Goal: Task Accomplishment & Management: Manage account settings

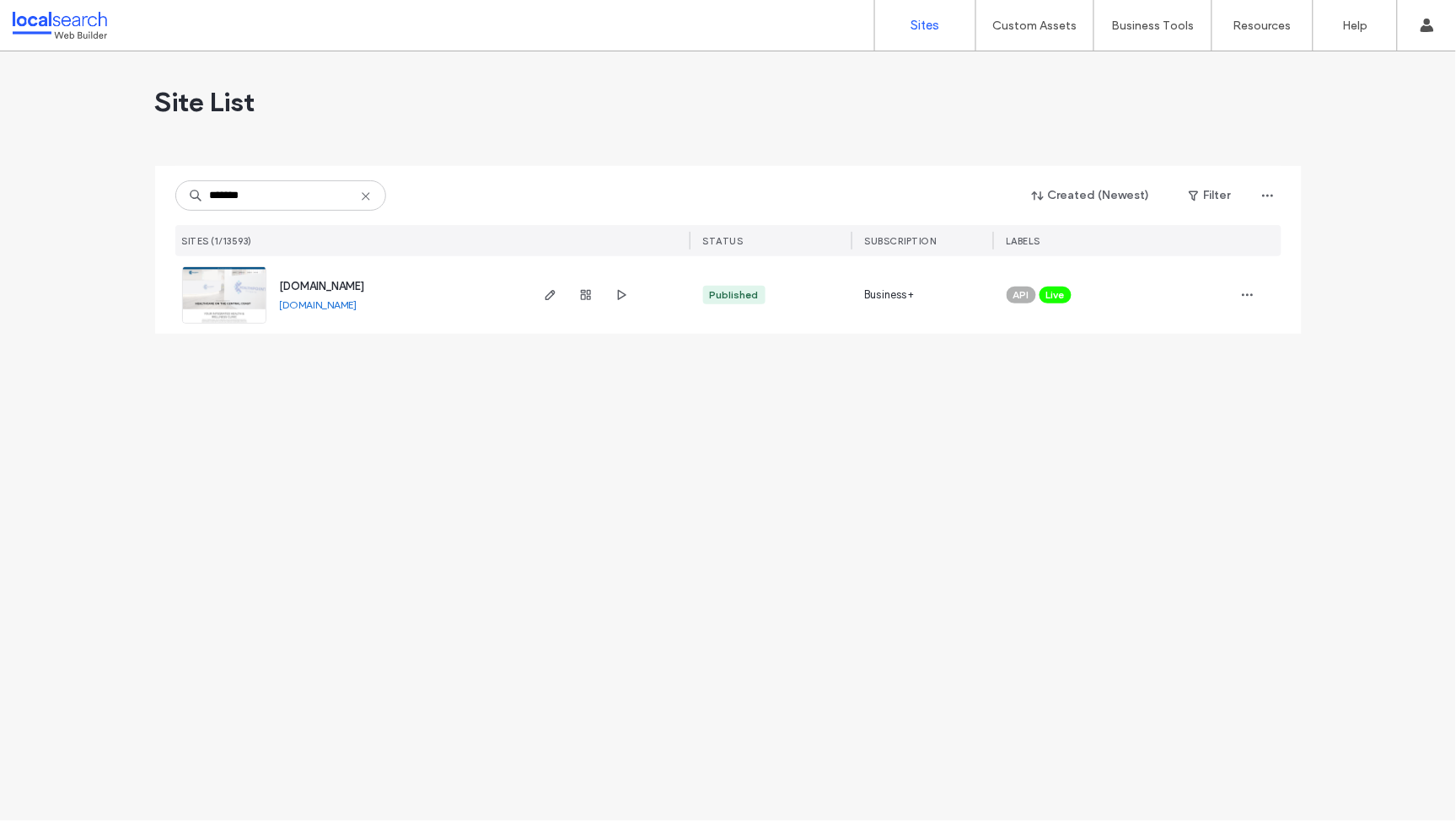
type input "*******"
click at [365, 286] on span "[DOMAIN_NAME]" at bounding box center [322, 285] width 85 height 13
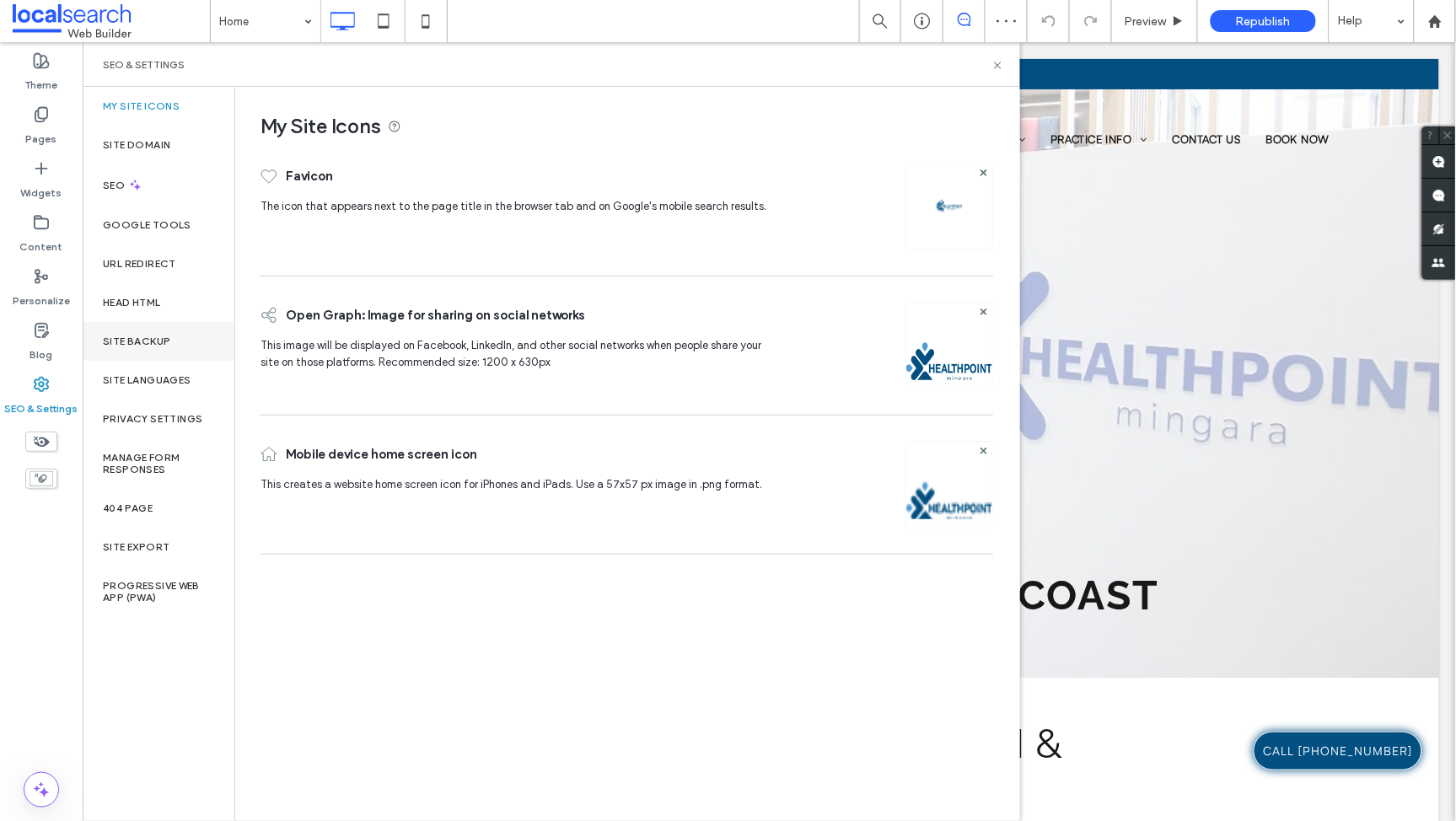
click at [150, 329] on div "Site Backup" at bounding box center [158, 342] width 151 height 39
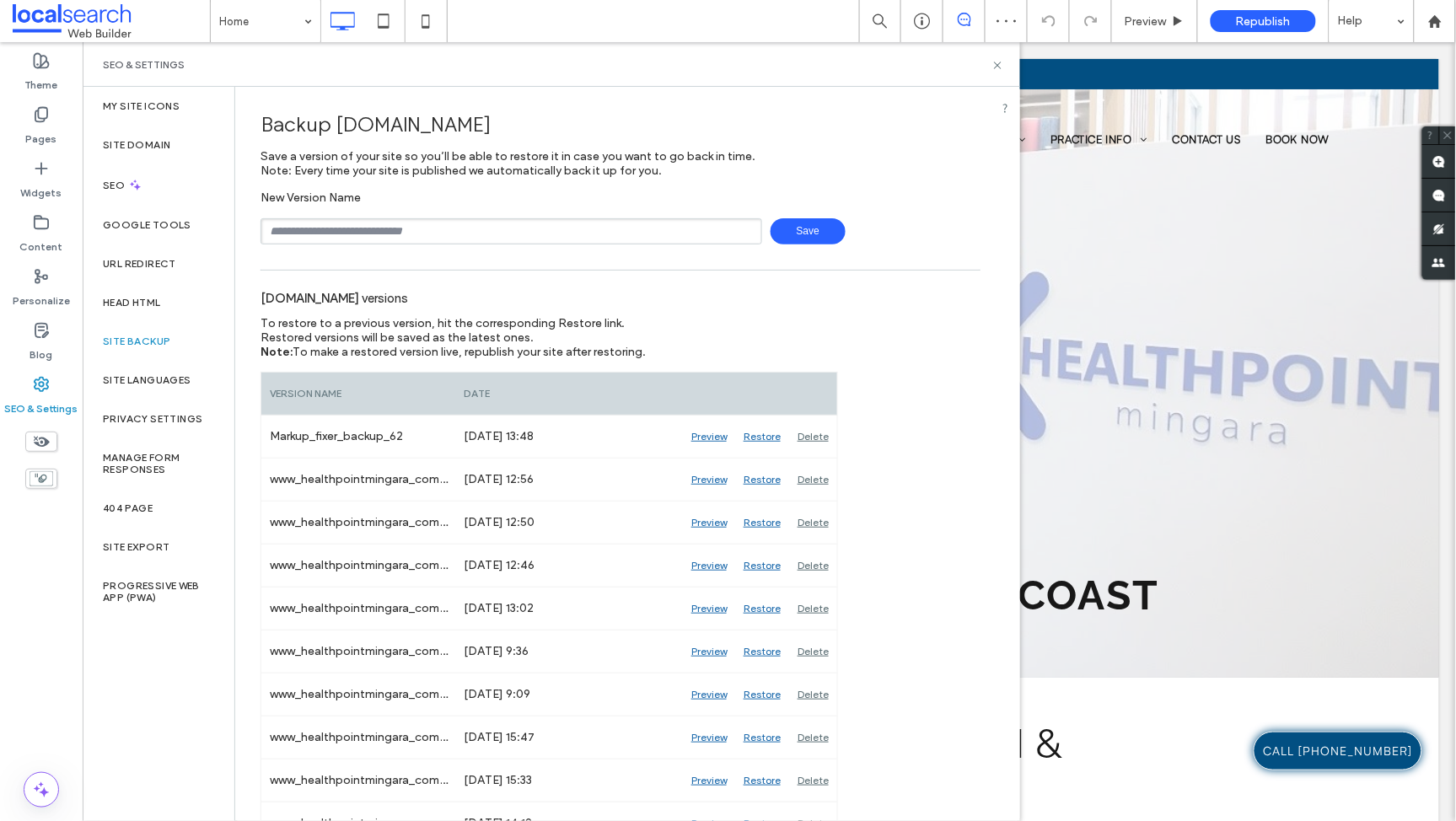
click at [498, 241] on input "text" at bounding box center [511, 231] width 502 height 26
type input "**********"
click at [807, 229] on span "Save" at bounding box center [808, 231] width 75 height 26
click at [997, 62] on icon at bounding box center [998, 65] width 13 height 13
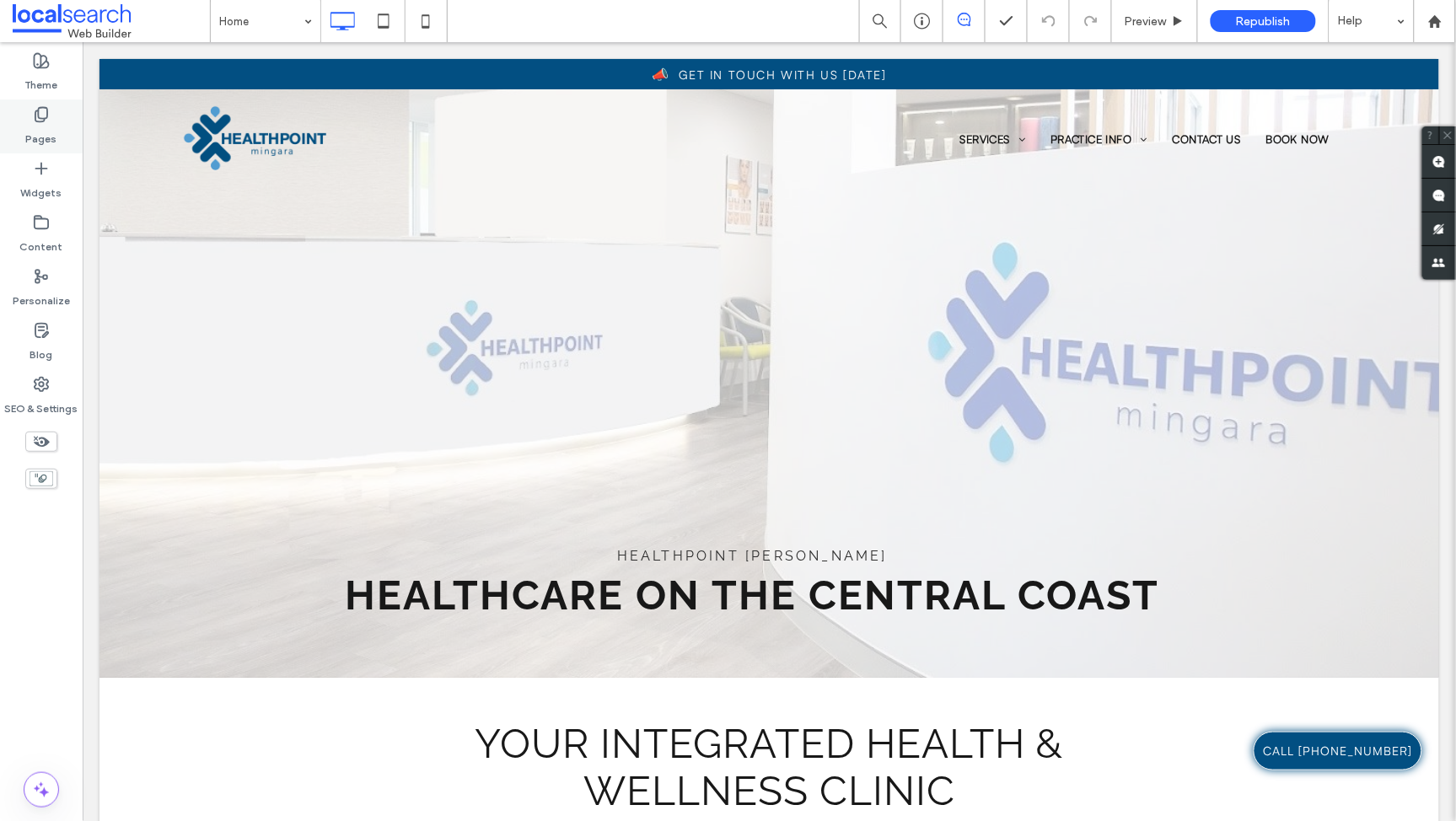
click at [61, 138] on div "Pages" at bounding box center [41, 127] width 83 height 54
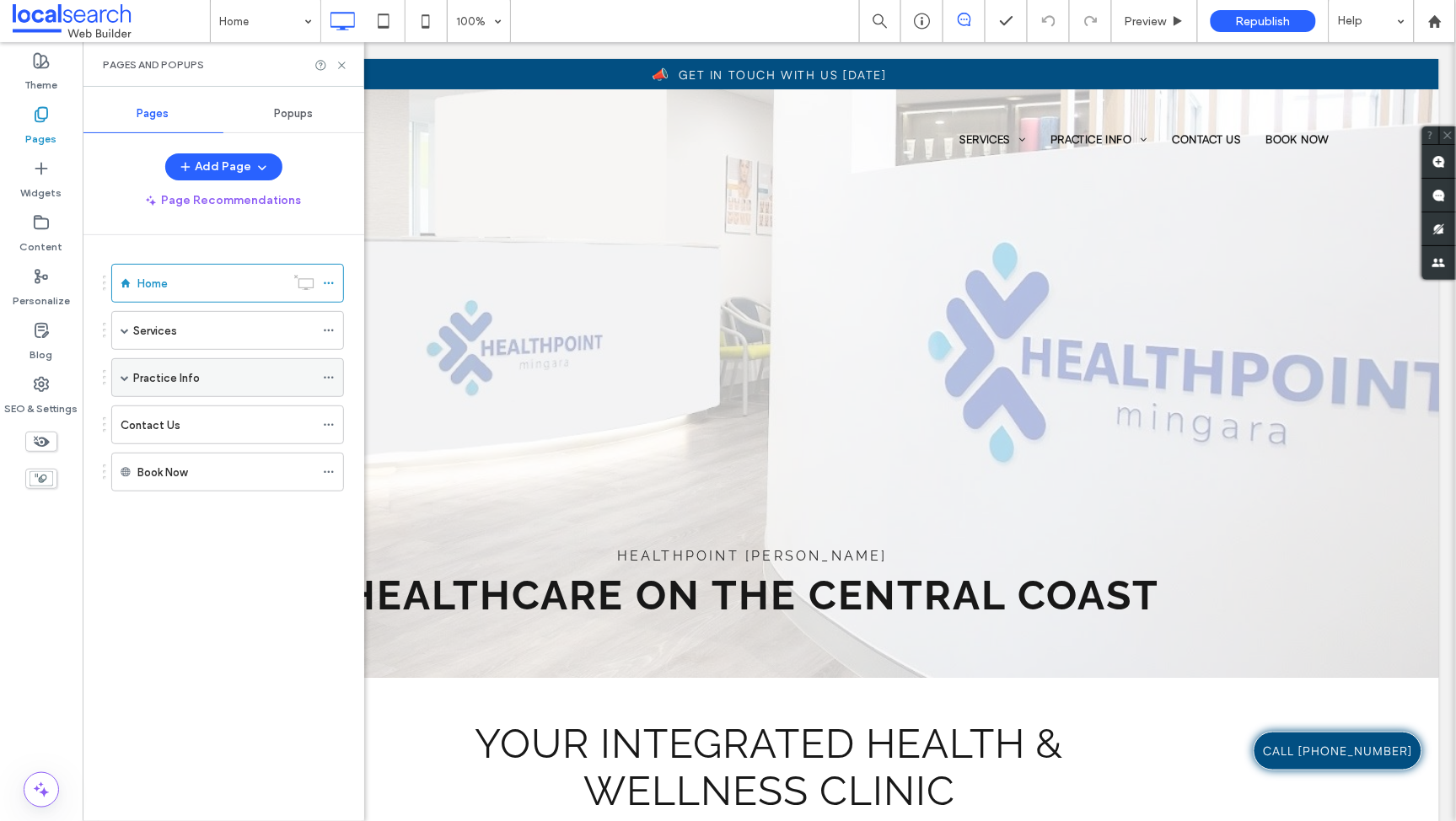
click at [121, 375] on span at bounding box center [124, 378] width 9 height 9
click at [126, 333] on span at bounding box center [124, 330] width 9 height 9
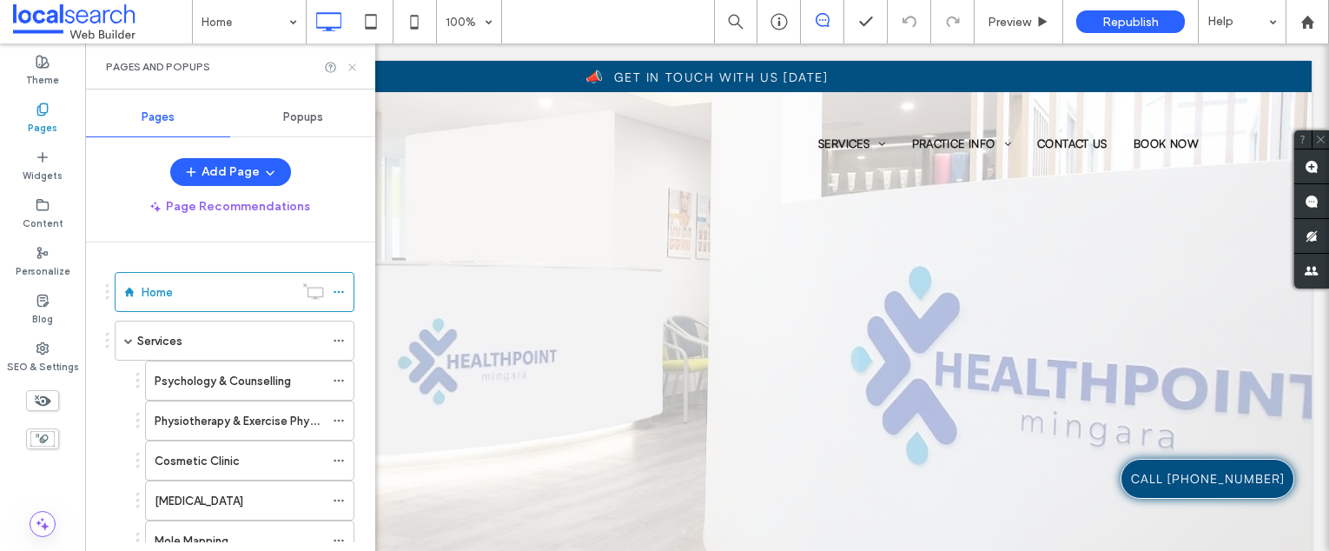
click at [354, 64] on use at bounding box center [351, 66] width 7 height 7
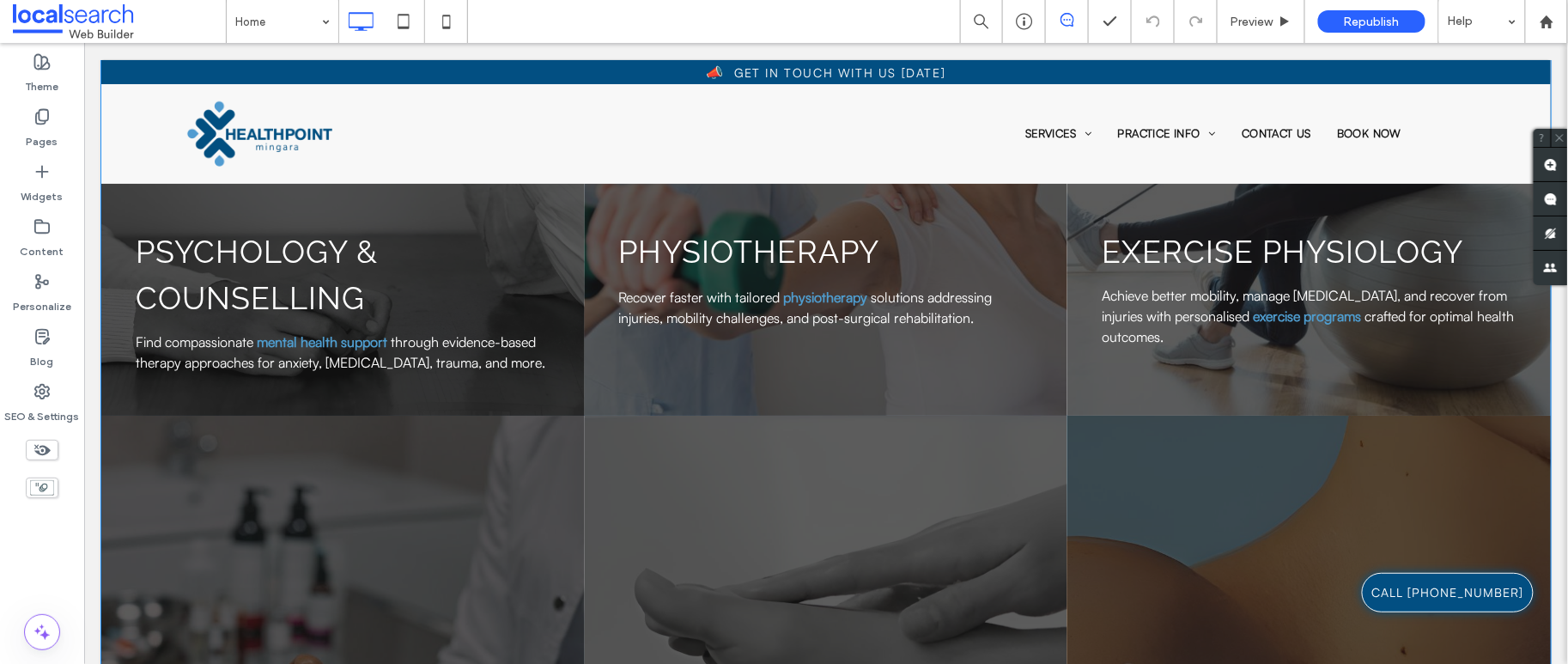
scroll to position [2372, 0]
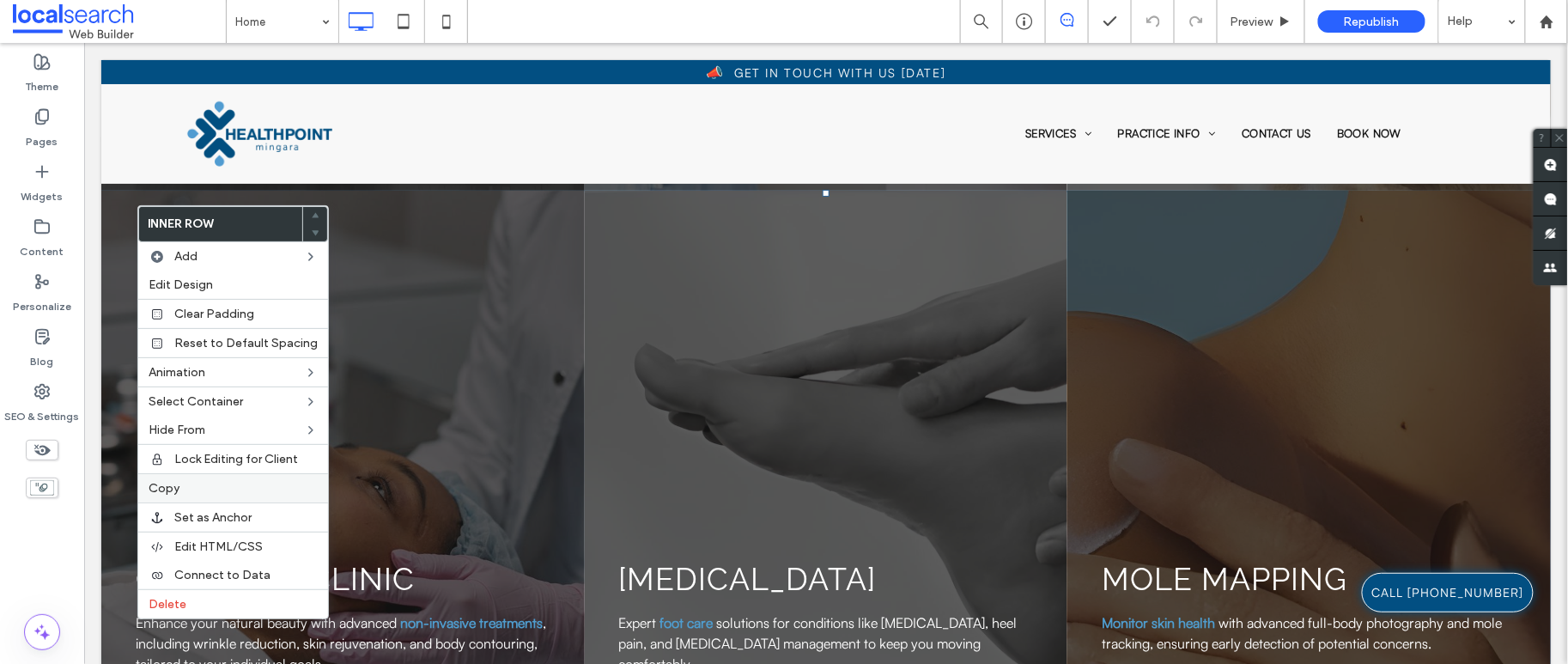
click at [274, 489] on label "Copy" at bounding box center [232, 488] width 169 height 15
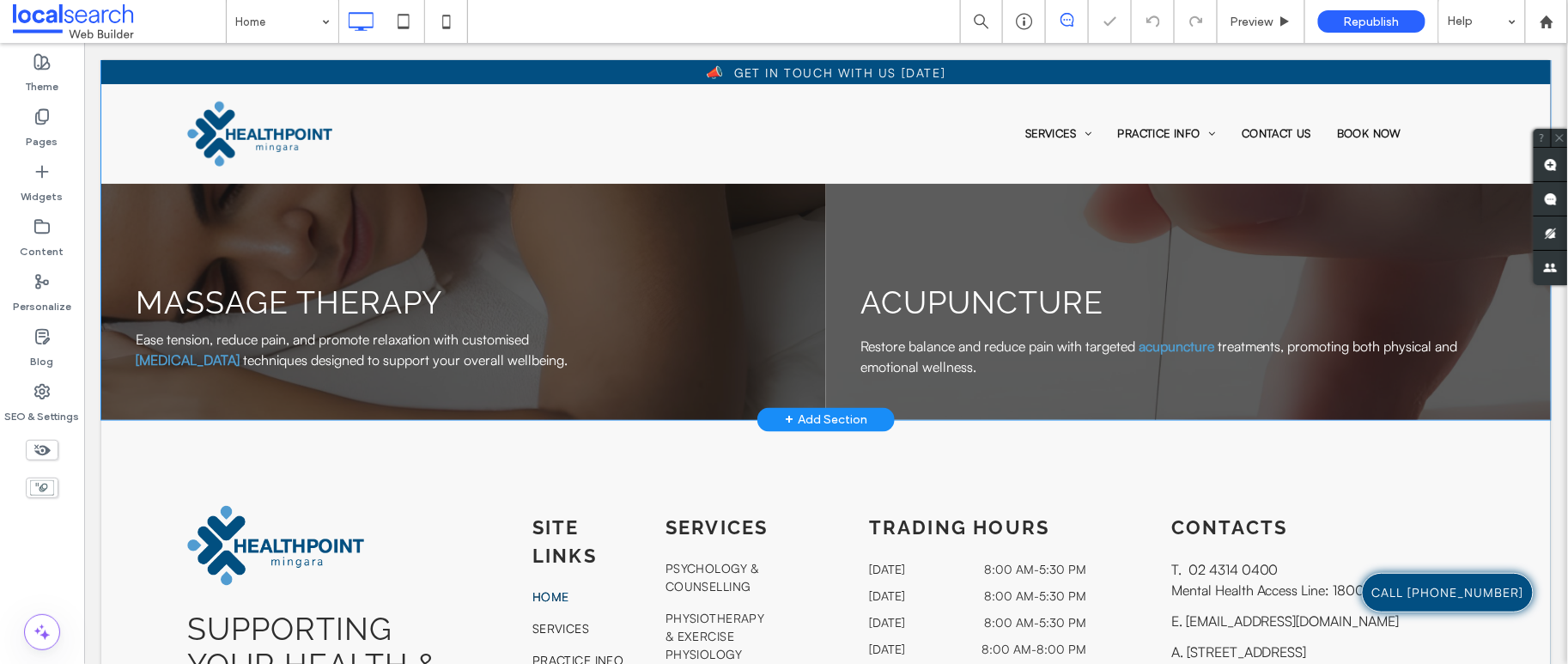
scroll to position [2997, 0]
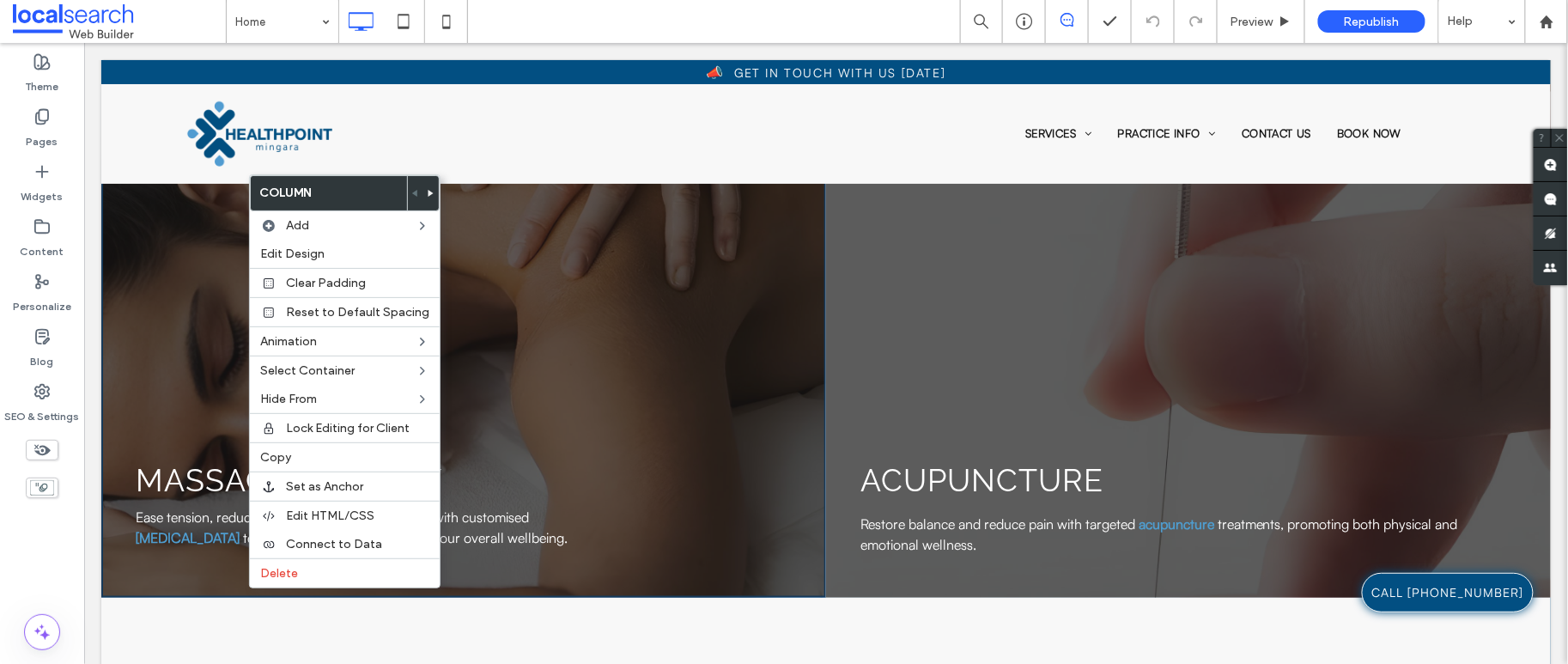
click at [572, 577] on div "Massage therapy Ease tension, reduce pain, and promote relaxation with customis…" at bounding box center [463, 344] width 725 height 506
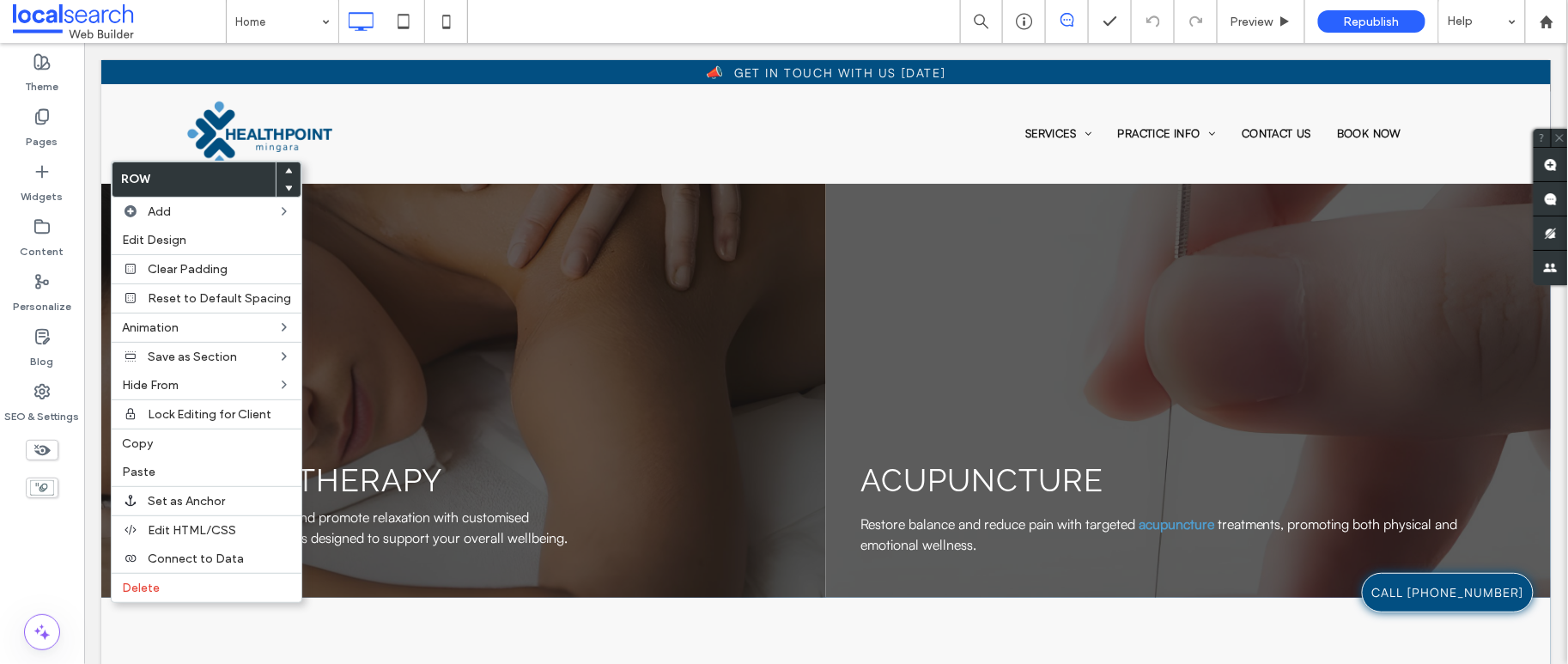
click at [526, 546] on p "Ease tension, reduce pain, and promote relaxation with customised therapeutic m…" at bounding box center [353, 527] width 437 height 42
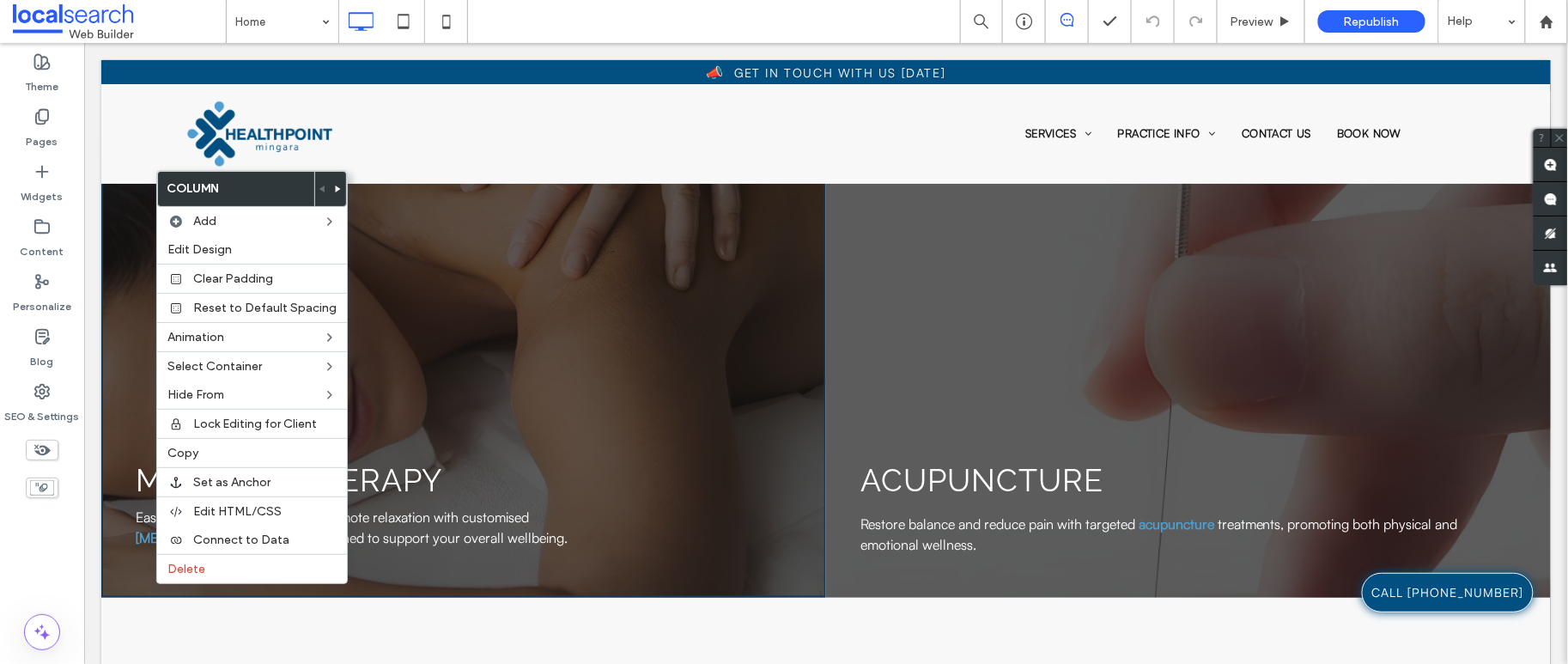
click at [570, 396] on div "Massage therapy Ease tension, reduce pain, and promote relaxation with customis…" at bounding box center [463, 344] width 725 height 506
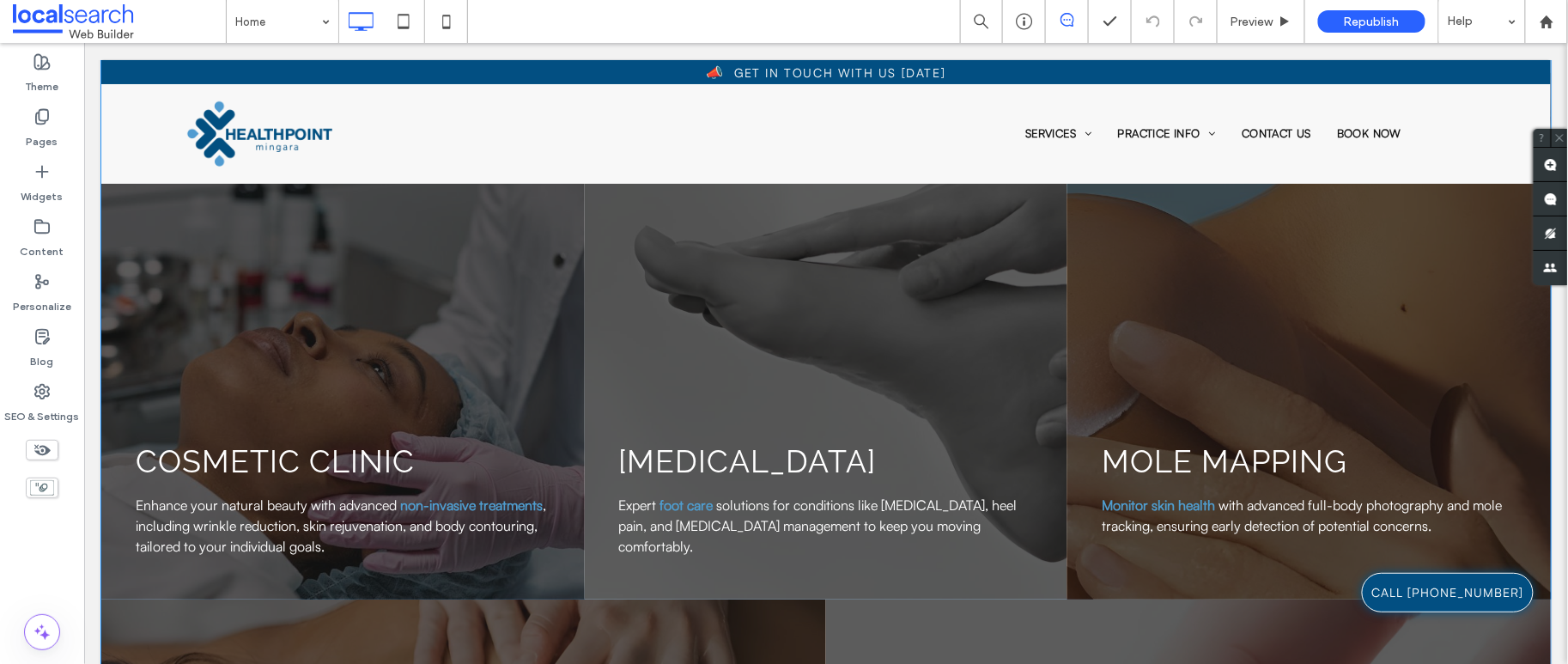
scroll to position [2277, 0]
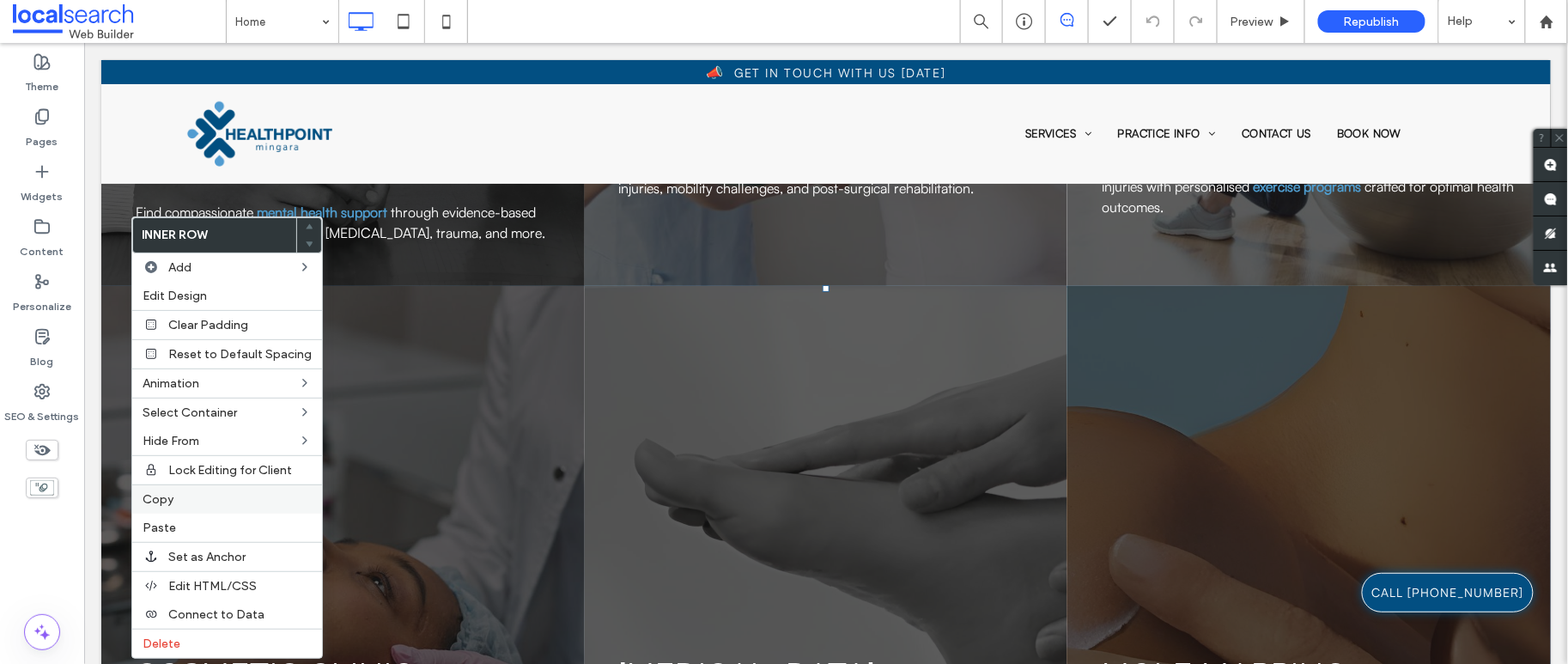
click at [201, 484] on div "Copy" at bounding box center [227, 499] width 190 height 30
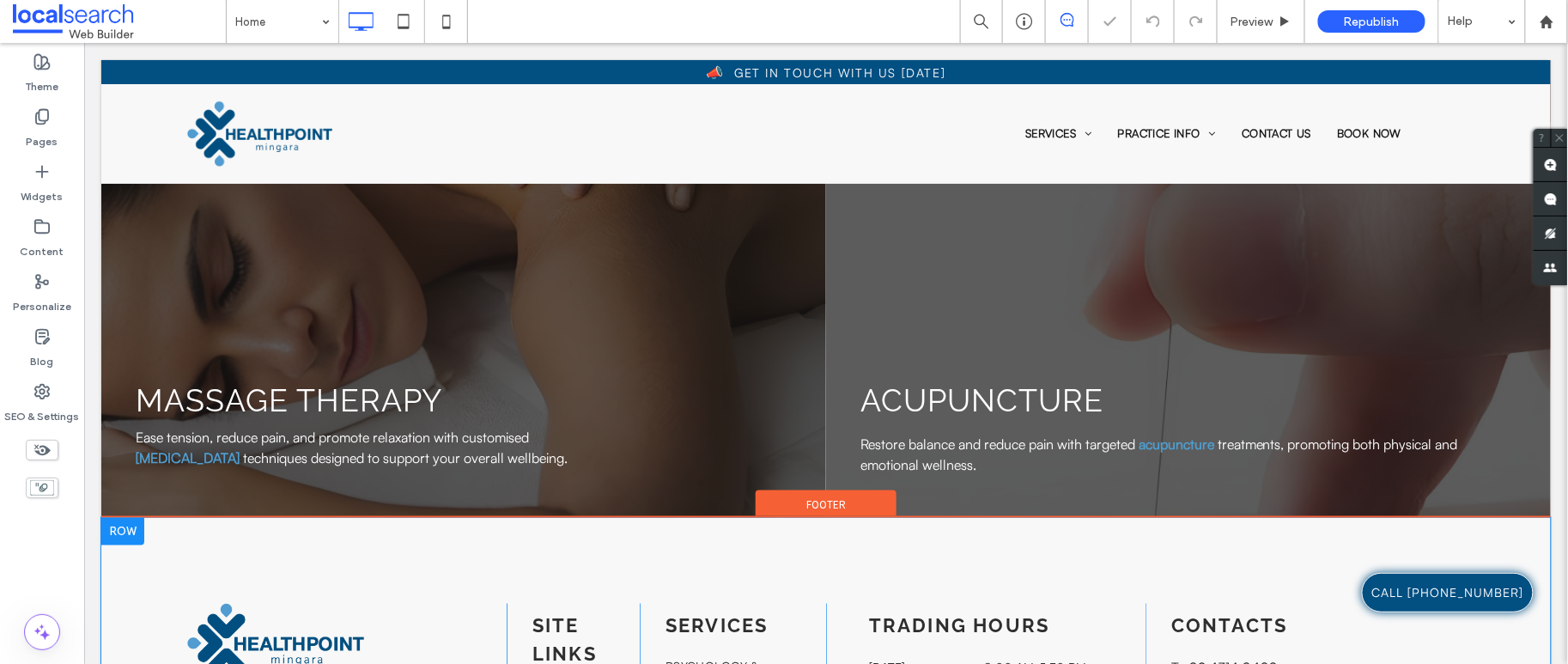
scroll to position [3078, 0]
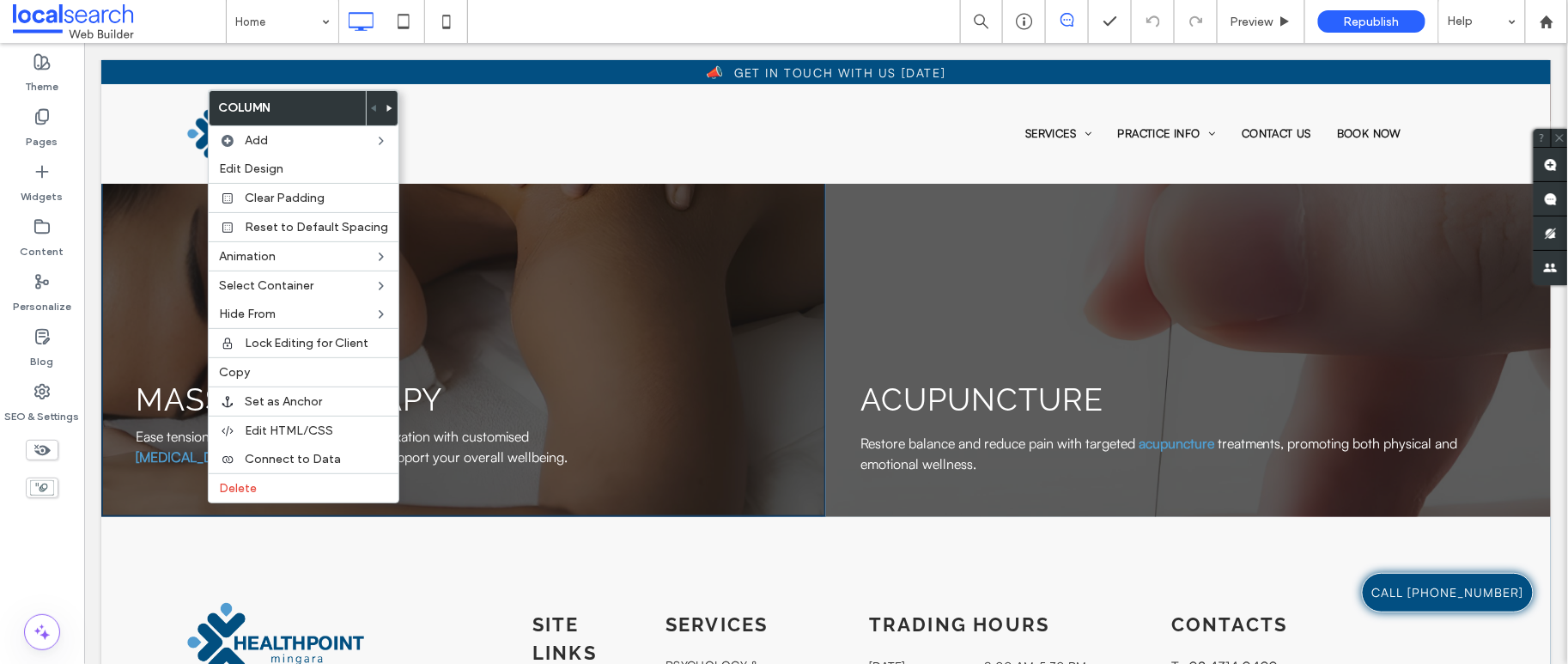
click at [161, 311] on div "Massage therapy Ease tension, reduce pain, and promote relaxation with customis…" at bounding box center [463, 263] width 725 height 506
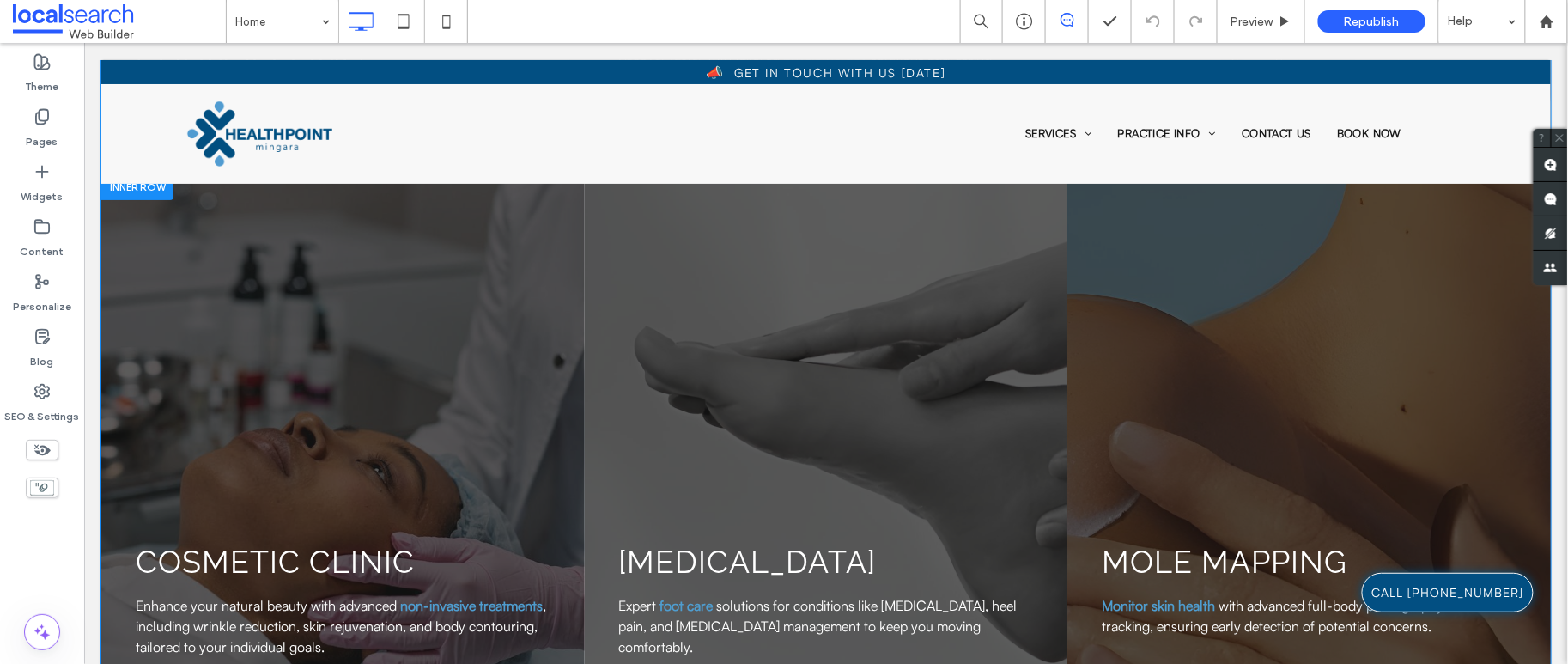
scroll to position [2293, 0]
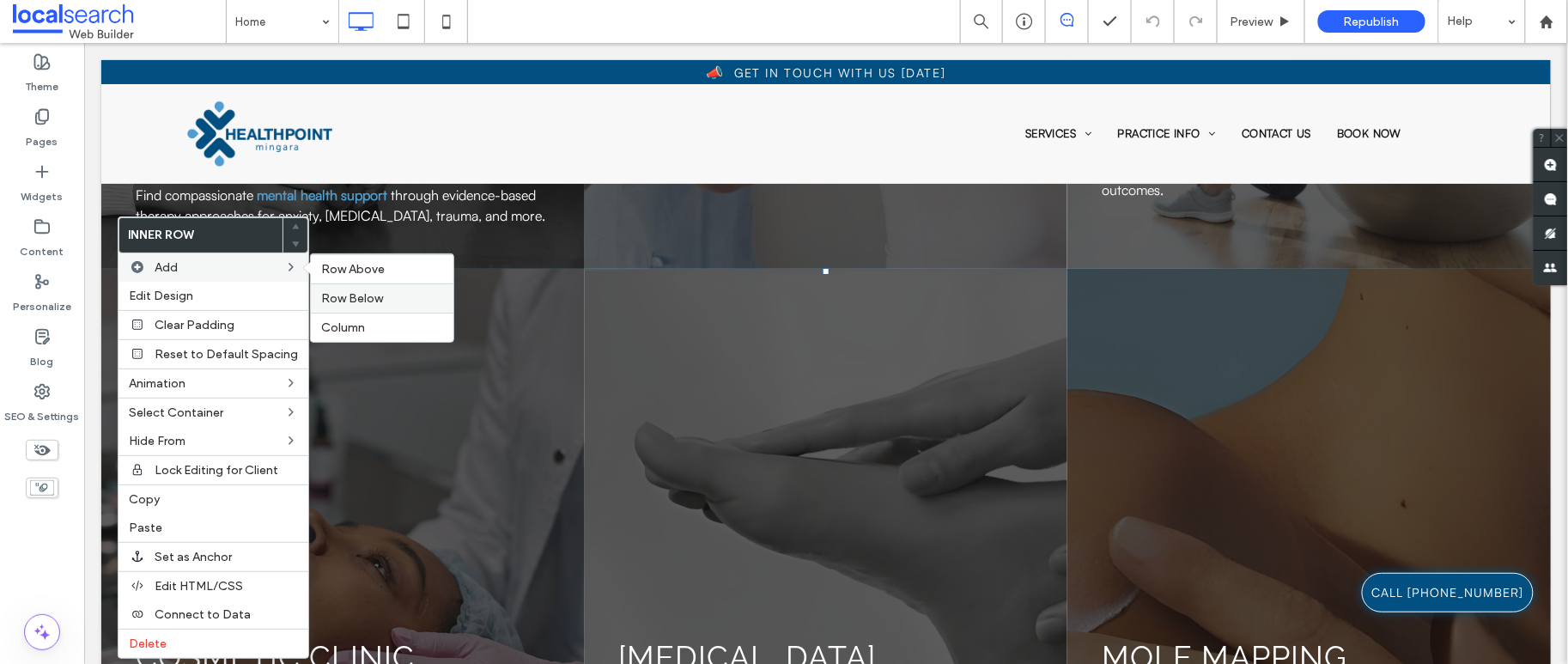
click at [357, 308] on div "Row Below" at bounding box center [383, 298] width 142 height 30
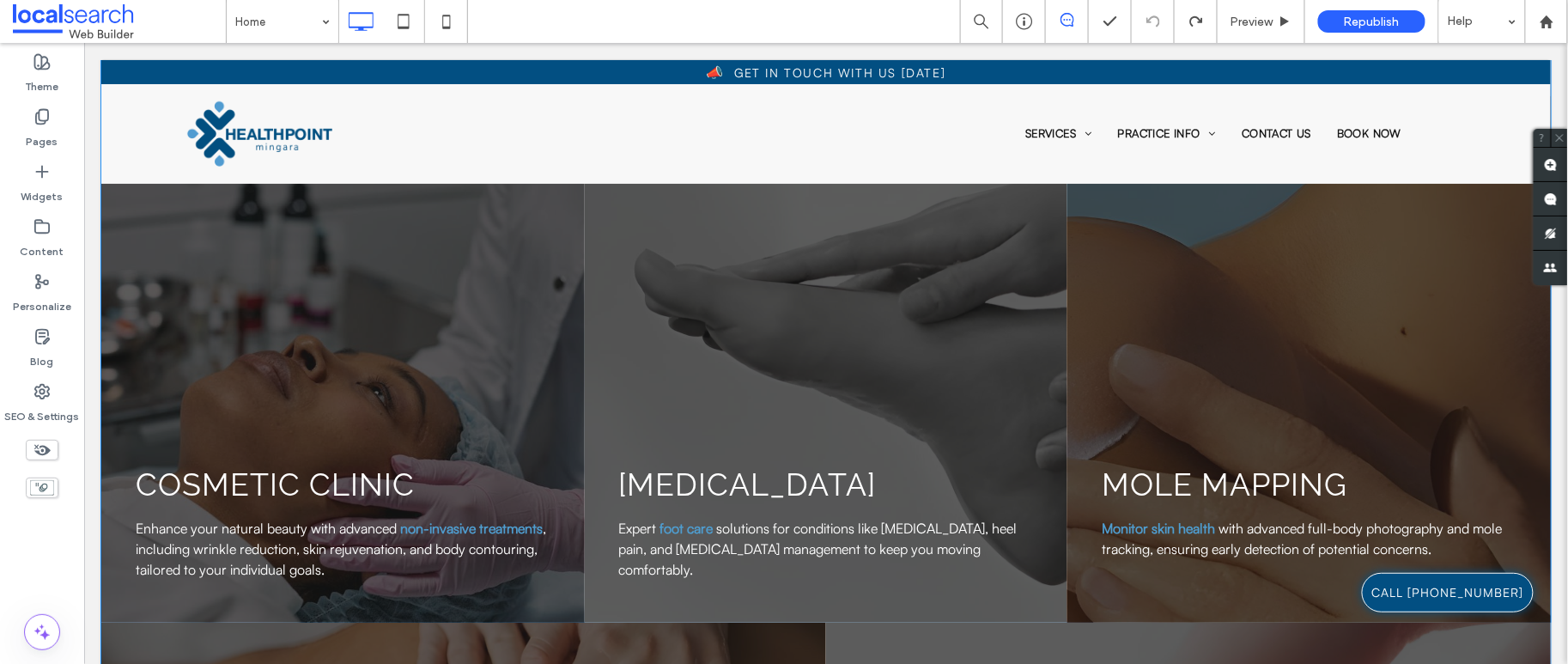
scroll to position [2294, 0]
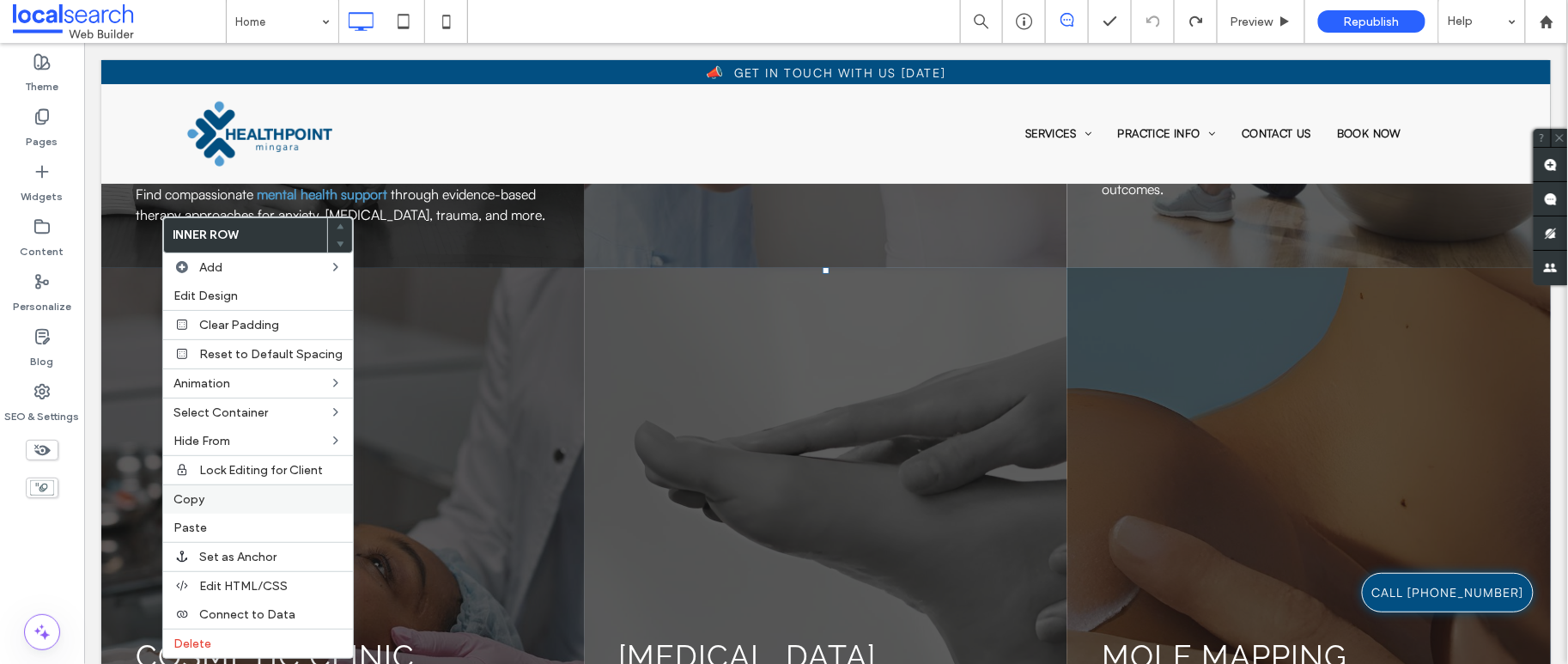
click at [200, 499] on span "Copy" at bounding box center [188, 499] width 31 height 15
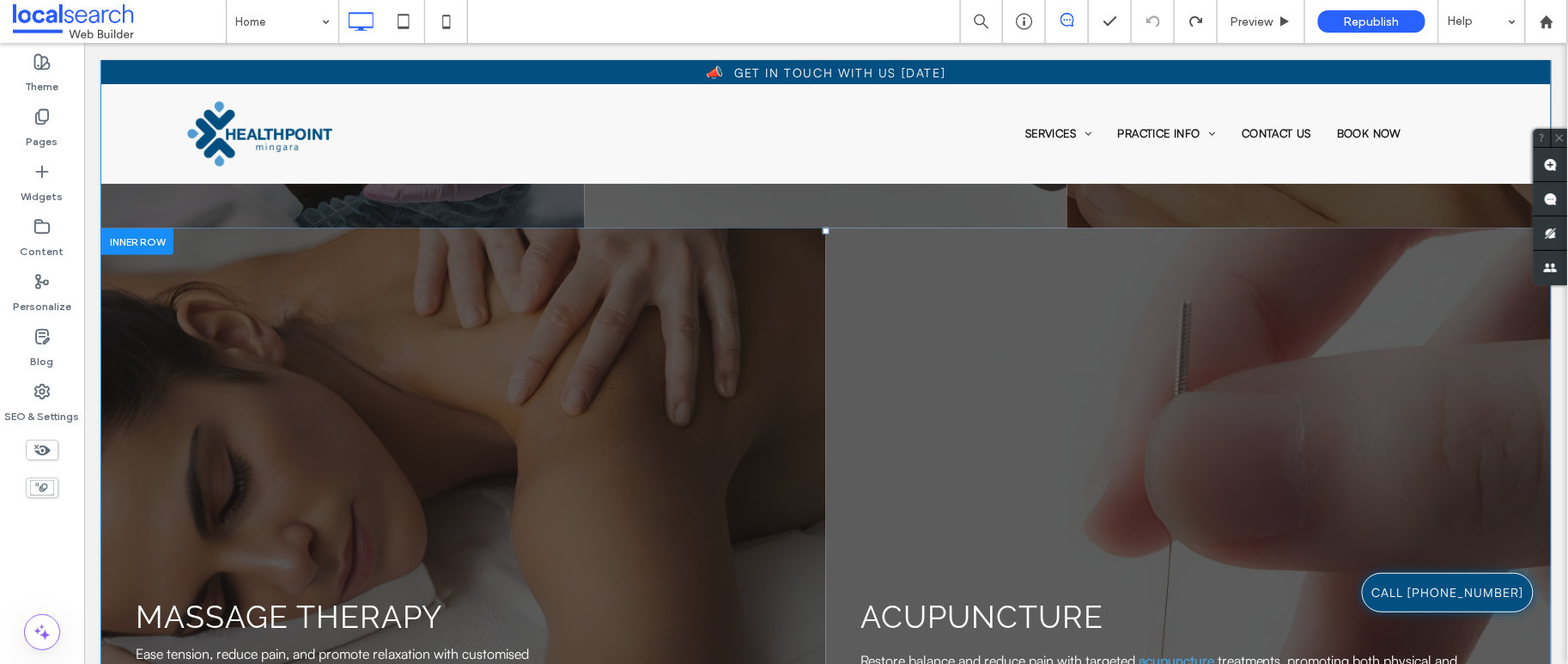
scroll to position [3010, 0]
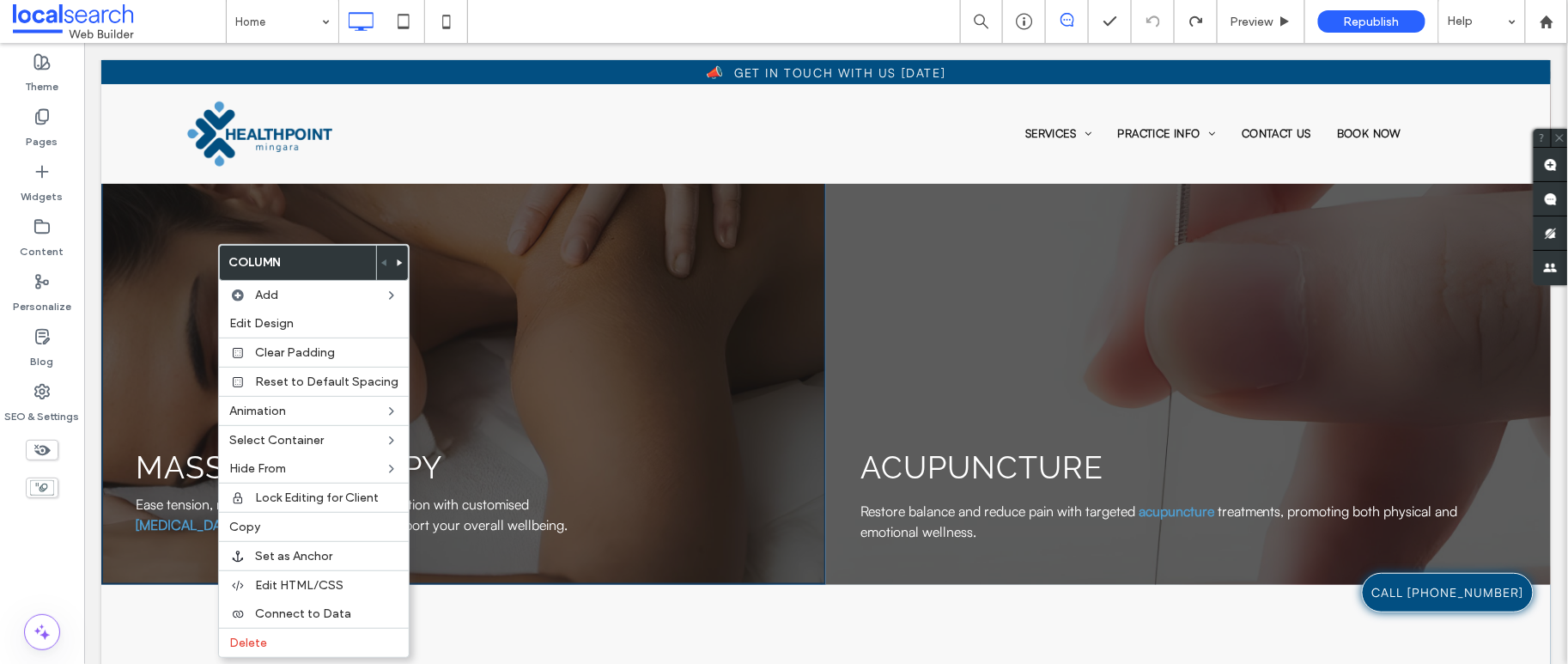
click at [185, 350] on div "Massage therapy Ease tension, reduce pain, and promote relaxation with customis…" at bounding box center [463, 331] width 725 height 506
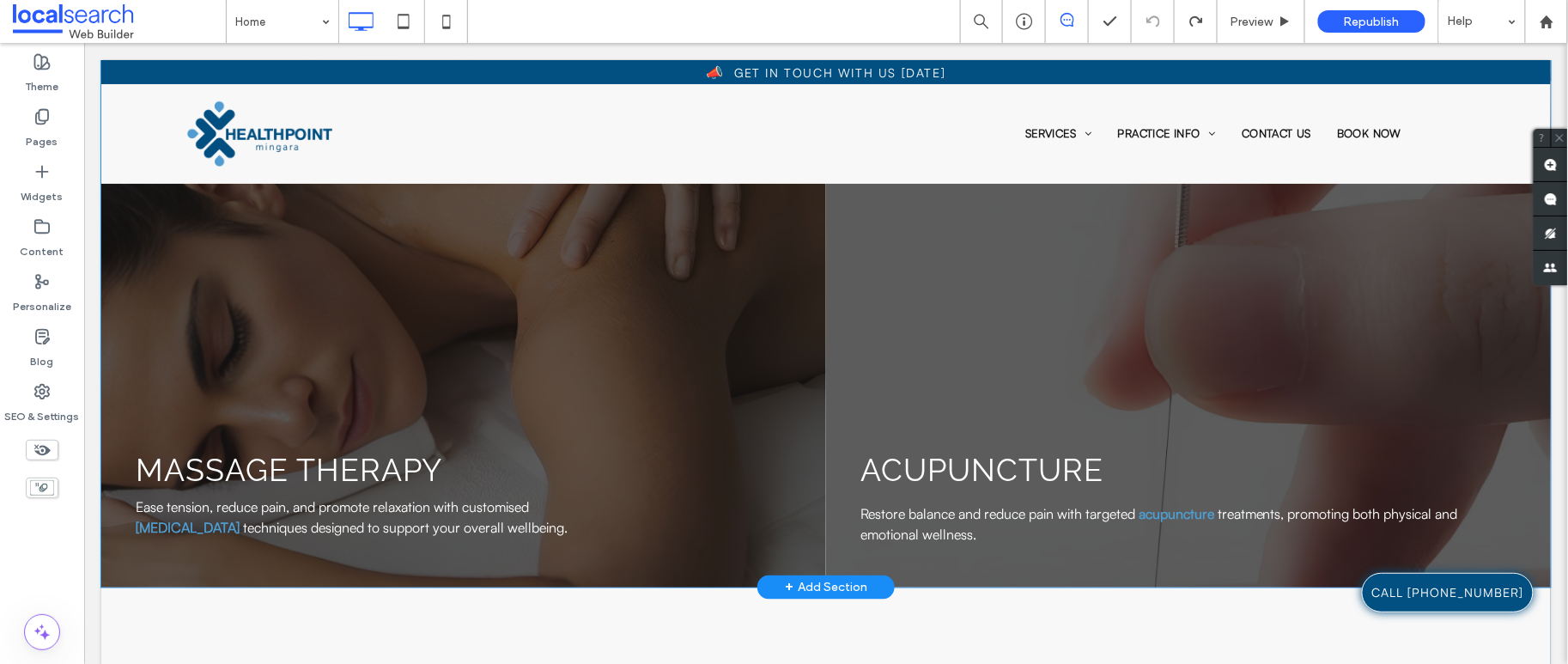
scroll to position [3007, 0]
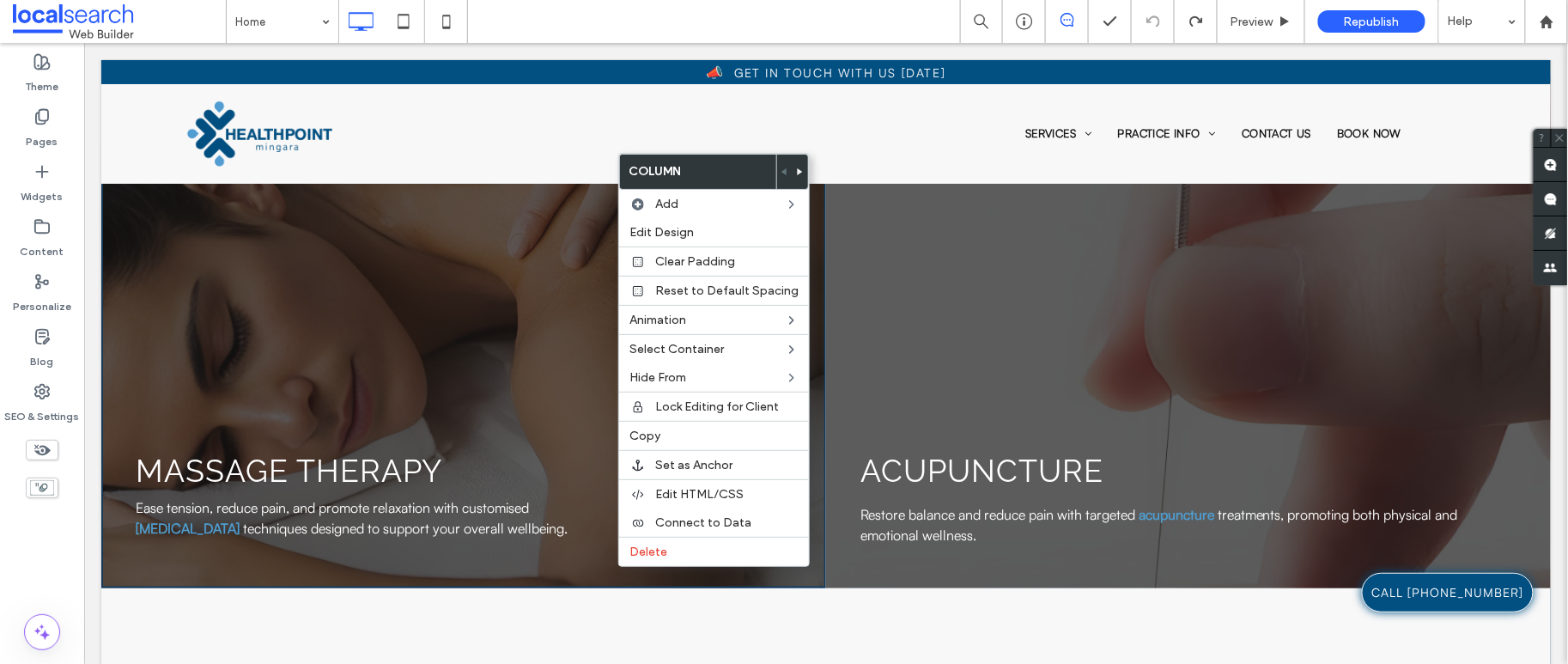
click at [256, 568] on div "Massage therapy Ease tension, reduce pain, and promote relaxation with customis…" at bounding box center [463, 335] width 725 height 506
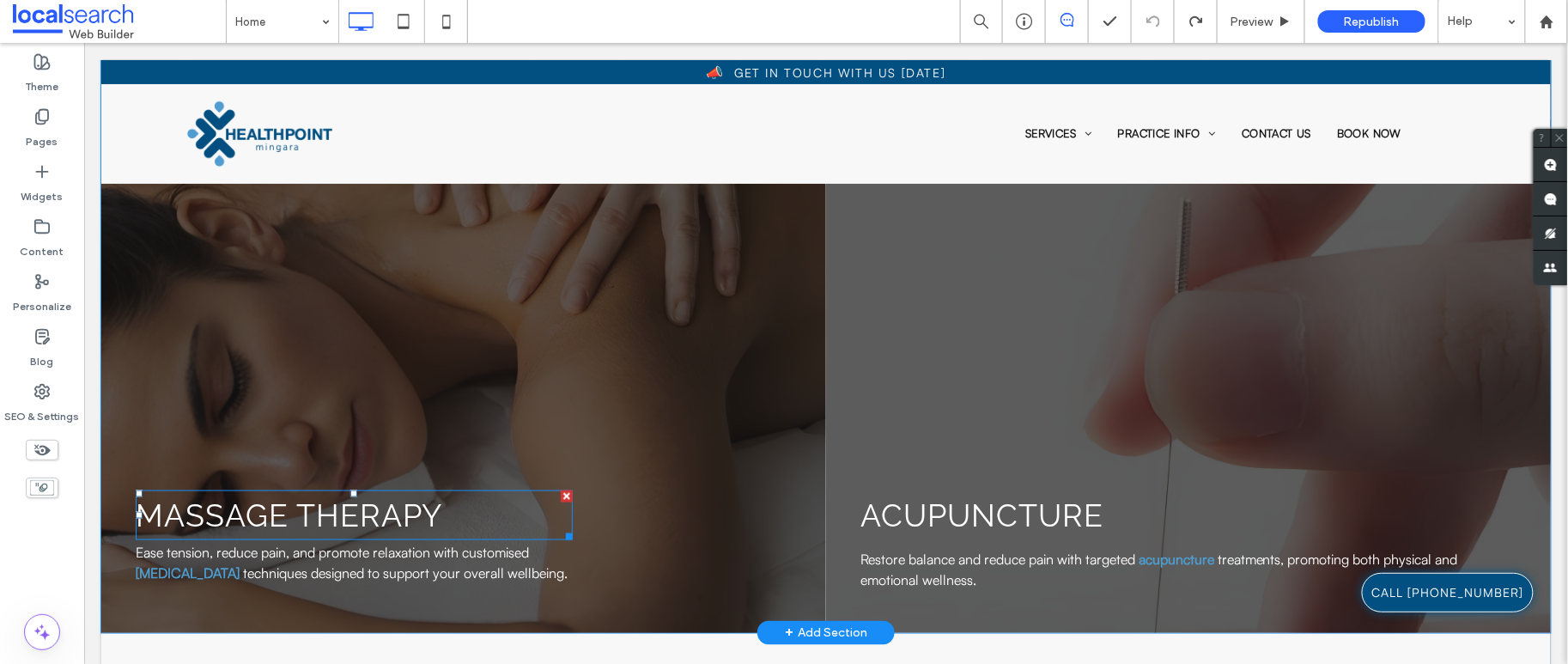
scroll to position [2870, 0]
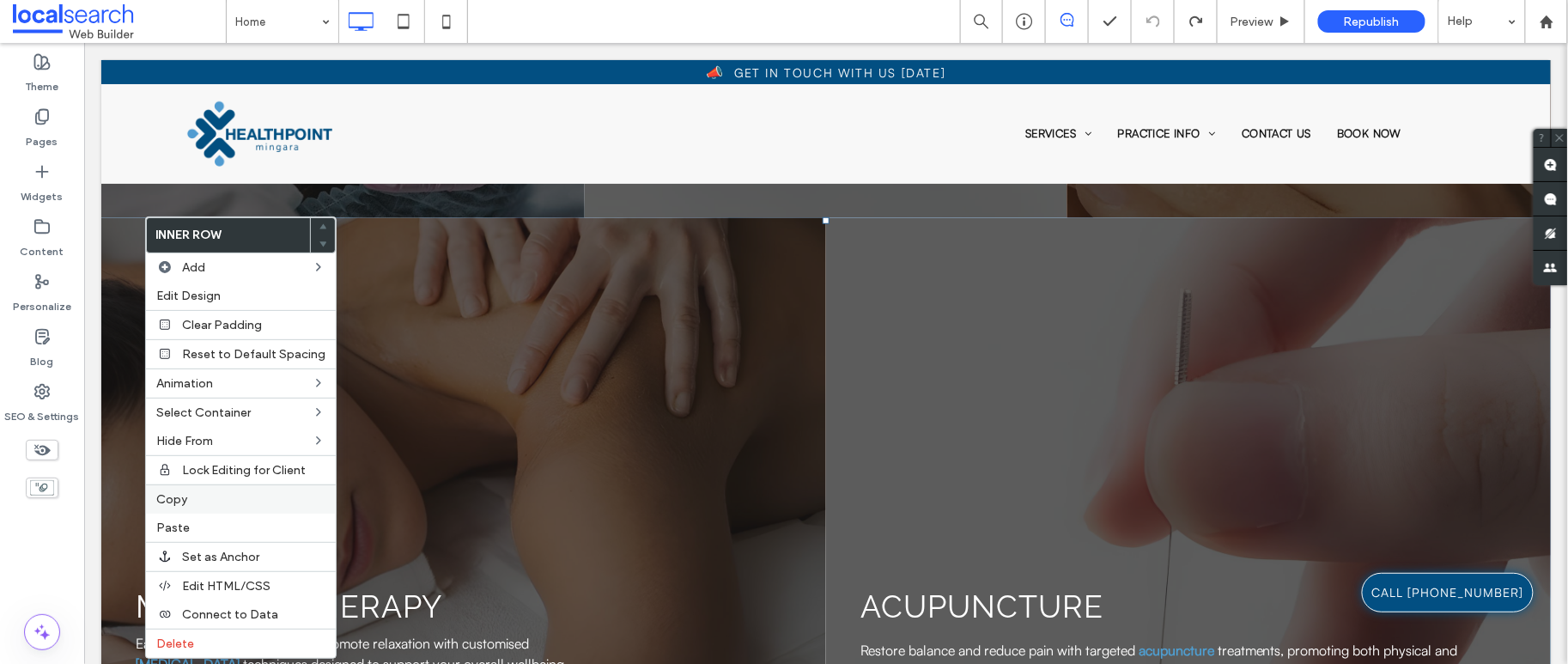
click at [230, 507] on div "Copy" at bounding box center [241, 499] width 190 height 30
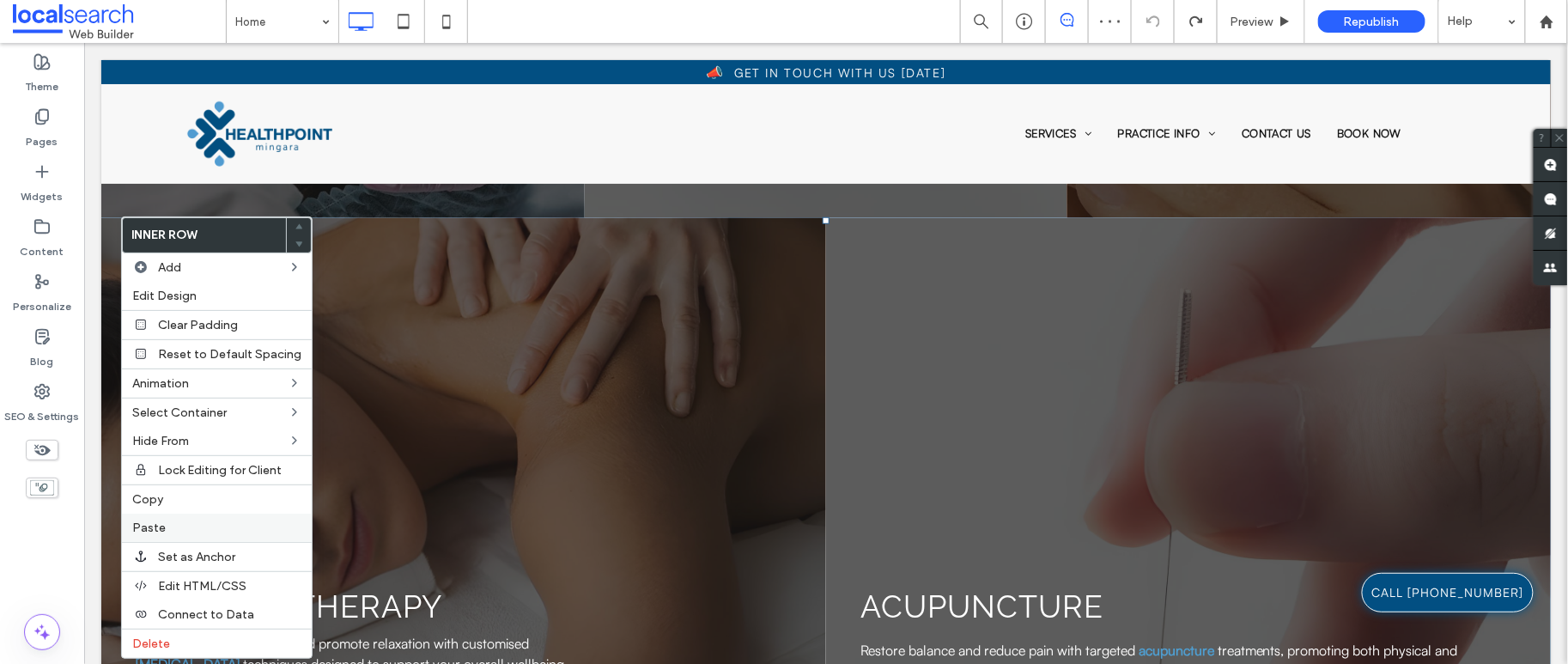
click at [207, 526] on label "Paste" at bounding box center [217, 527] width 169 height 15
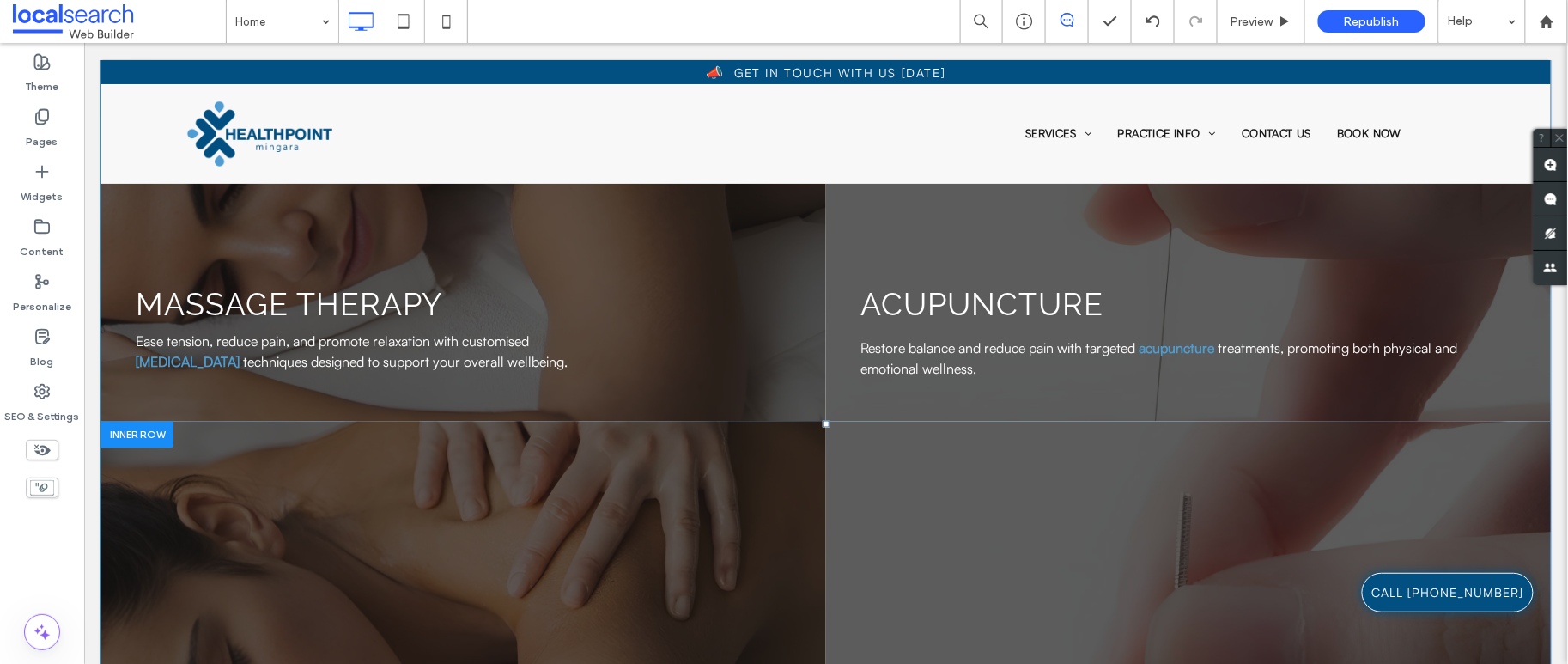
scroll to position [3190, 0]
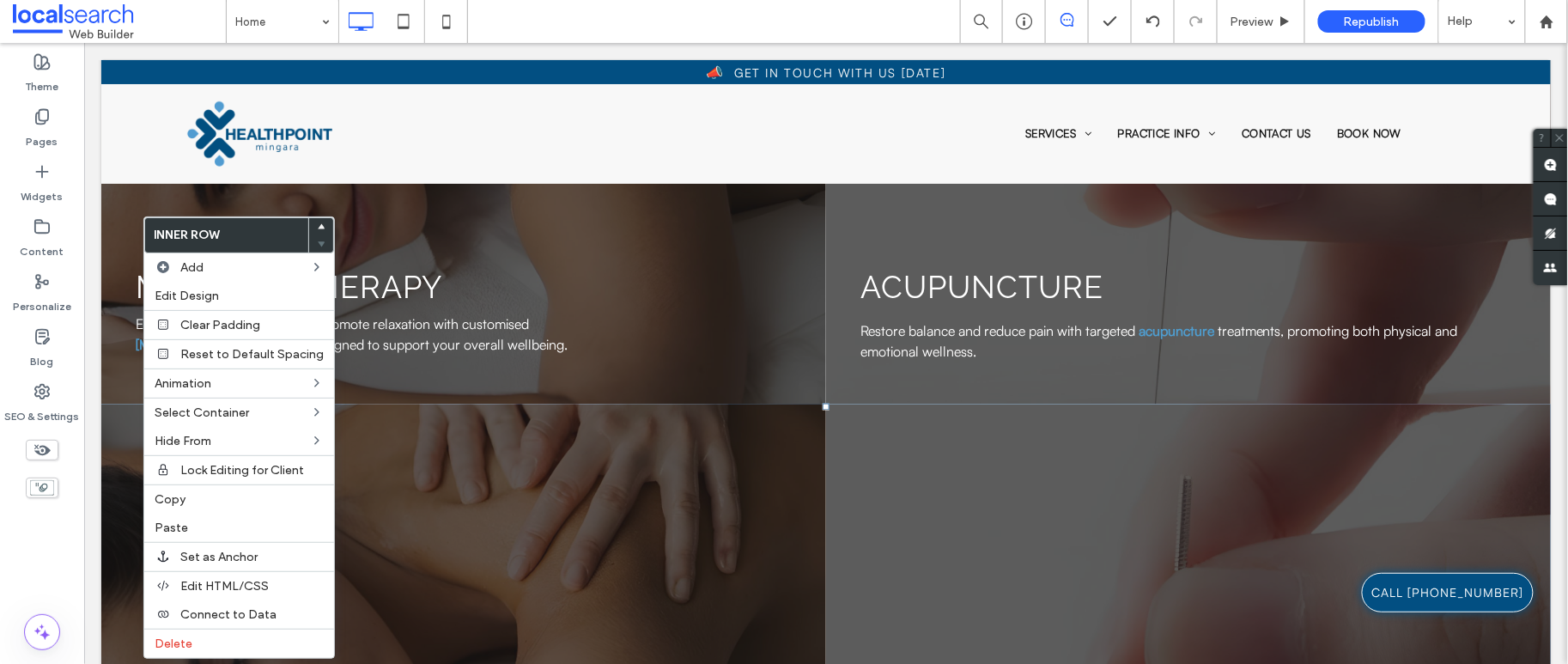
click at [477, 463] on div "Massage therapy Ease tension, reduce pain, and promote relaxation with customis…" at bounding box center [463, 656] width 725 height 506
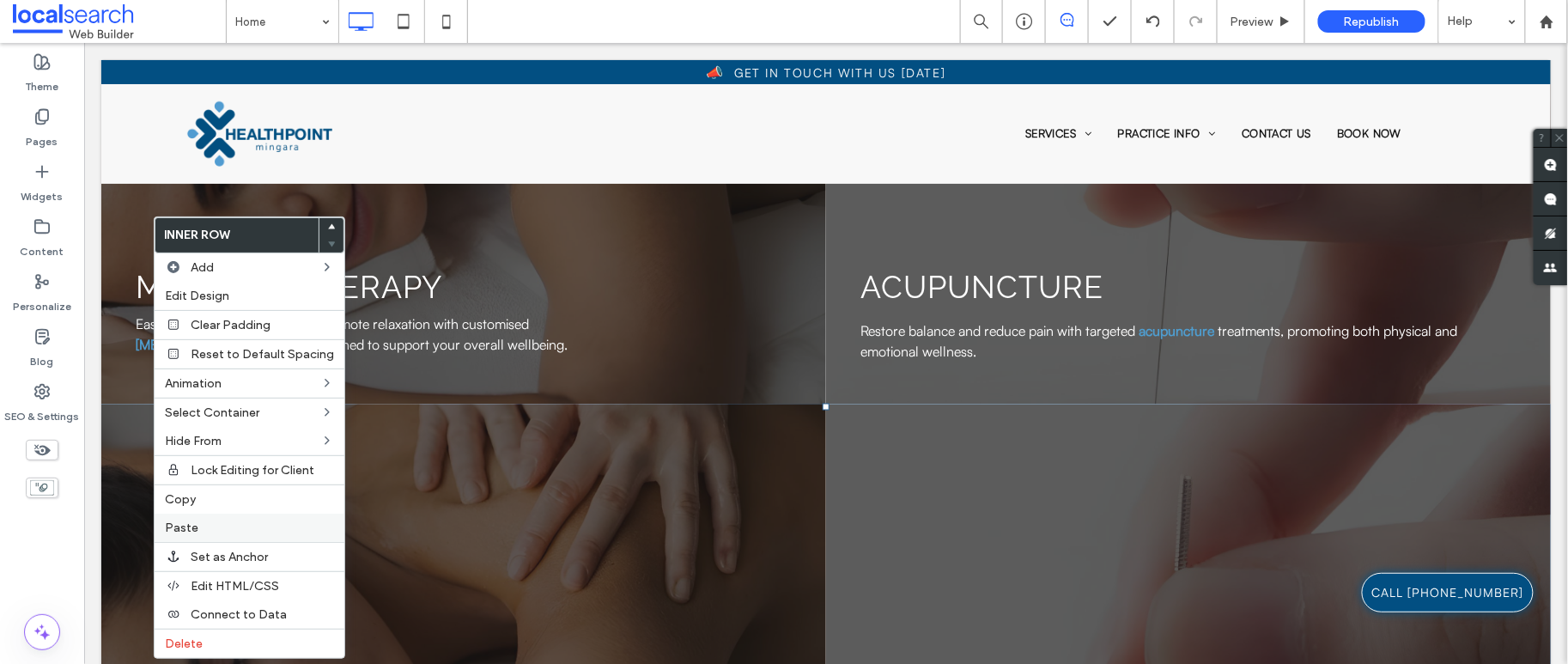
click at [219, 536] on div "Paste" at bounding box center [249, 528] width 190 height 29
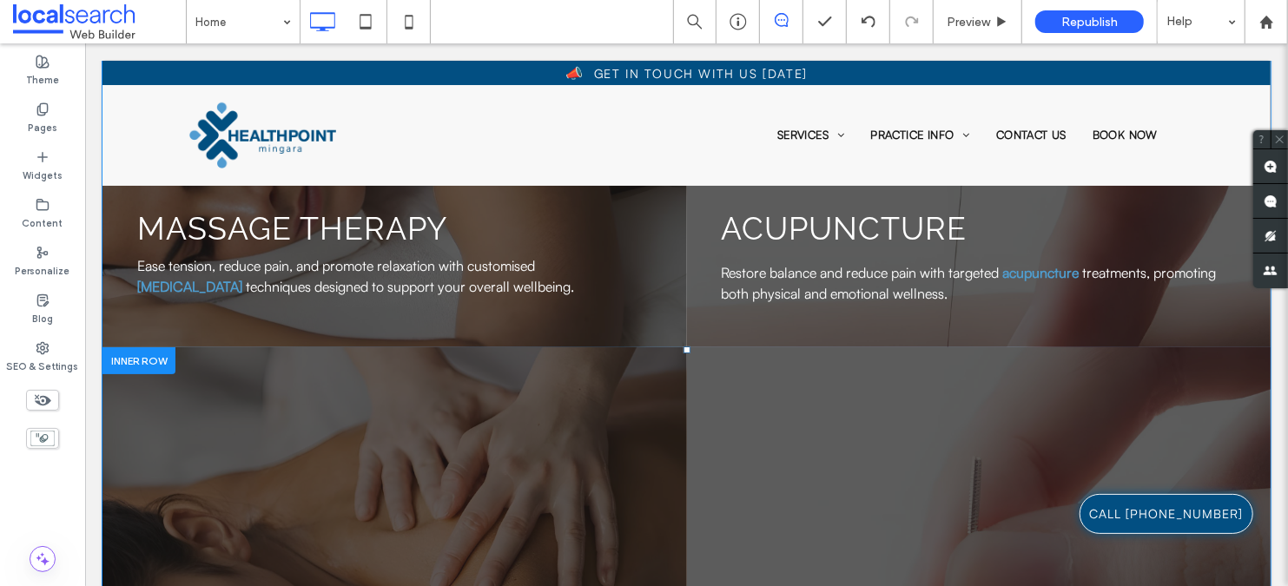
scroll to position [3803, 0]
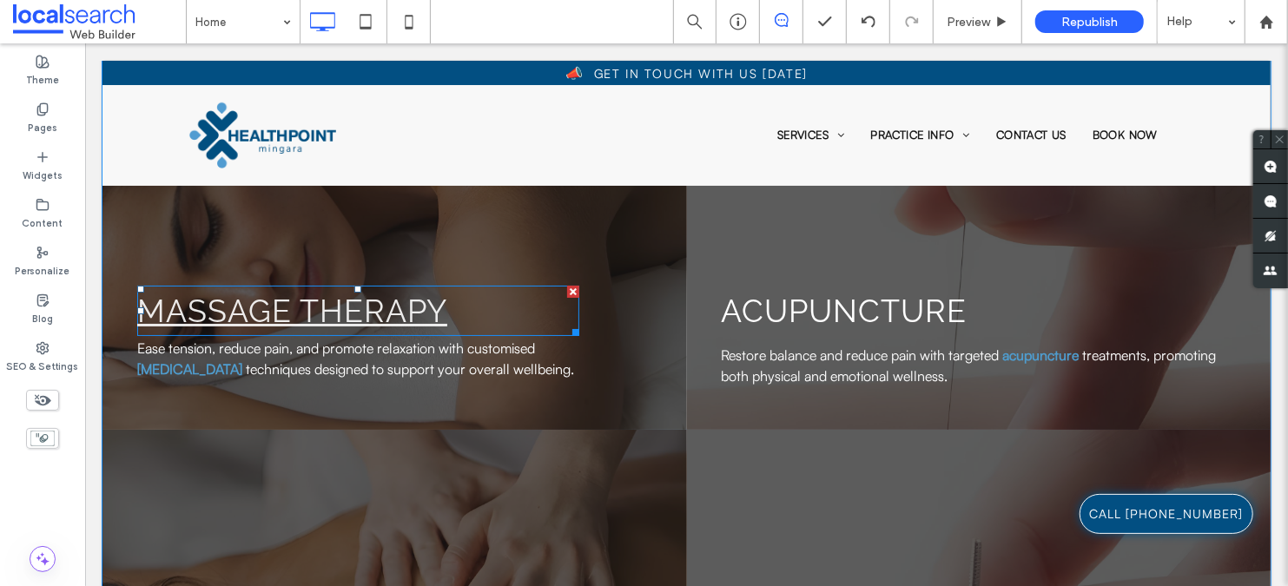
click at [299, 316] on link "Massage therapy" at bounding box center [291, 310] width 310 height 36
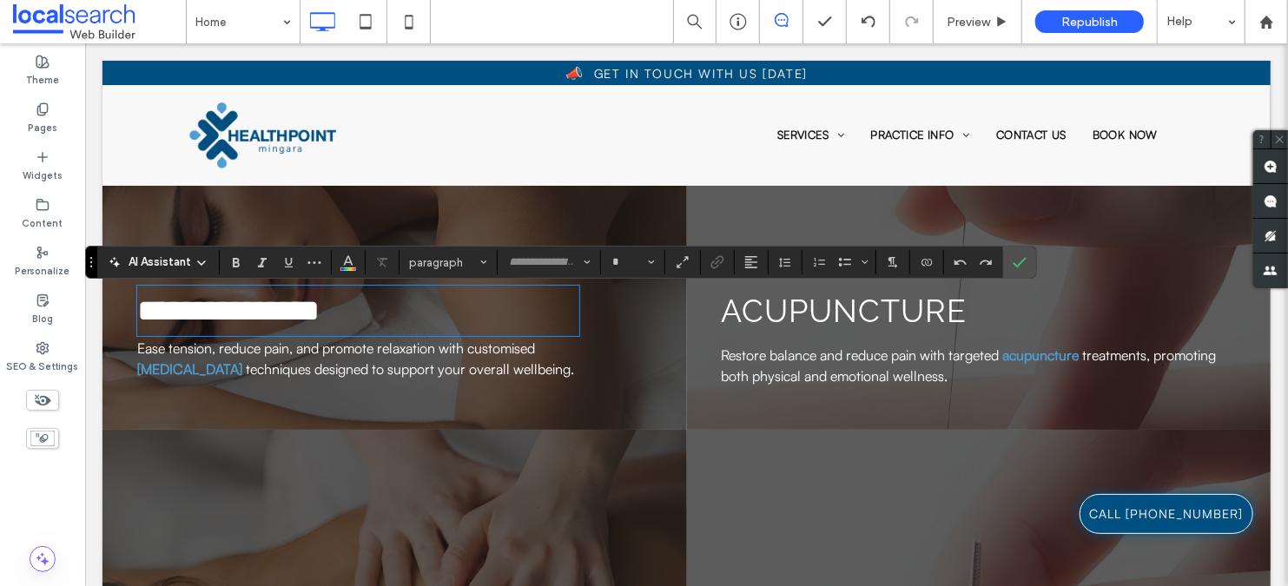
type input "*******"
type input "**"
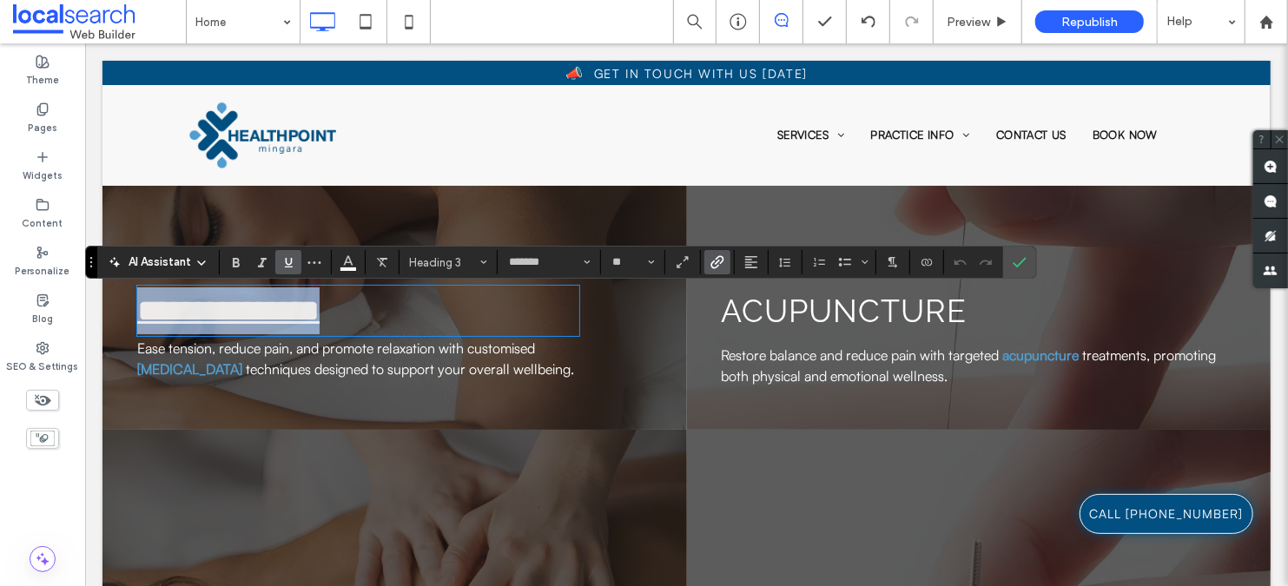
click at [292, 314] on link "**********" at bounding box center [227, 310] width 182 height 31
drag, startPoint x: 387, startPoint y: 320, endPoint x: 151, endPoint y: 311, distance: 236.5
click at [151, 311] on h3 "**********" at bounding box center [357, 310] width 442 height 47
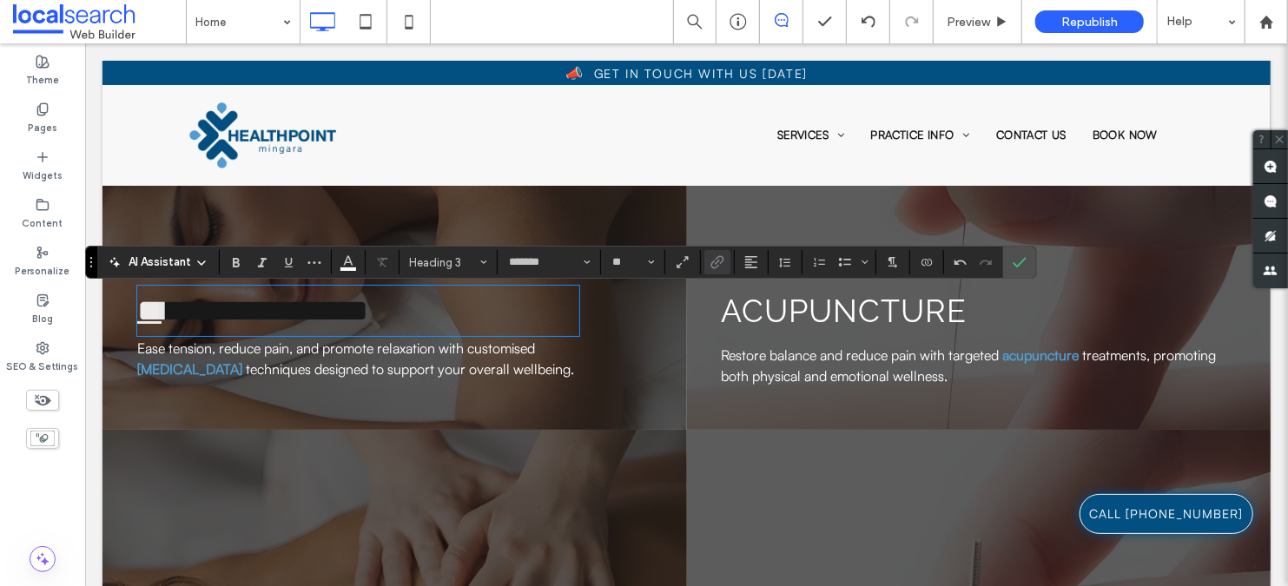
click at [161, 318] on link "**" at bounding box center [148, 310] width 24 height 31
click at [161, 321] on link "**" at bounding box center [148, 310] width 24 height 31
click at [154, 310] on link "**********" at bounding box center [251, 310] width 231 height 31
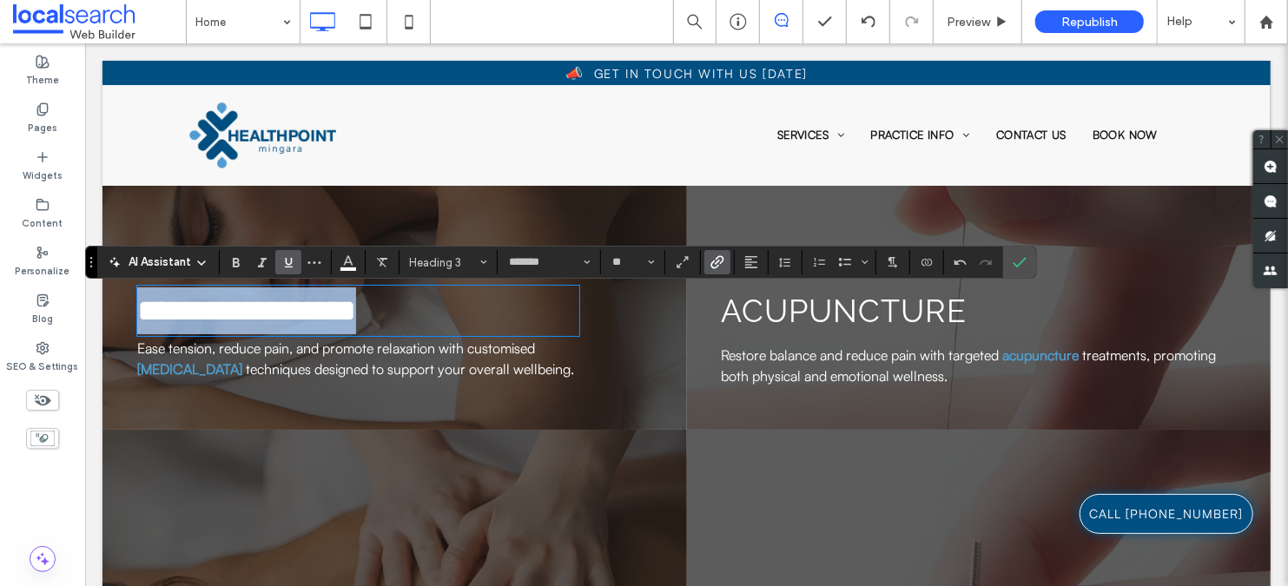
drag, startPoint x: 488, startPoint y: 321, endPoint x: 112, endPoint y: 315, distance: 376.3
click at [112, 315] on div "**********" at bounding box center [394, 173] width 585 height 512
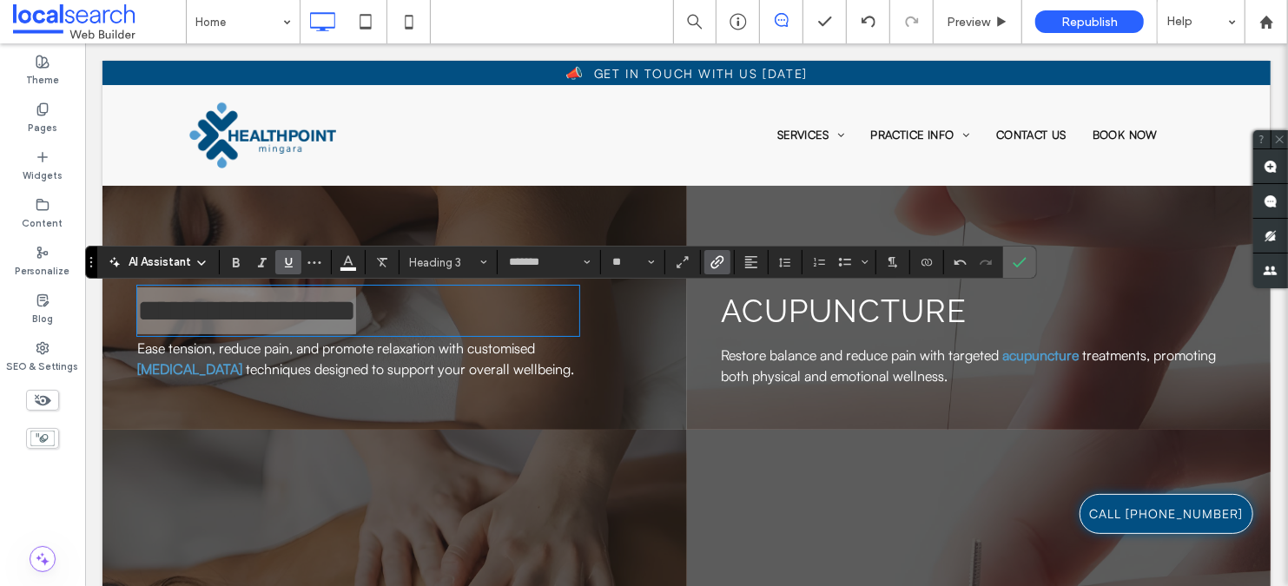
click at [1007, 260] on label "Confirm" at bounding box center [1020, 262] width 26 height 31
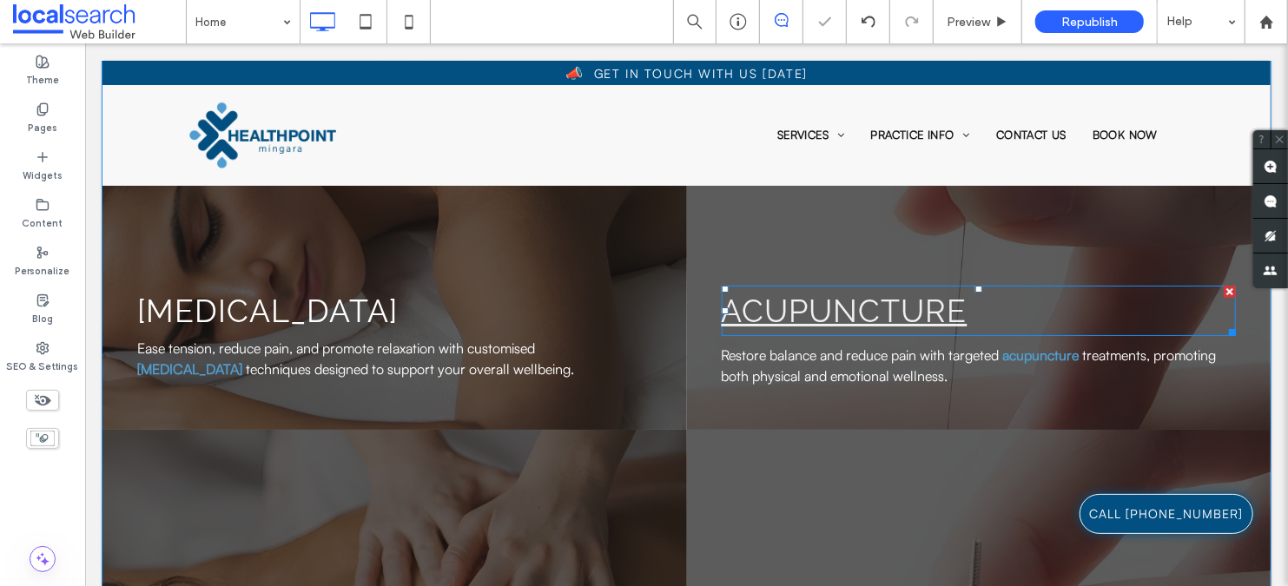
click at [903, 308] on link "Acupuncture" at bounding box center [844, 310] width 246 height 36
type input "*******"
type input "**"
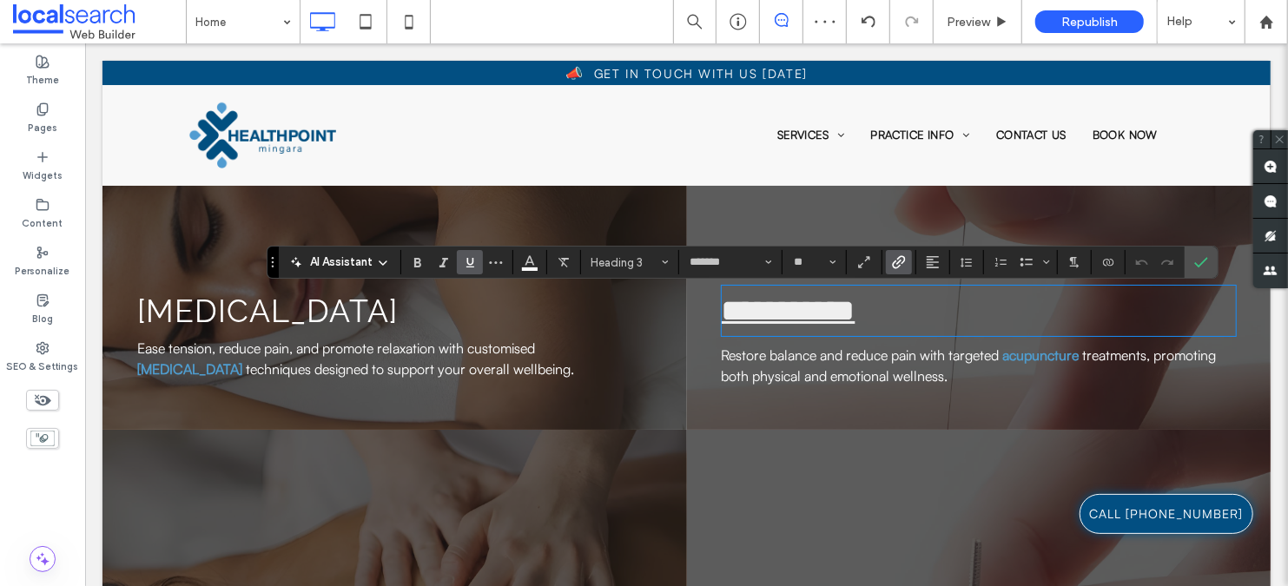
click at [776, 319] on link "**********" at bounding box center [788, 310] width 134 height 31
click at [738, 320] on link "**********" at bounding box center [788, 310] width 134 height 31
click at [737, 317] on link "**********" at bounding box center [867, 310] width 292 height 31
drag, startPoint x: 1180, startPoint y: 315, endPoint x: 975, endPoint y: 315, distance: 205.0
click at [972, 314] on h3 "**********" at bounding box center [978, 310] width 515 height 47
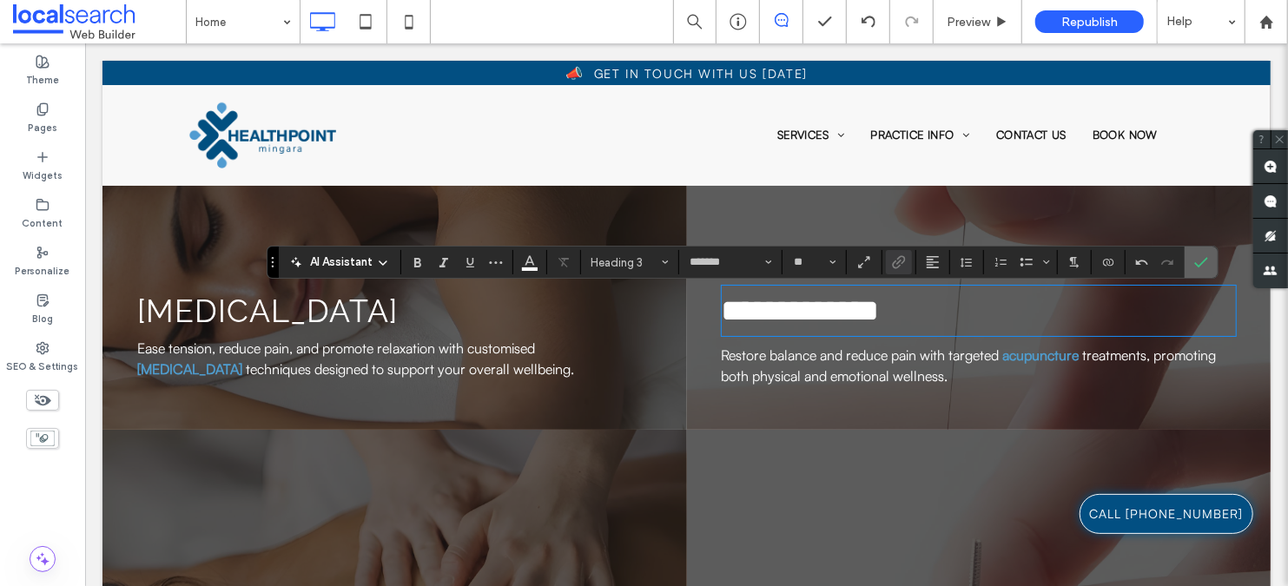
click at [1198, 261] on use "Confirm" at bounding box center [1202, 263] width 14 height 10
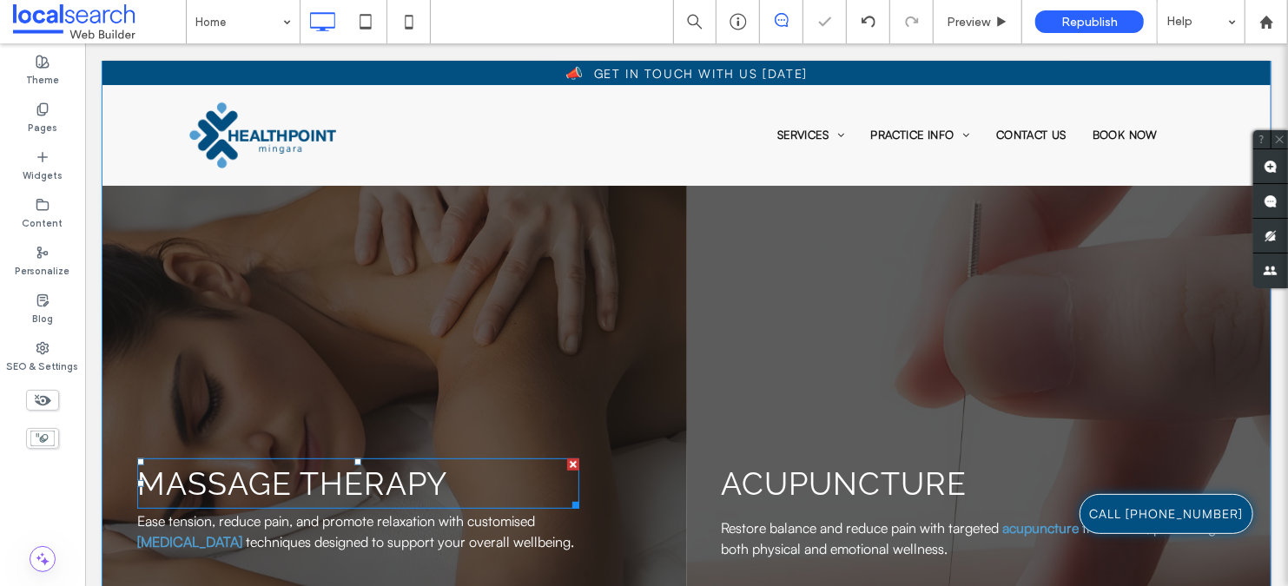
scroll to position [4235, 0]
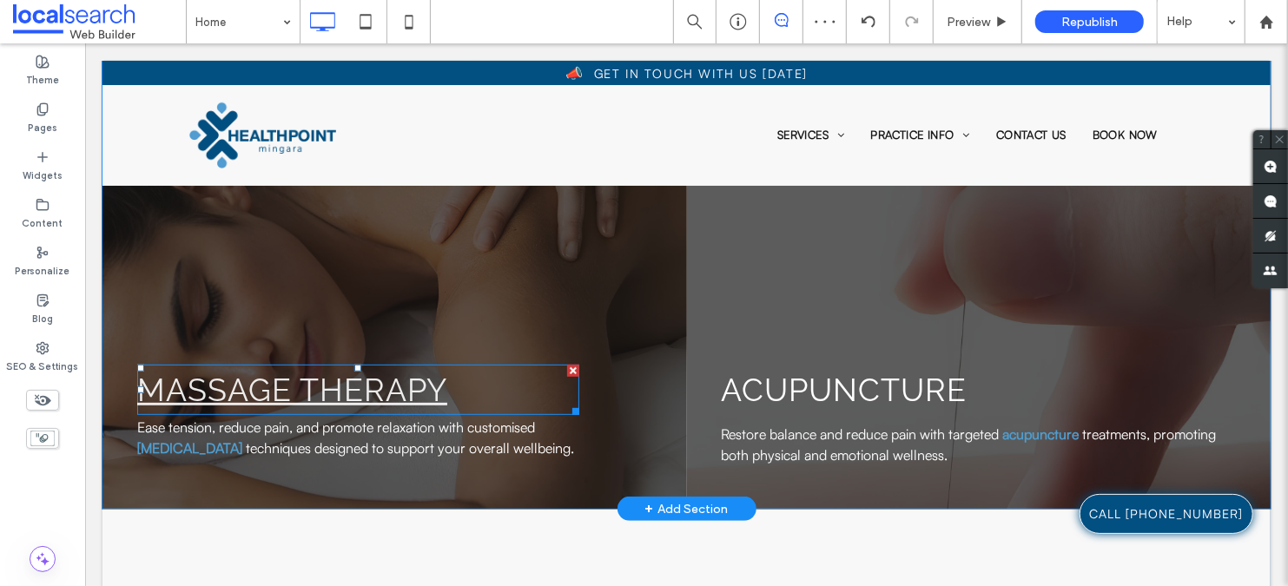
click at [262, 407] on link "Massage therapy" at bounding box center [291, 389] width 310 height 36
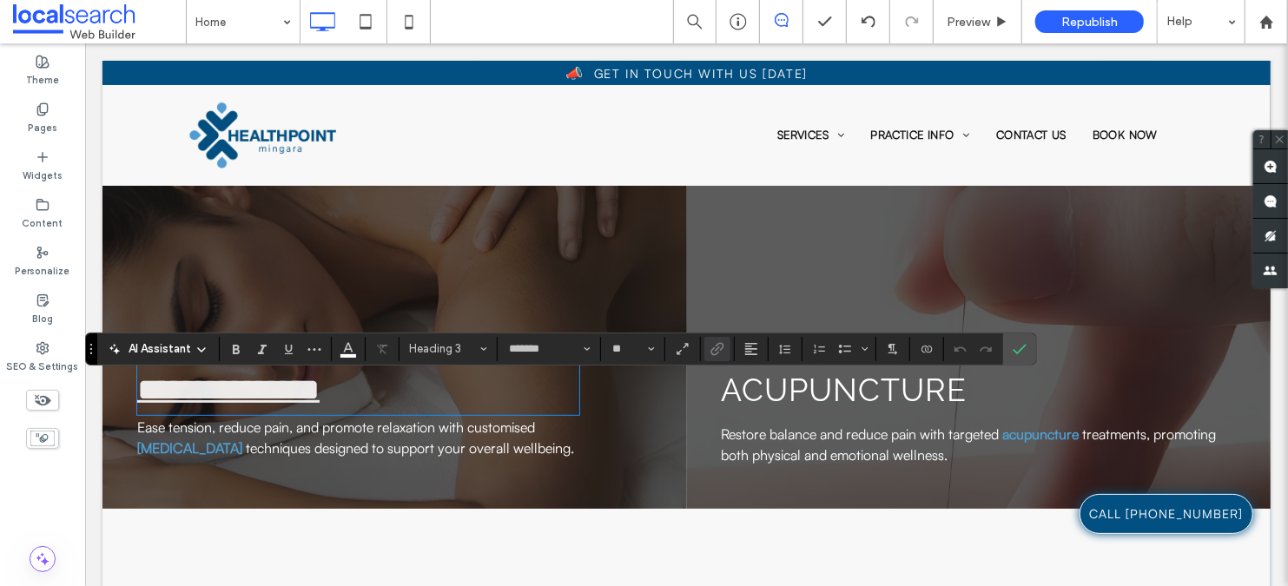
click at [276, 401] on link "**********" at bounding box center [227, 389] width 182 height 31
click at [167, 405] on link "**********" at bounding box center [227, 389] width 182 height 31
click at [161, 402] on link "*****" at bounding box center [166, 389] width 61 height 31
click at [1013, 342] on icon "Confirm" at bounding box center [1020, 349] width 14 height 14
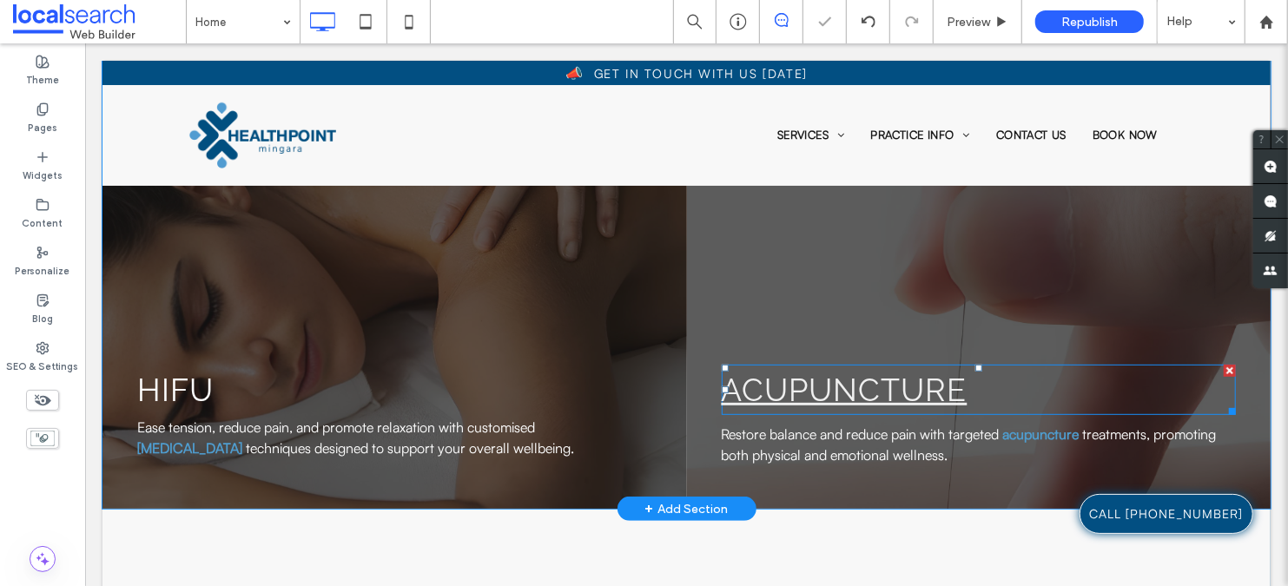
click at [781, 398] on link "Acupuncture" at bounding box center [844, 389] width 246 height 36
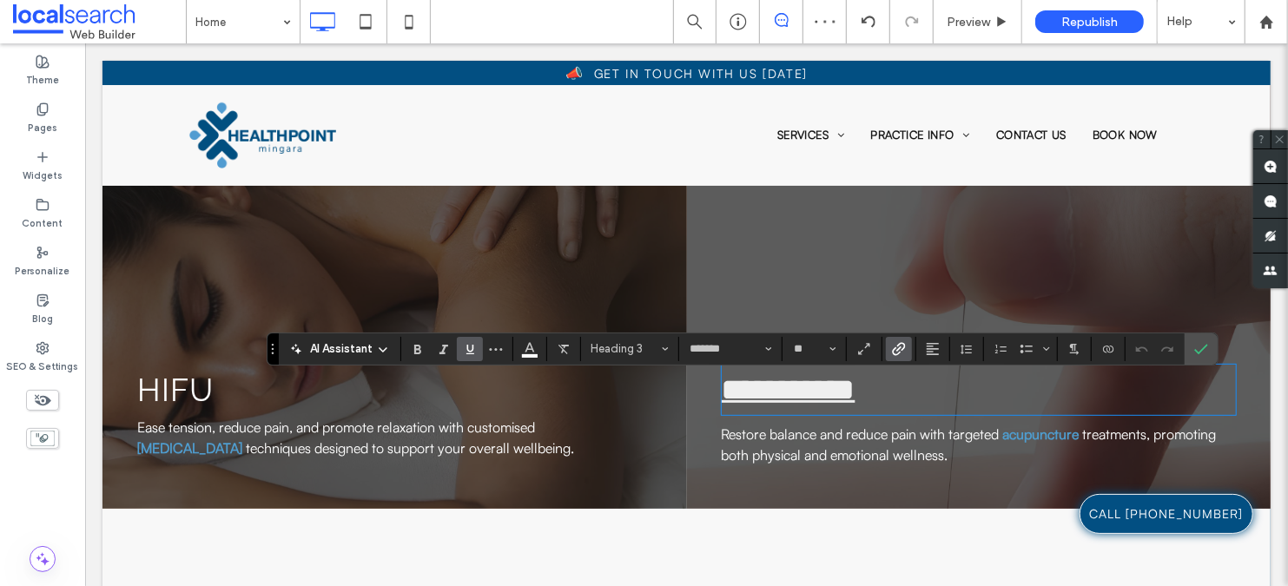
click at [778, 399] on link "**********" at bounding box center [788, 389] width 134 height 31
click at [749, 400] on link "**********" at bounding box center [788, 389] width 134 height 31
click at [739, 400] on link "**********" at bounding box center [788, 389] width 134 height 31
click at [732, 404] on link "**********" at bounding box center [867, 389] width 292 height 31
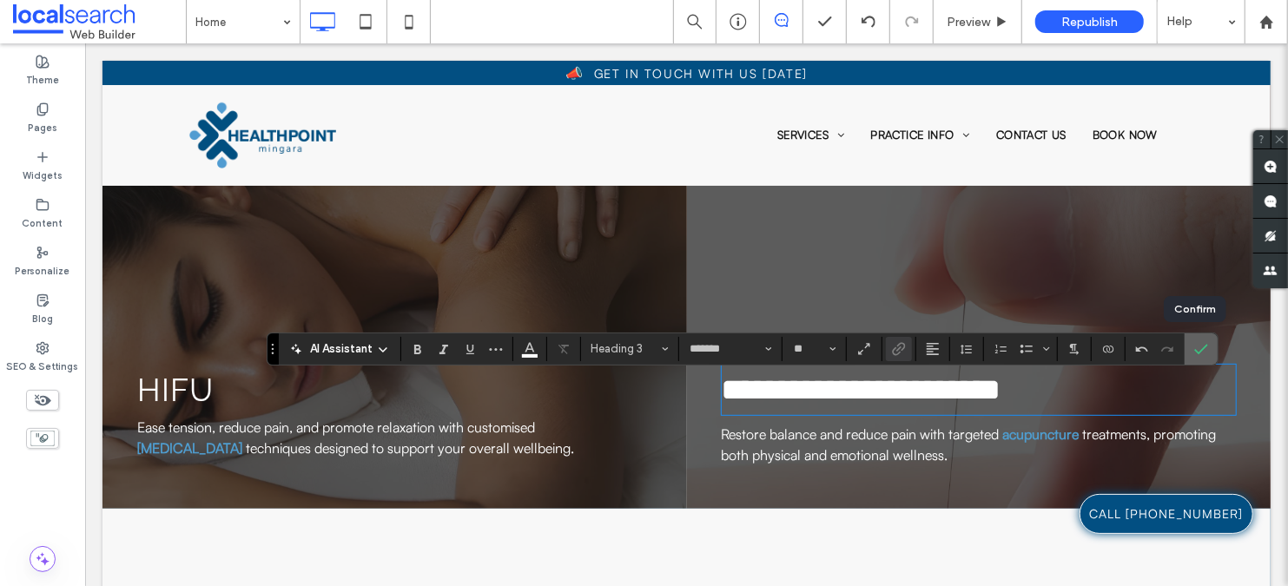
click at [1195, 354] on icon "Confirm" at bounding box center [1202, 349] width 14 height 14
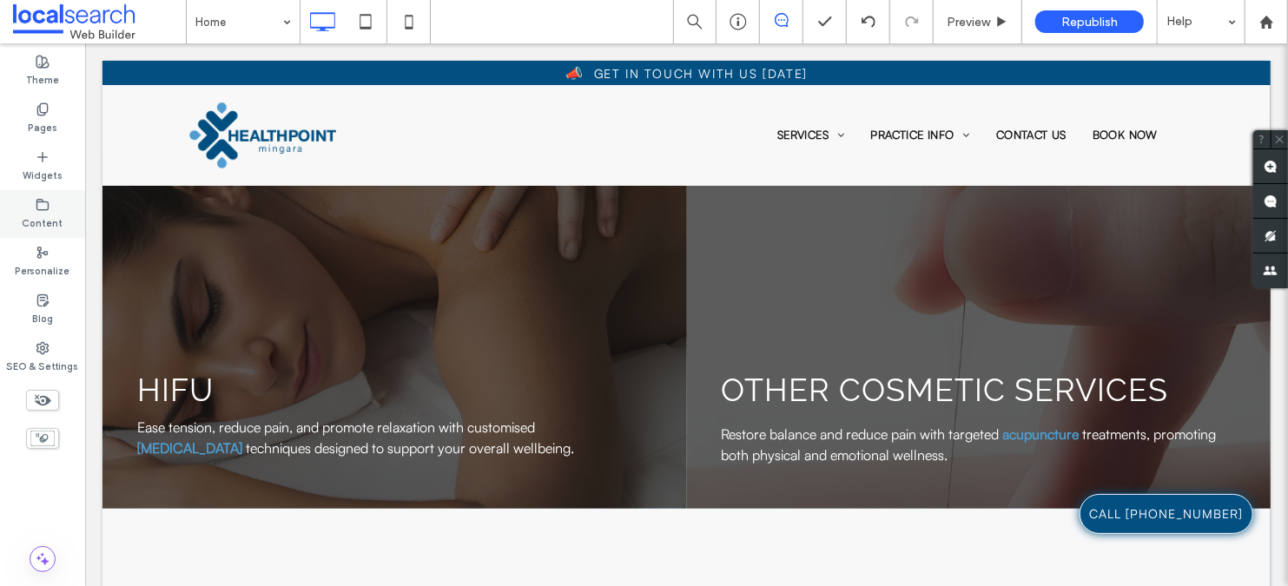
click at [45, 219] on label "Content" at bounding box center [43, 221] width 41 height 19
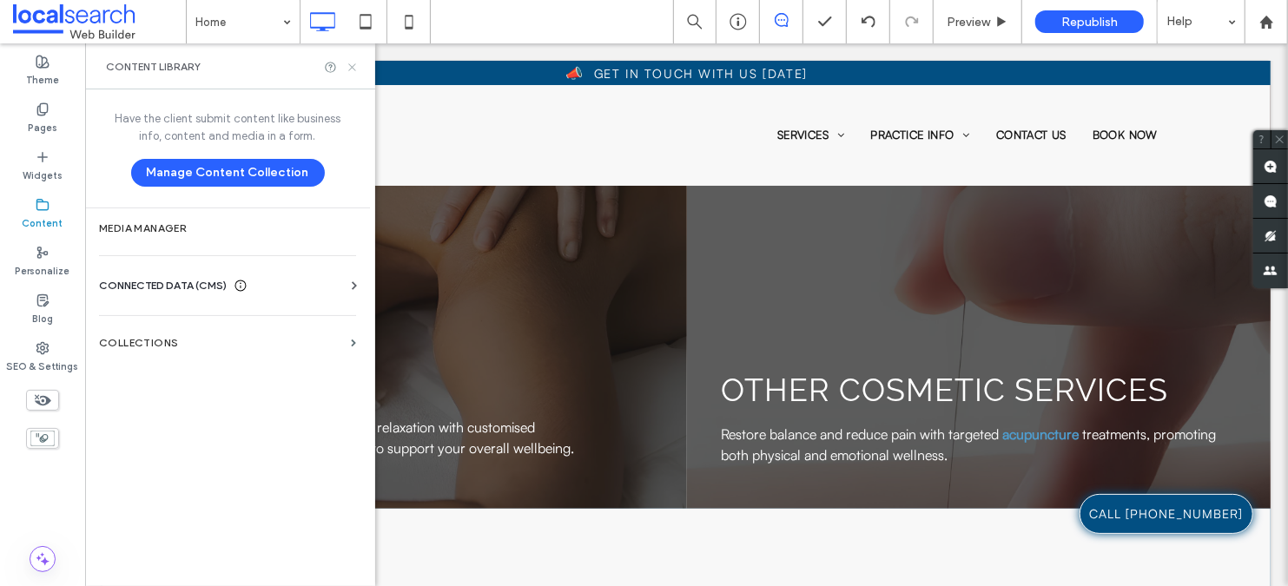
click at [352, 70] on icon at bounding box center [352, 67] width 13 height 13
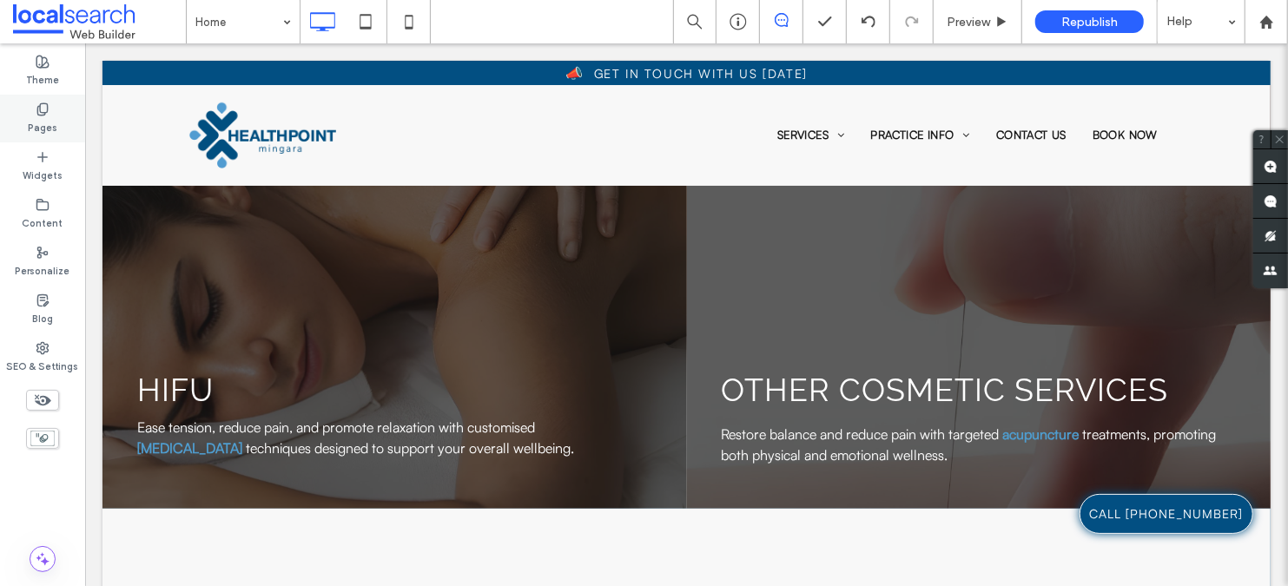
click at [21, 120] on div "Pages" at bounding box center [42, 119] width 85 height 48
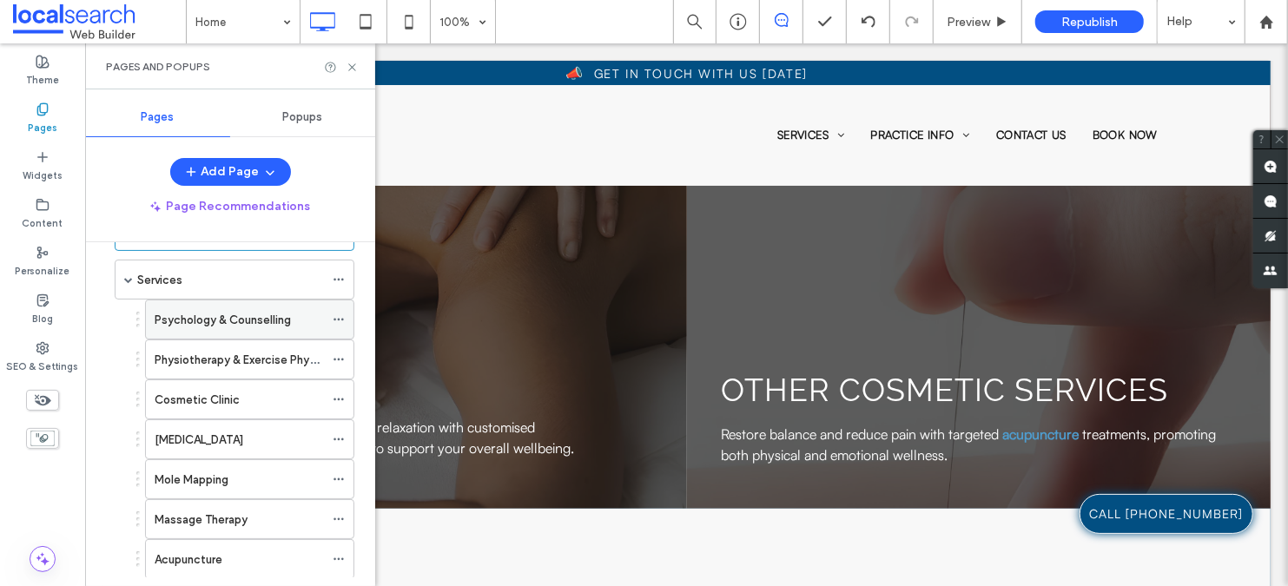
scroll to position [10, 0]
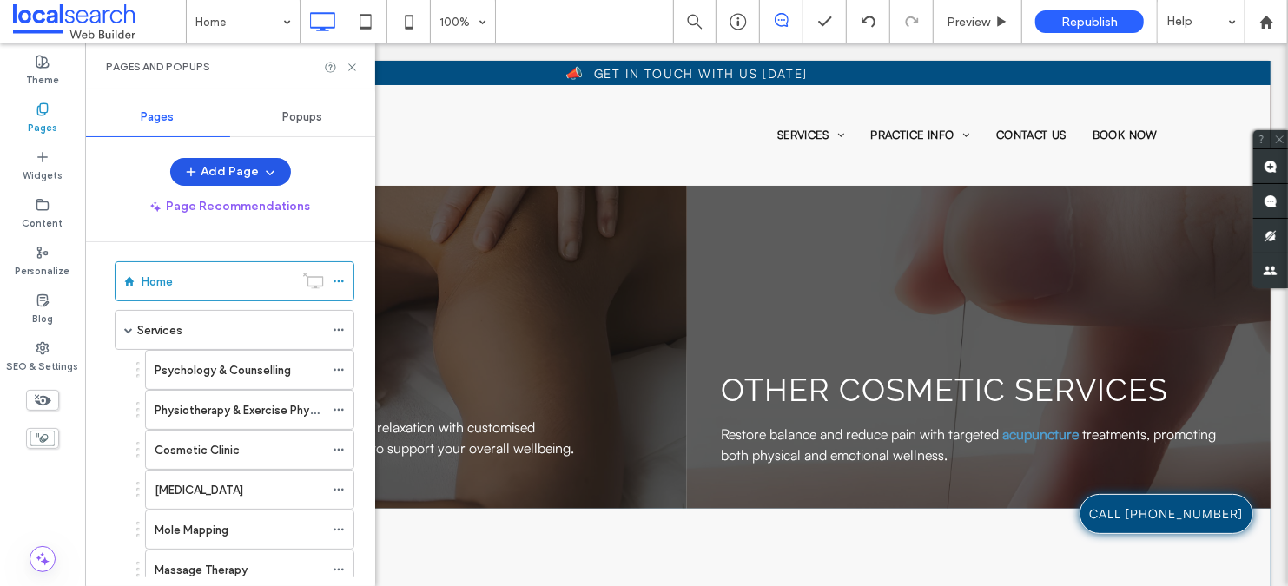
click at [234, 173] on button "Add Page" at bounding box center [230, 172] width 121 height 28
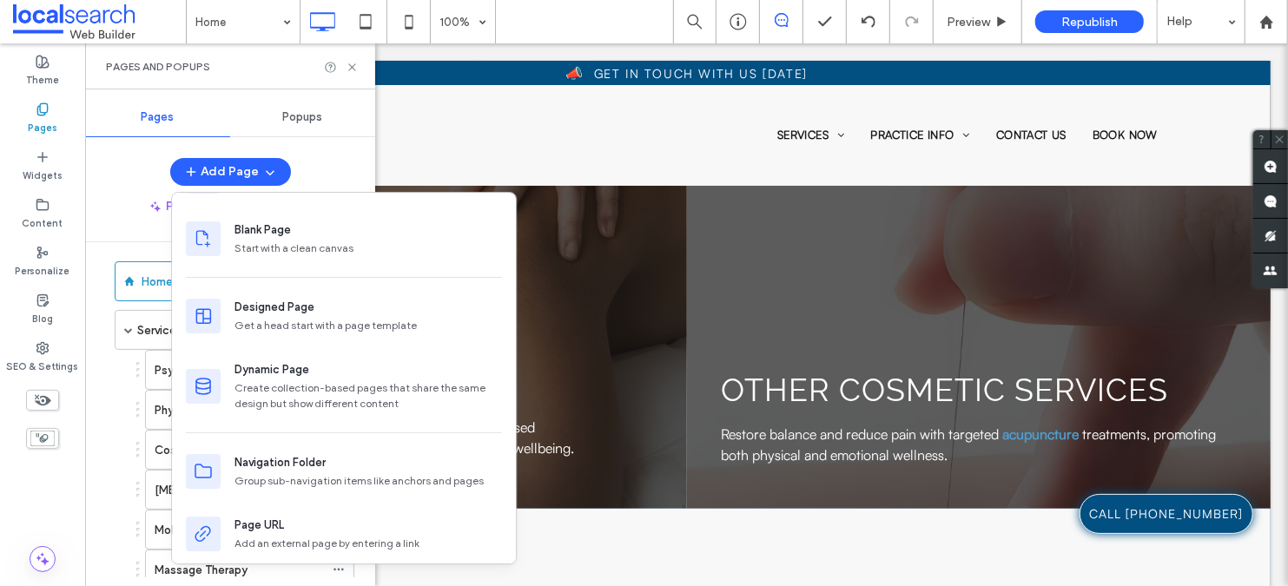
scroll to position [61, 0]
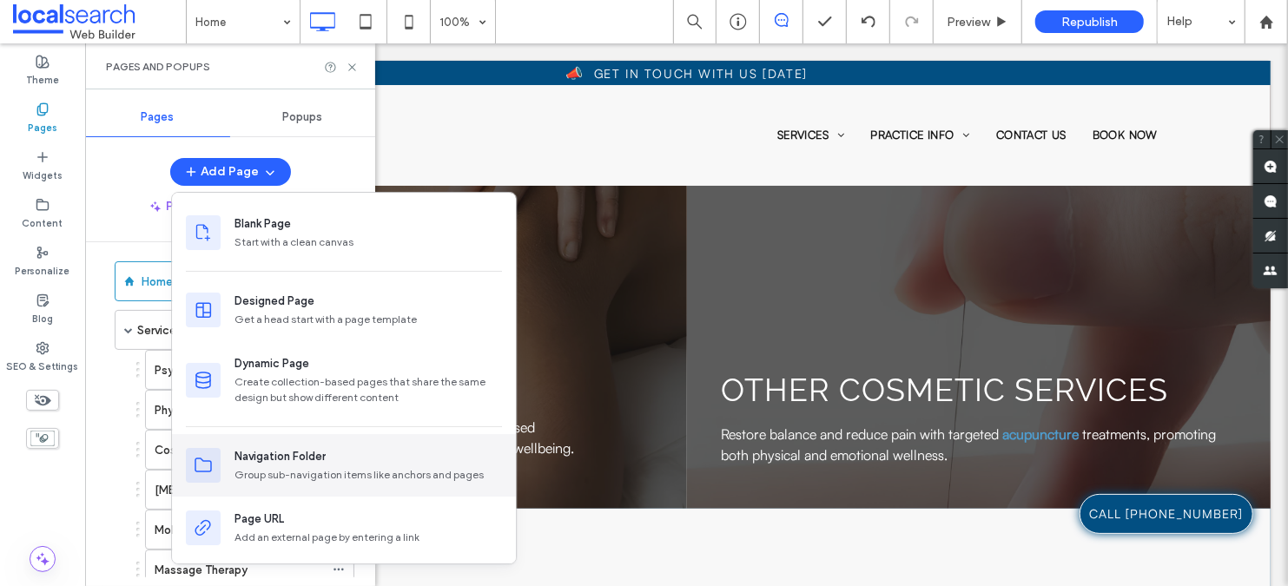
click at [364, 462] on div "Navigation Folder" at bounding box center [369, 456] width 268 height 17
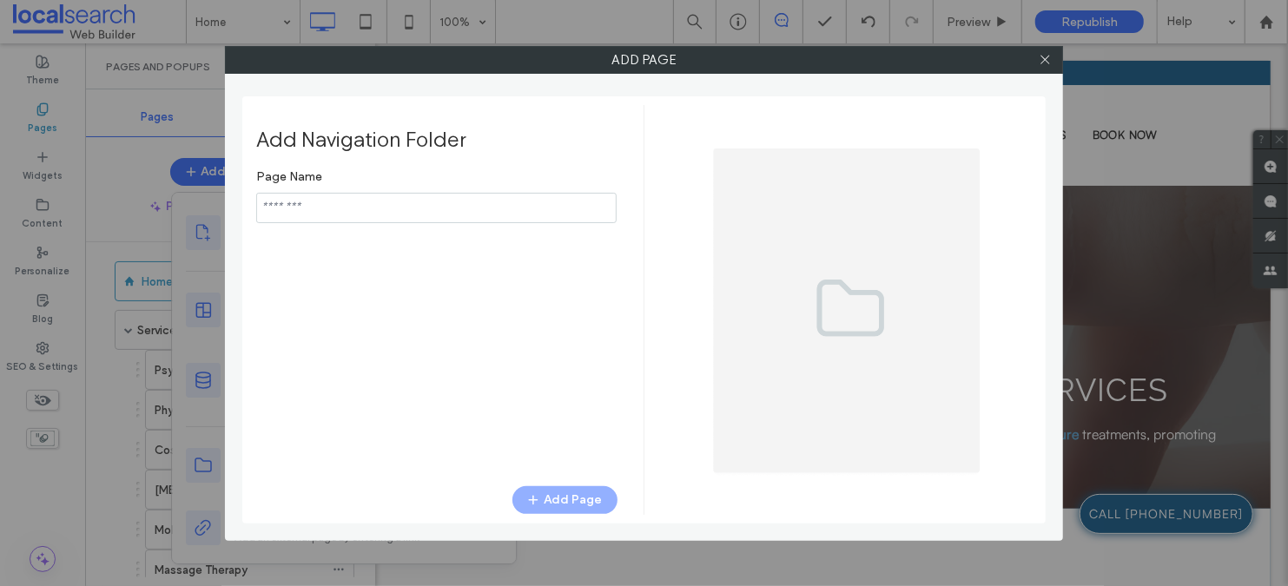
click at [1042, 65] on icon at bounding box center [1045, 59] width 13 height 13
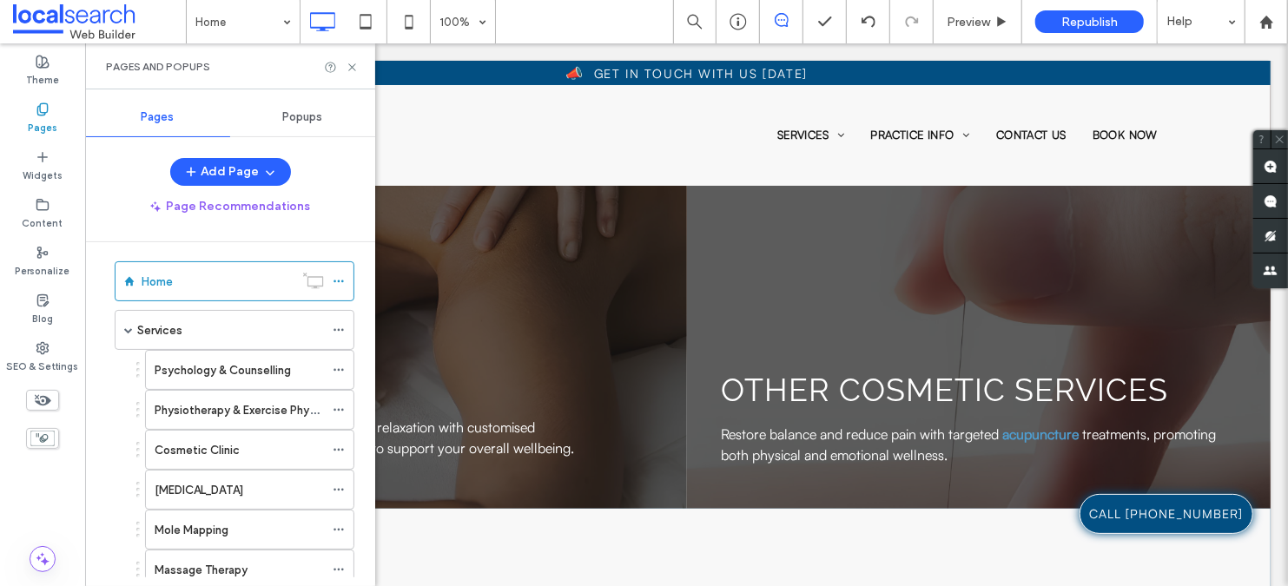
scroll to position [11, 0]
click at [231, 164] on button "Add Page" at bounding box center [230, 172] width 121 height 28
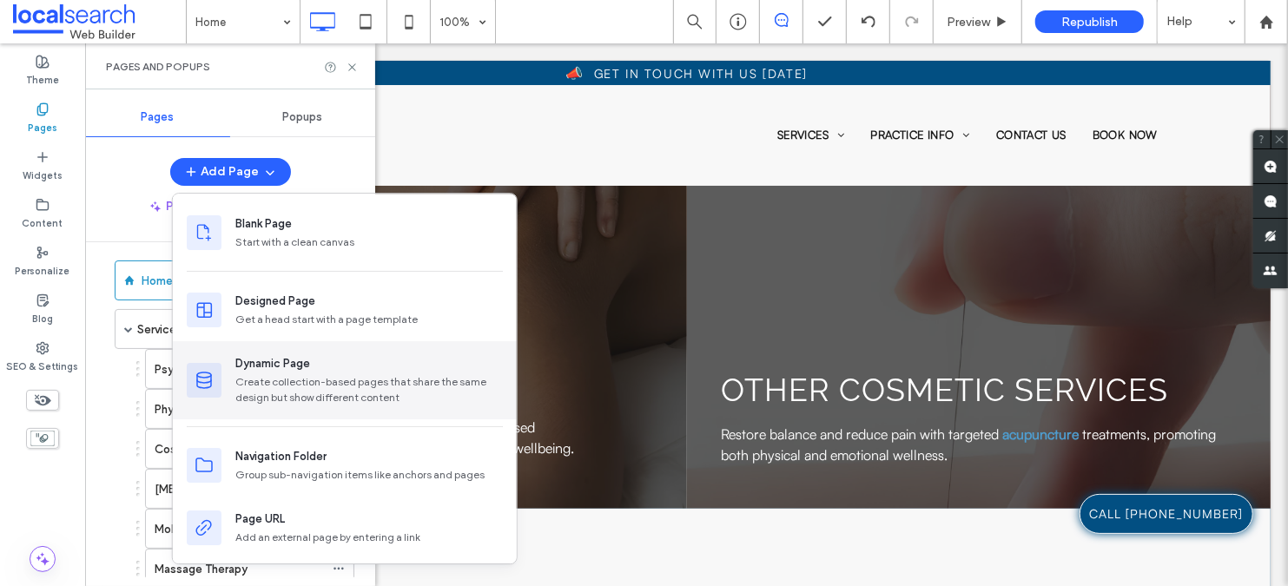
scroll to position [64, 0]
click at [303, 383] on div "Create collection-based pages that share the same design but show different con…" at bounding box center [369, 387] width 268 height 31
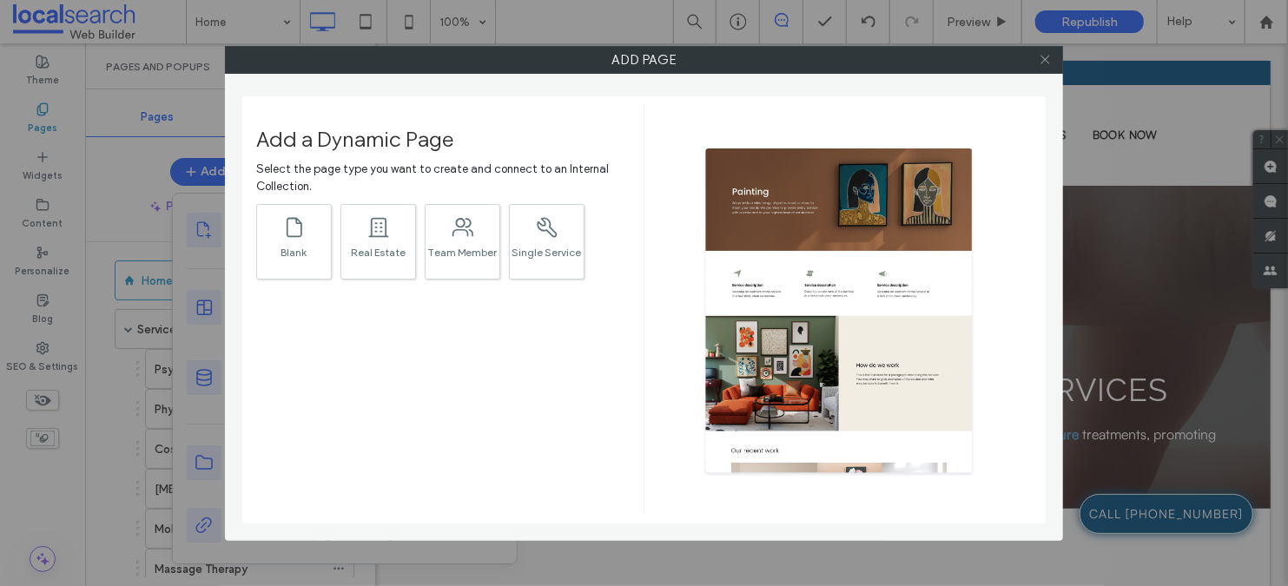
click at [1040, 58] on icon at bounding box center [1045, 59] width 13 height 13
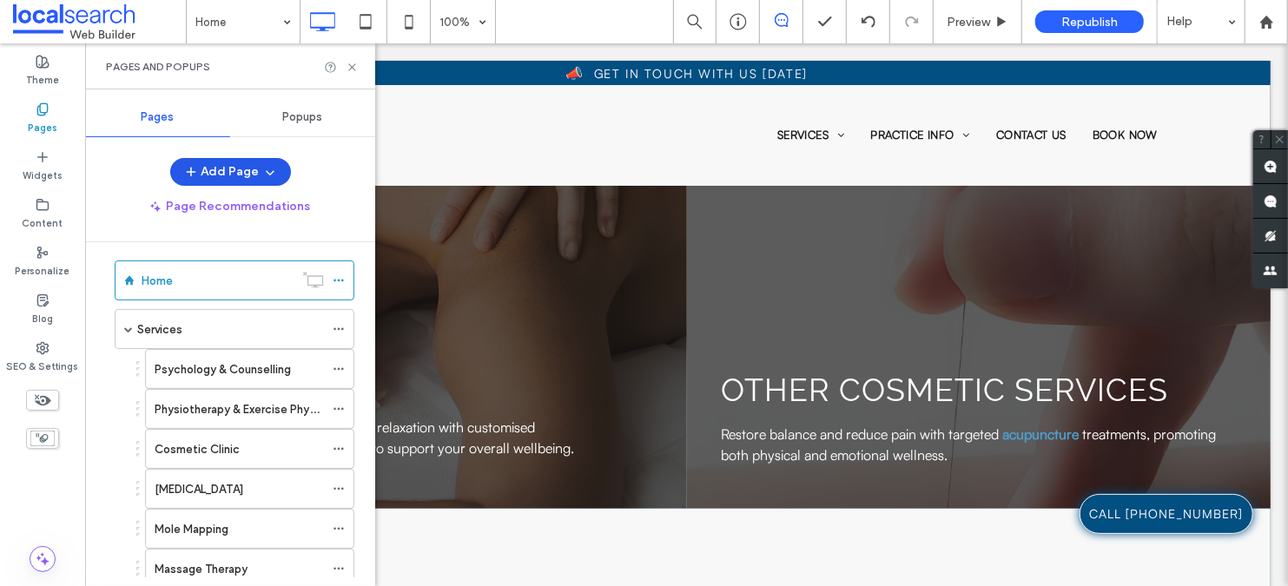
click at [266, 165] on icon "button" at bounding box center [270, 172] width 14 height 14
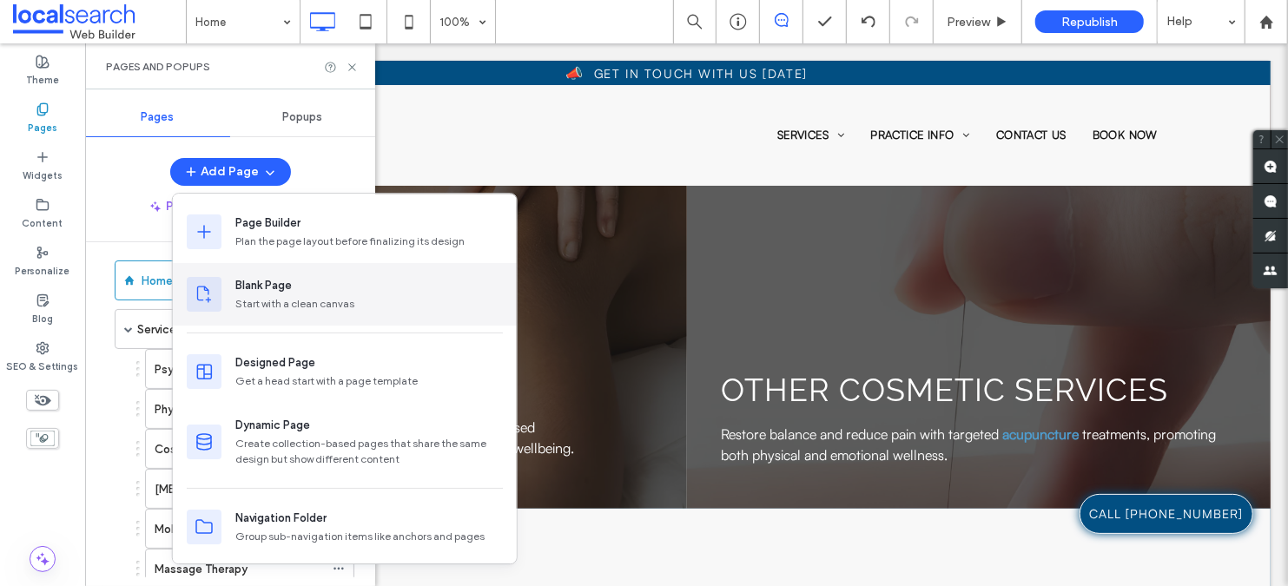
click at [281, 303] on div "Start with a clean canvas" at bounding box center [369, 304] width 268 height 16
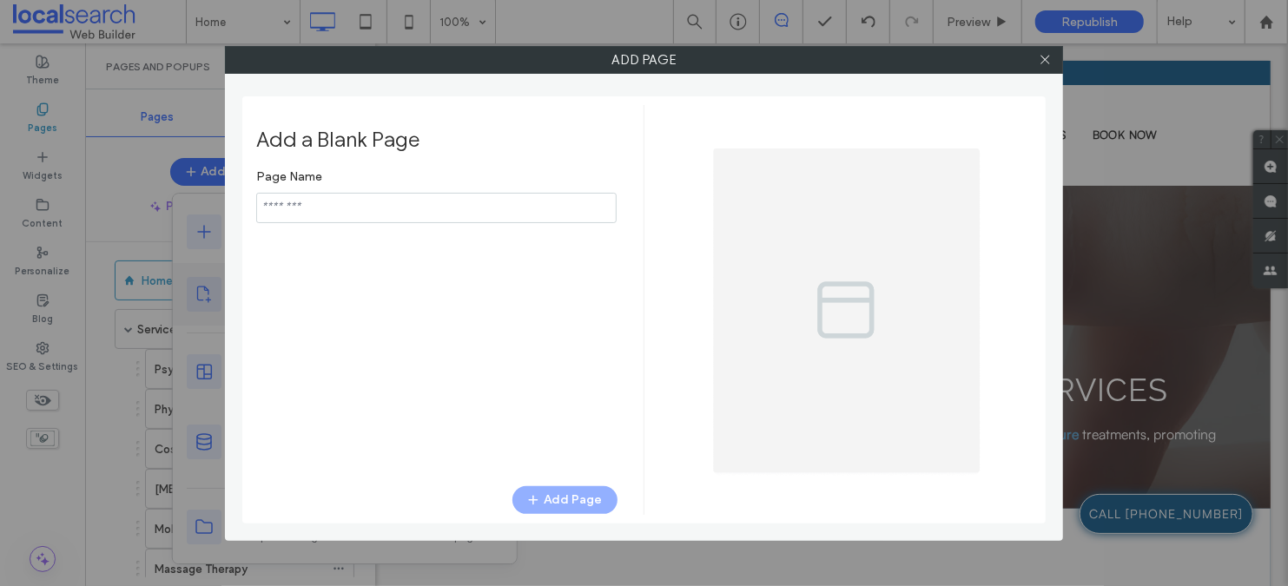
type input "**********"
click at [1048, 59] on icon at bounding box center [1045, 59] width 13 height 13
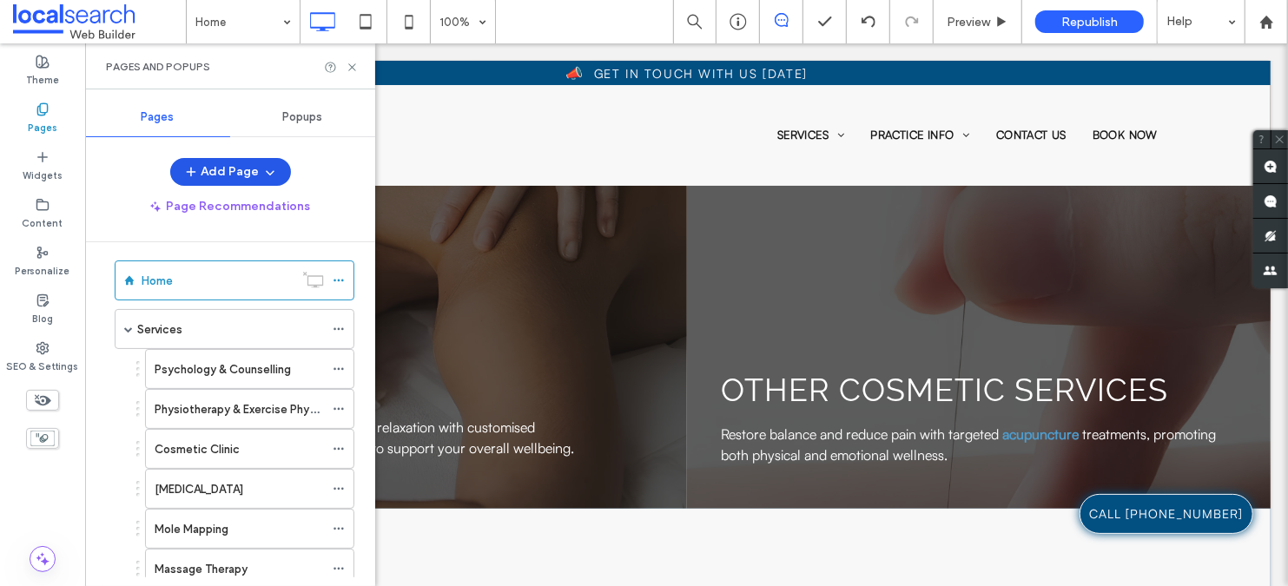
click at [260, 175] on span "button" at bounding box center [268, 172] width 17 height 26
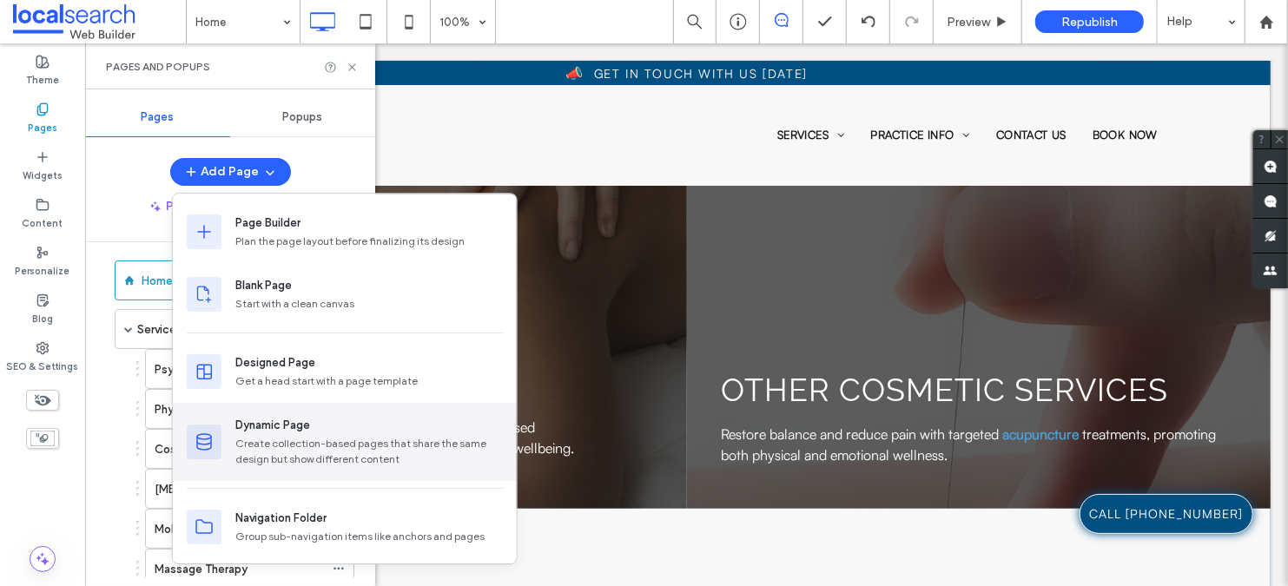
click at [291, 437] on div "Create collection-based pages that share the same design but show different con…" at bounding box center [369, 451] width 268 height 31
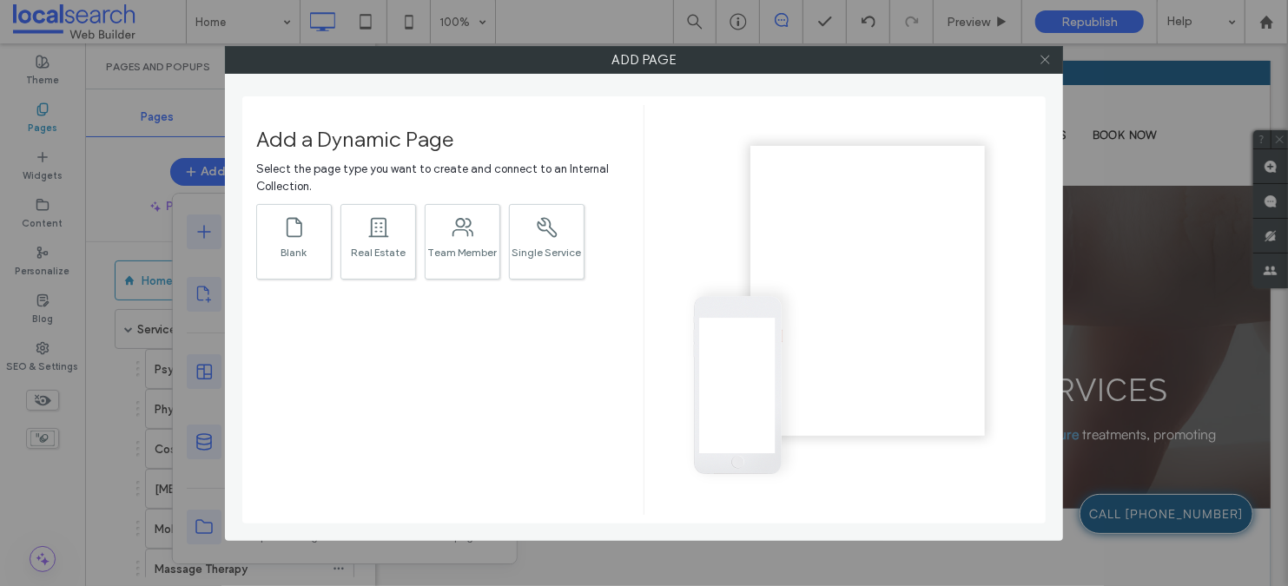
click at [1043, 63] on icon at bounding box center [1045, 59] width 13 height 13
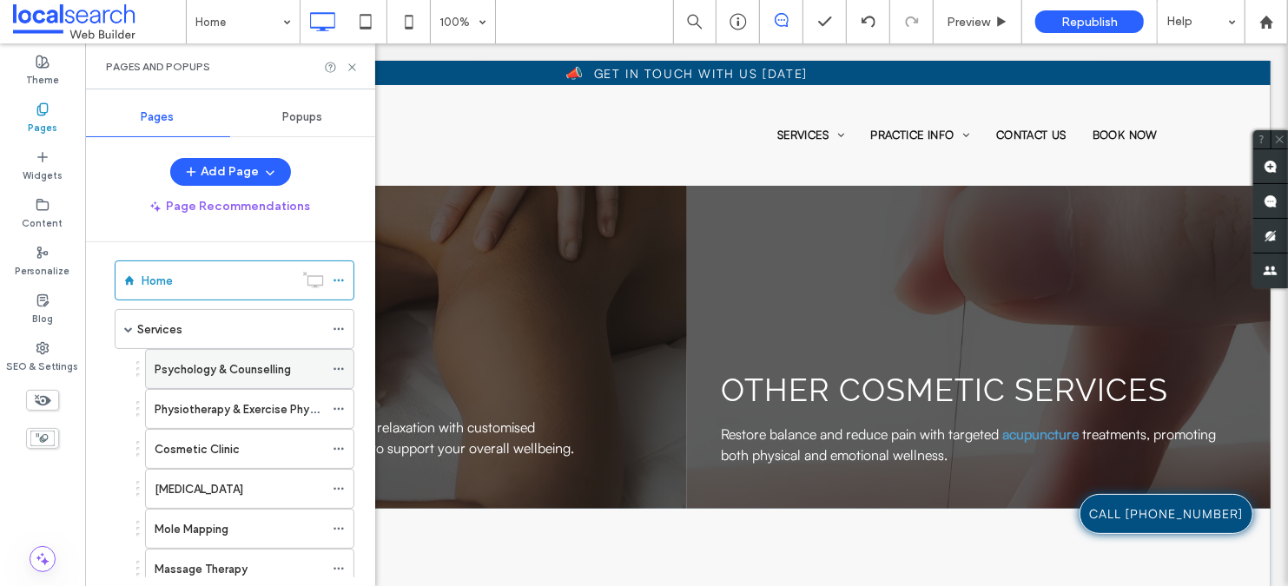
scroll to position [15, 0]
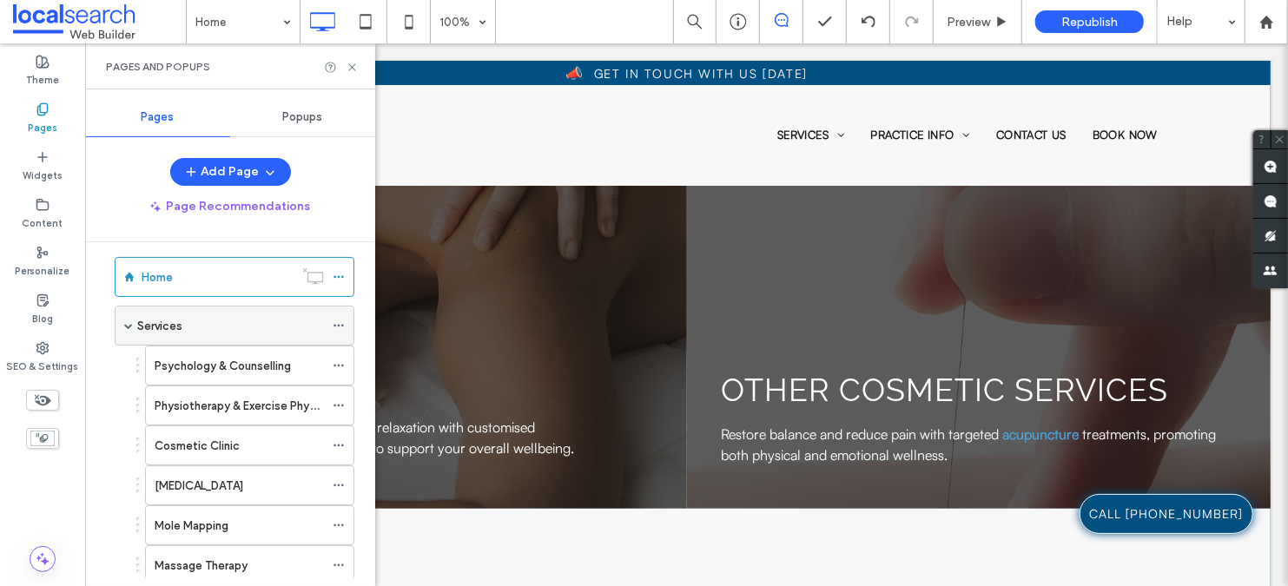
click at [242, 335] on div "Services" at bounding box center [230, 326] width 187 height 38
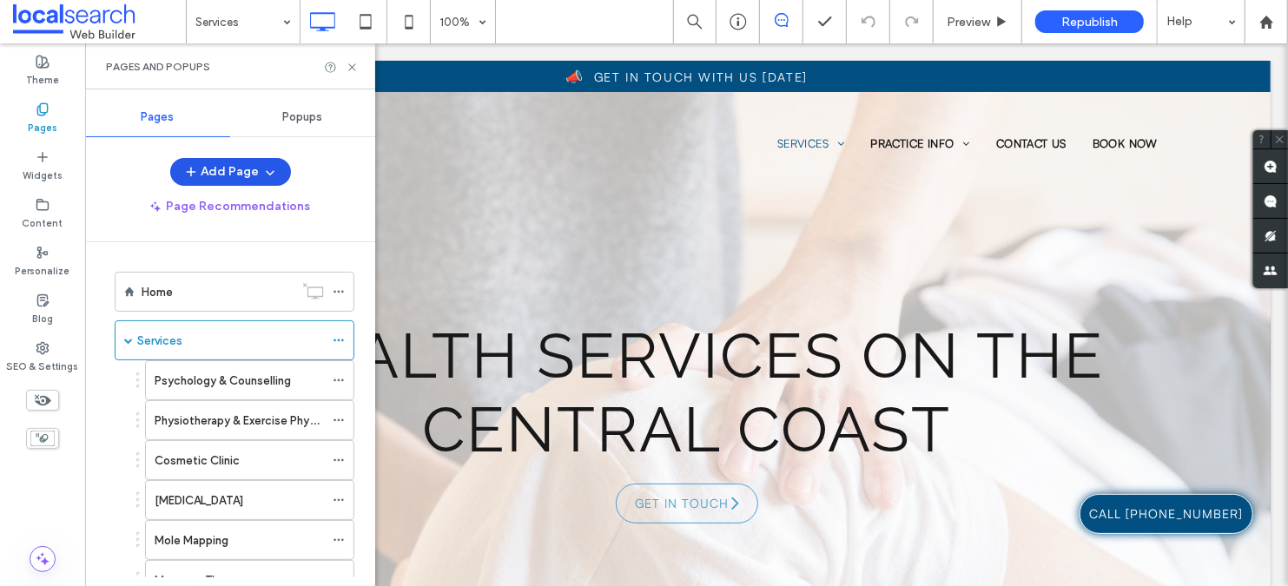
click at [270, 170] on icon "button" at bounding box center [270, 172] width 14 height 14
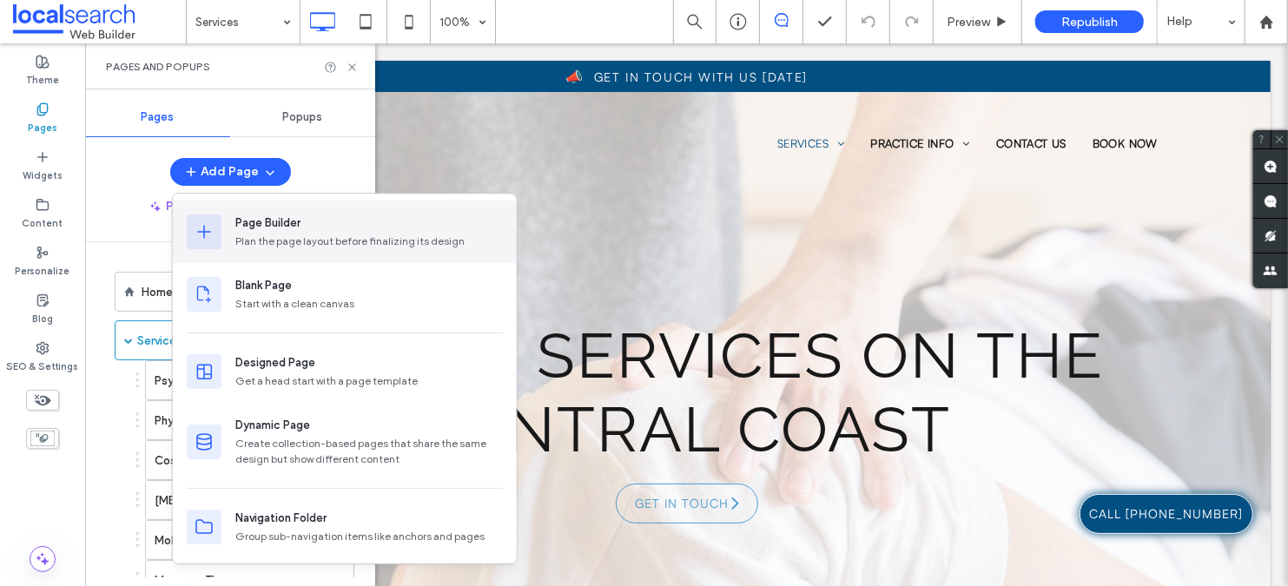
click at [268, 229] on div "Page Builder" at bounding box center [267, 223] width 65 height 17
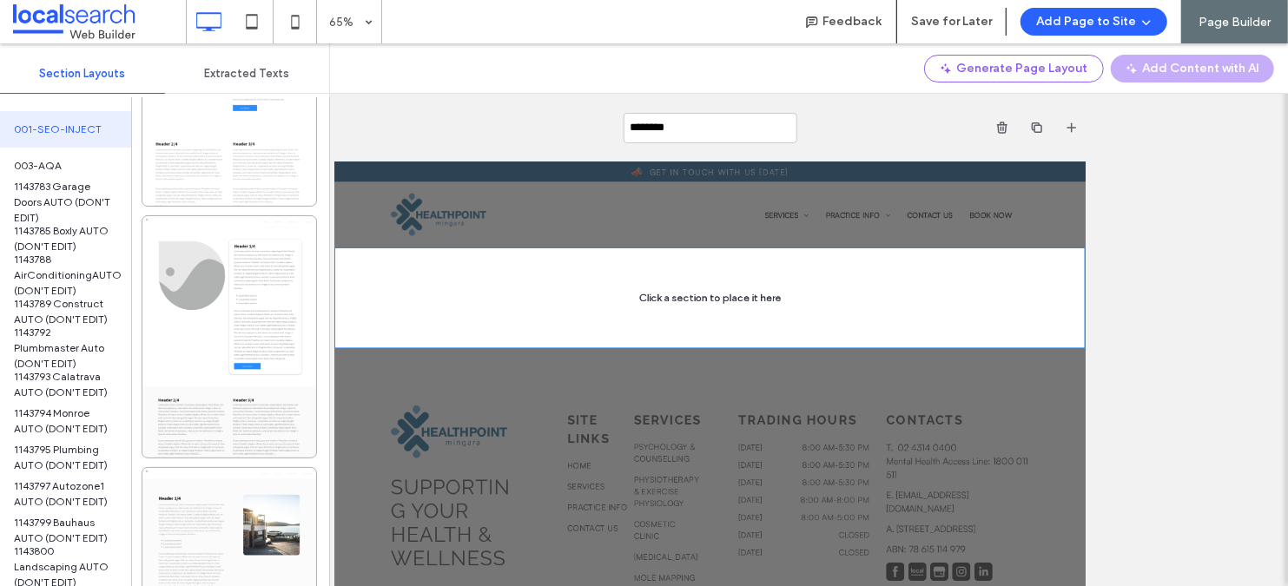
scroll to position [3817, 0]
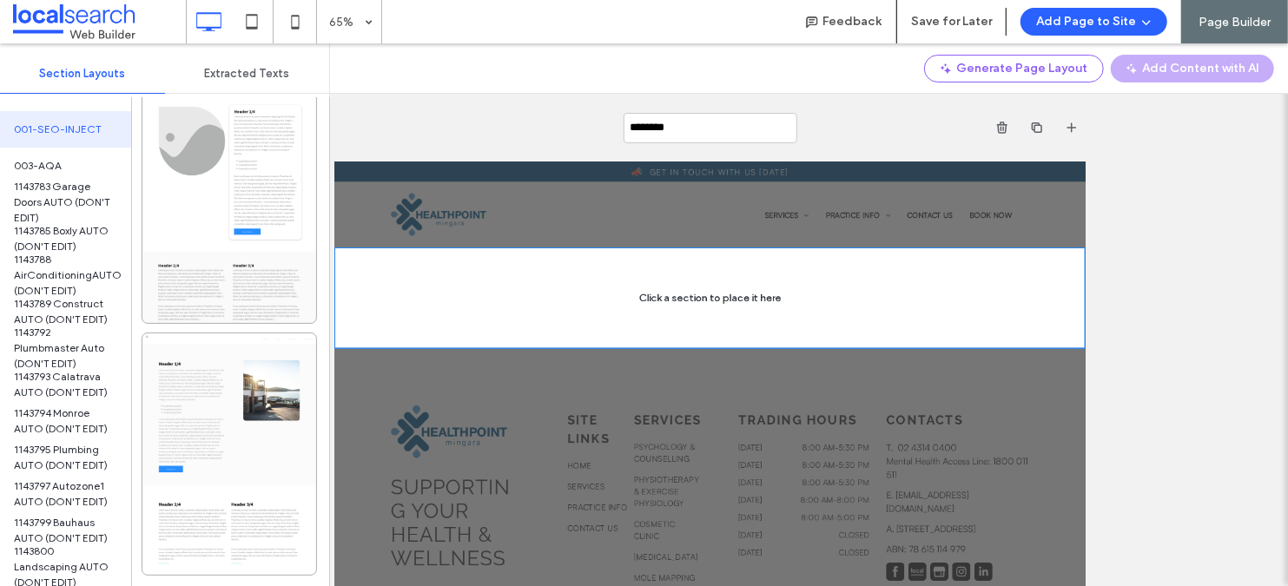
click at [128, 586] on span "8" at bounding box center [124, 594] width 8 height 17
click at [49, 586] on span "2" at bounding box center [45, 594] width 8 height 17
click at [688, 57] on div "Generate Page Layout Add Content with AI" at bounding box center [809, 68] width 958 height 50
click at [273, 78] on span "Extracted Texts" at bounding box center [246, 74] width 85 height 14
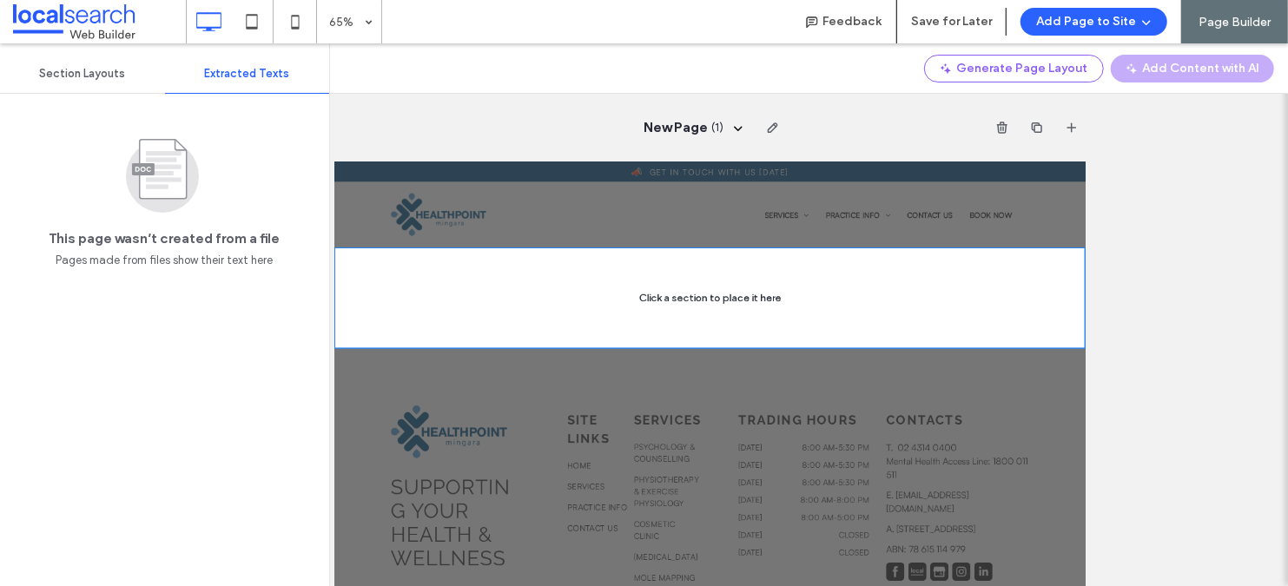
click at [65, 74] on span "Section Layouts" at bounding box center [82, 74] width 86 height 14
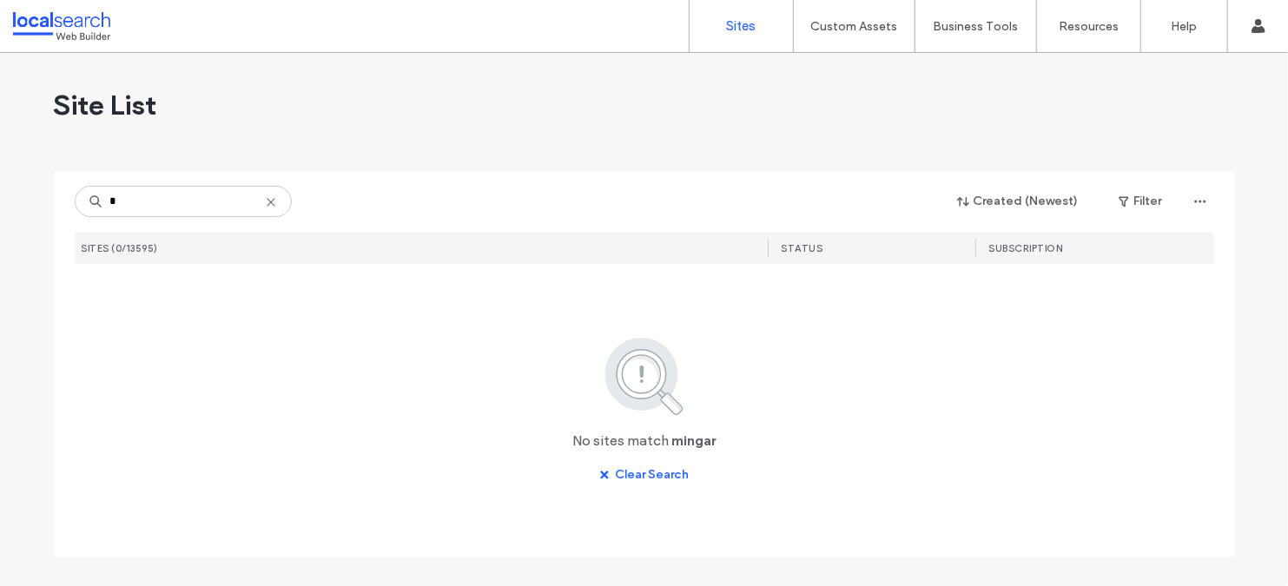
type input "*"
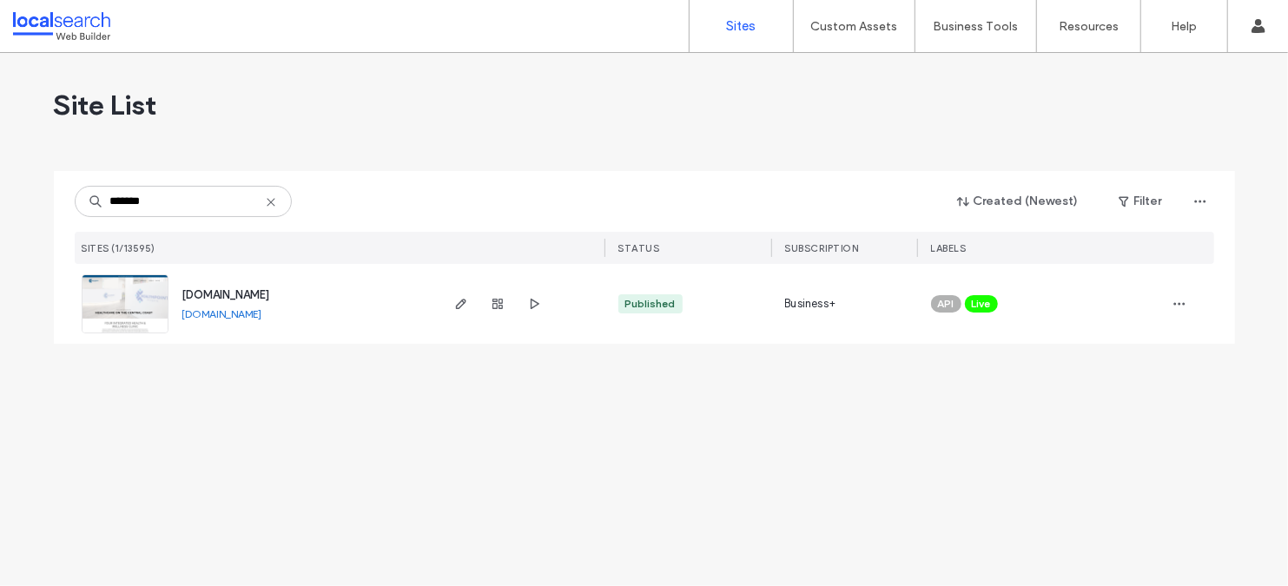
type input "*******"
click at [270, 296] on span "[DOMAIN_NAME]" at bounding box center [226, 294] width 88 height 13
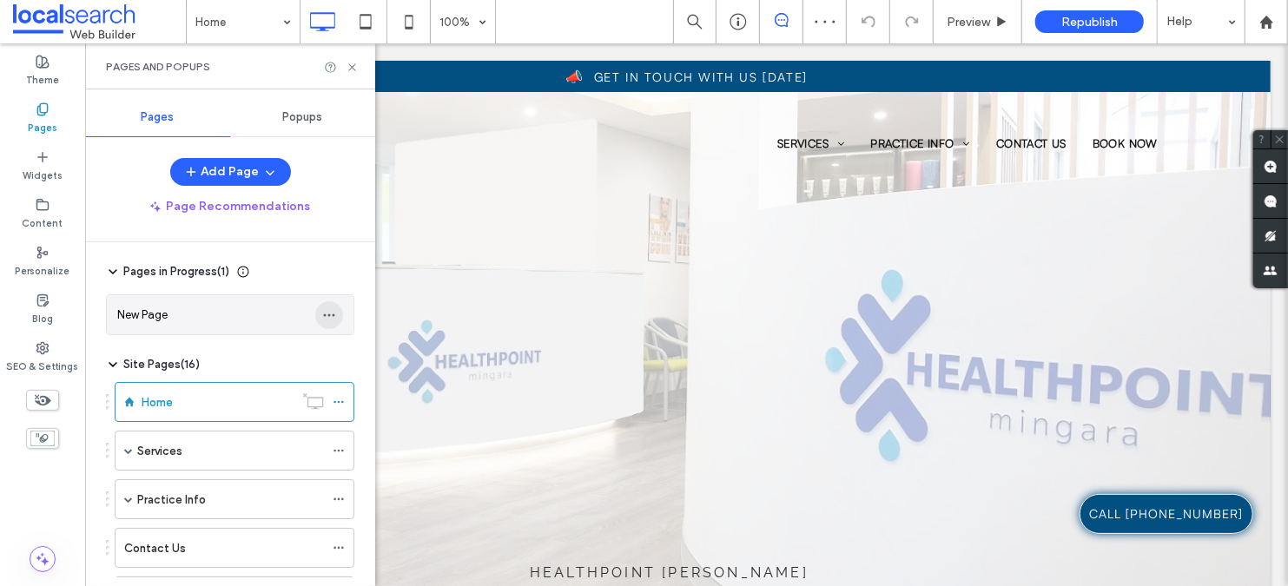
click at [335, 312] on icon "button" at bounding box center [329, 315] width 14 height 14
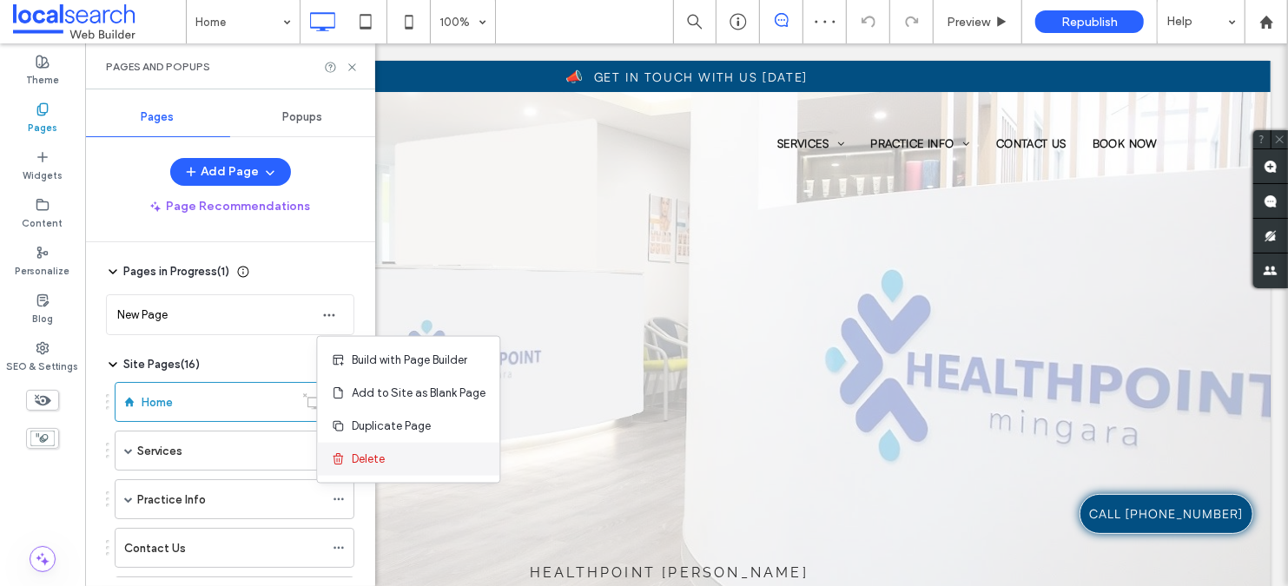
click at [389, 469] on div "Delete" at bounding box center [408, 459] width 182 height 33
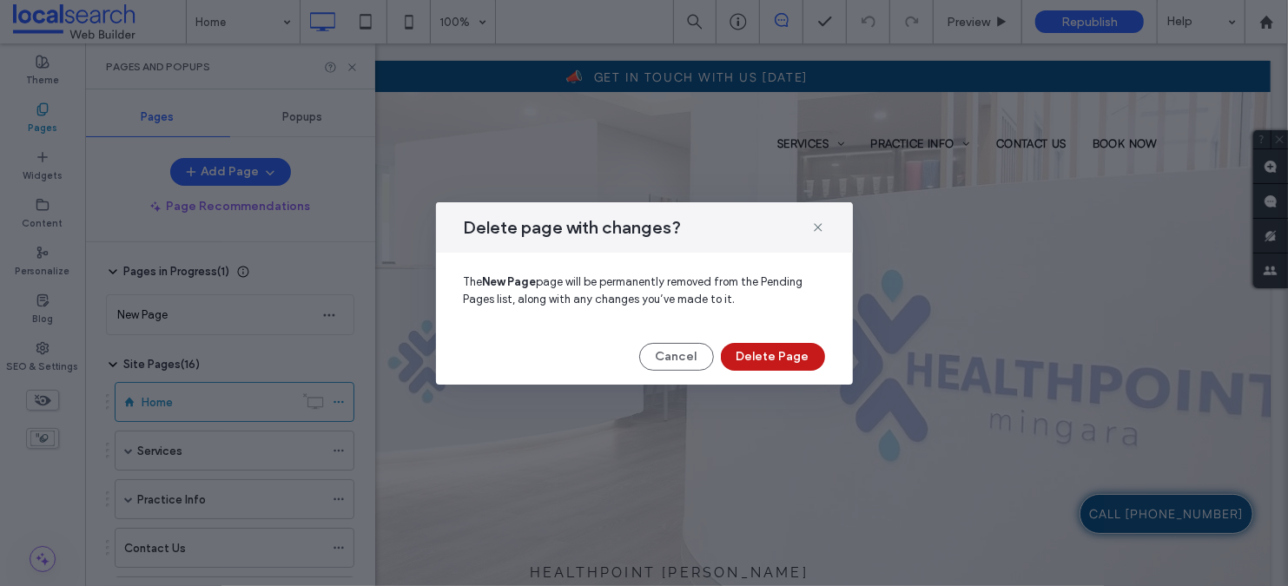
click at [797, 355] on button "Delete Page" at bounding box center [773, 357] width 104 height 28
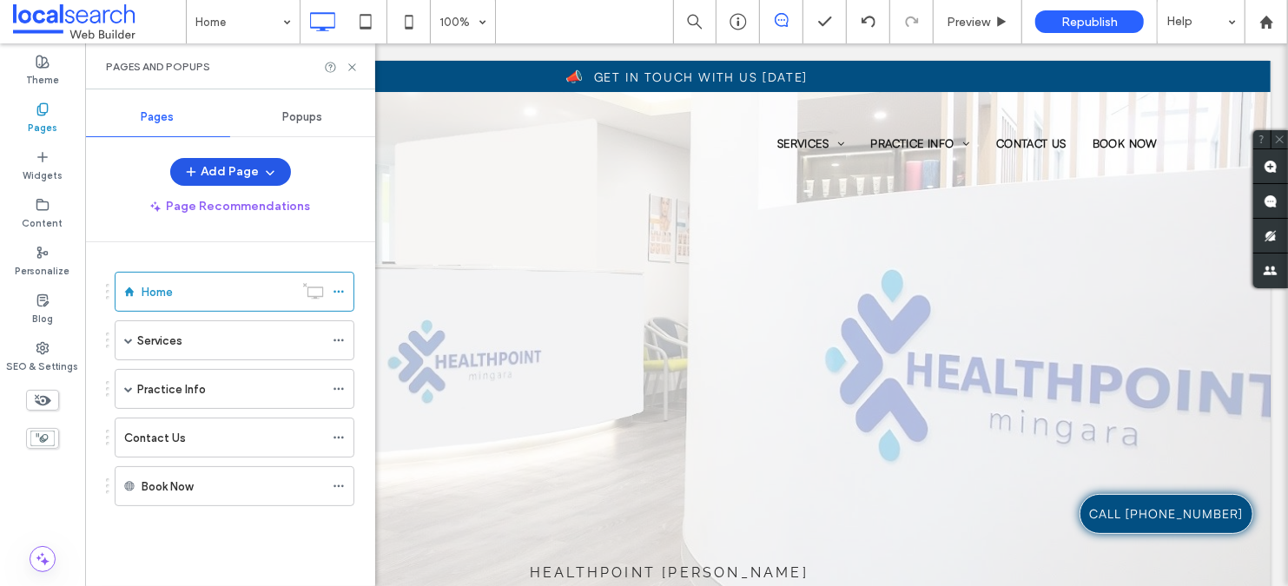
click at [265, 176] on icon "button" at bounding box center [270, 172] width 14 height 14
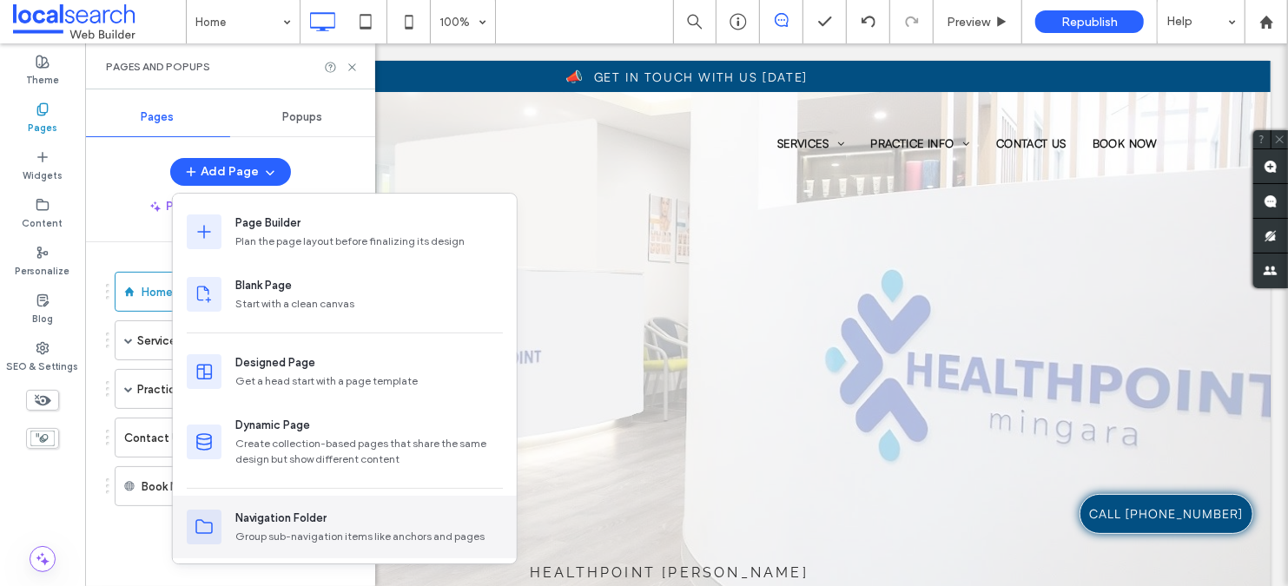
click at [323, 533] on div "Group sub-navigation items like anchors and pages" at bounding box center [369, 537] width 268 height 16
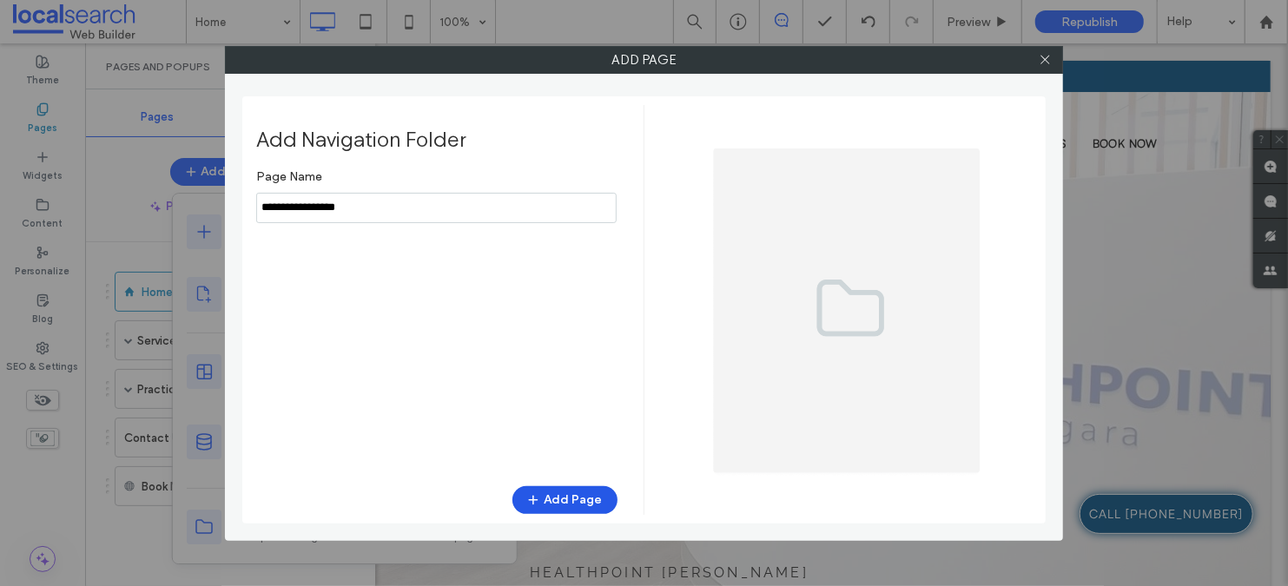
type input "**********"
click at [578, 495] on button "Add Page" at bounding box center [565, 501] width 105 height 28
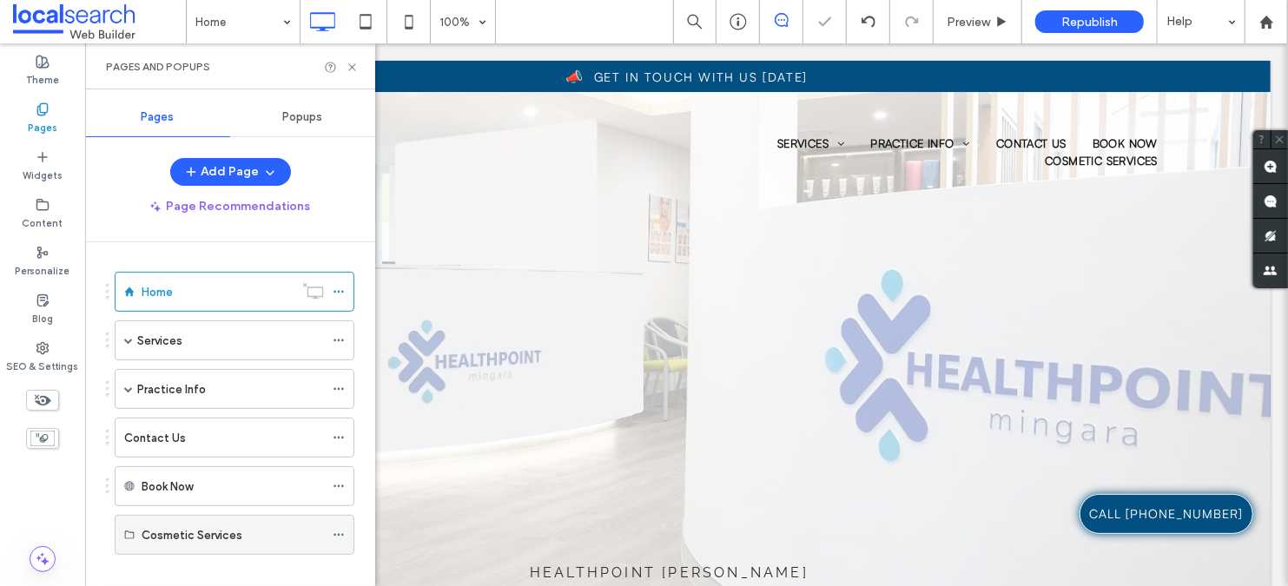
click at [244, 539] on div "Cosmetic Services" at bounding box center [233, 535] width 182 height 18
click at [243, 539] on div "Cosmetic Services" at bounding box center [233, 535] width 182 height 18
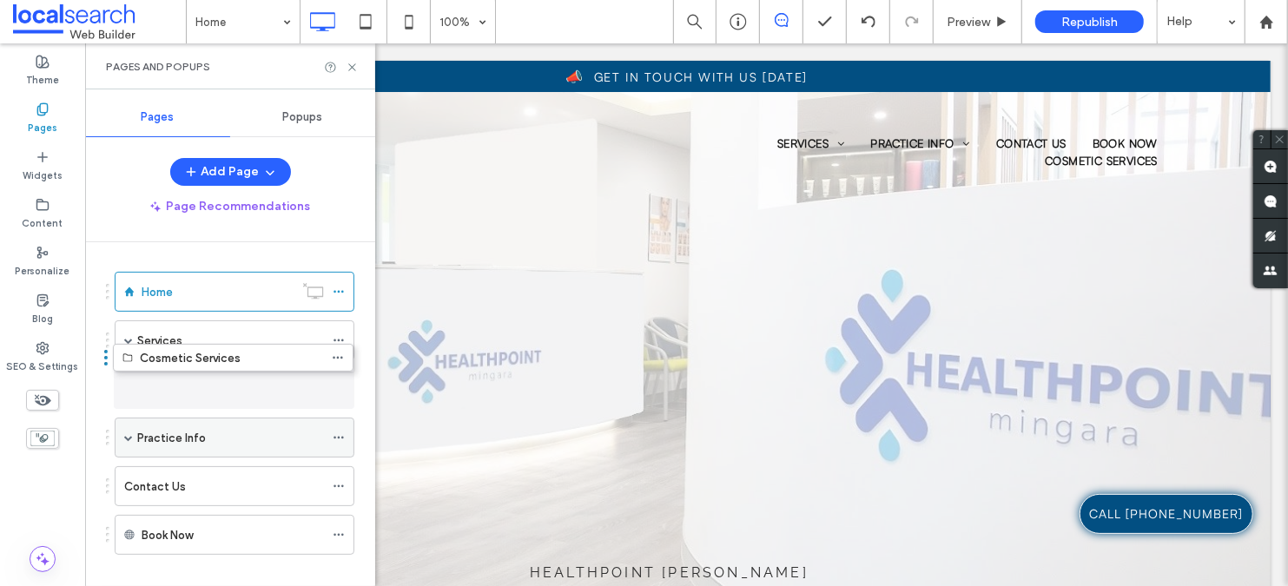
drag, startPoint x: 211, startPoint y: 540, endPoint x: 211, endPoint y: 375, distance: 165.1
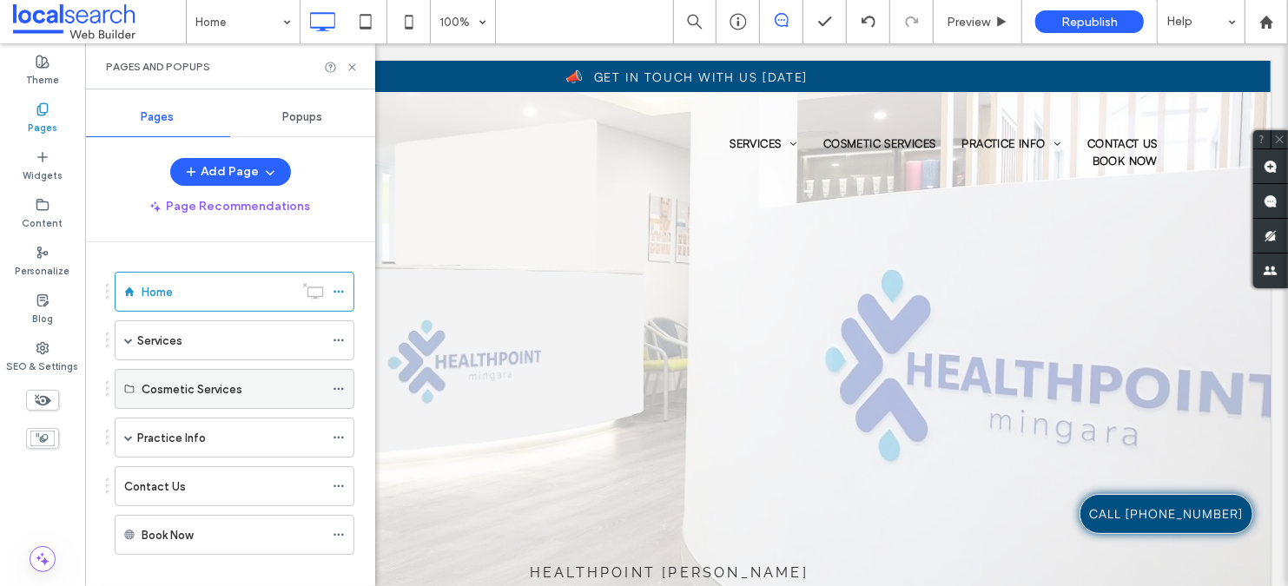
click at [331, 394] on div "Cosmetic Services" at bounding box center [235, 389] width 240 height 40
click at [343, 388] on use at bounding box center [339, 389] width 10 height 3
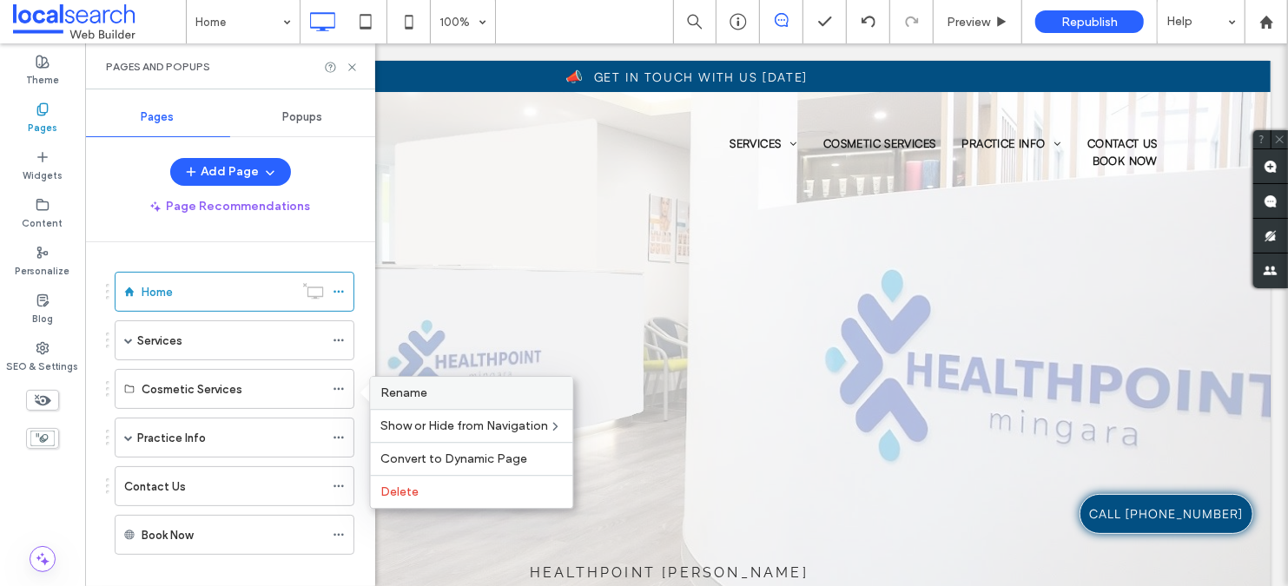
click at [404, 389] on span "Rename" at bounding box center [404, 393] width 47 height 15
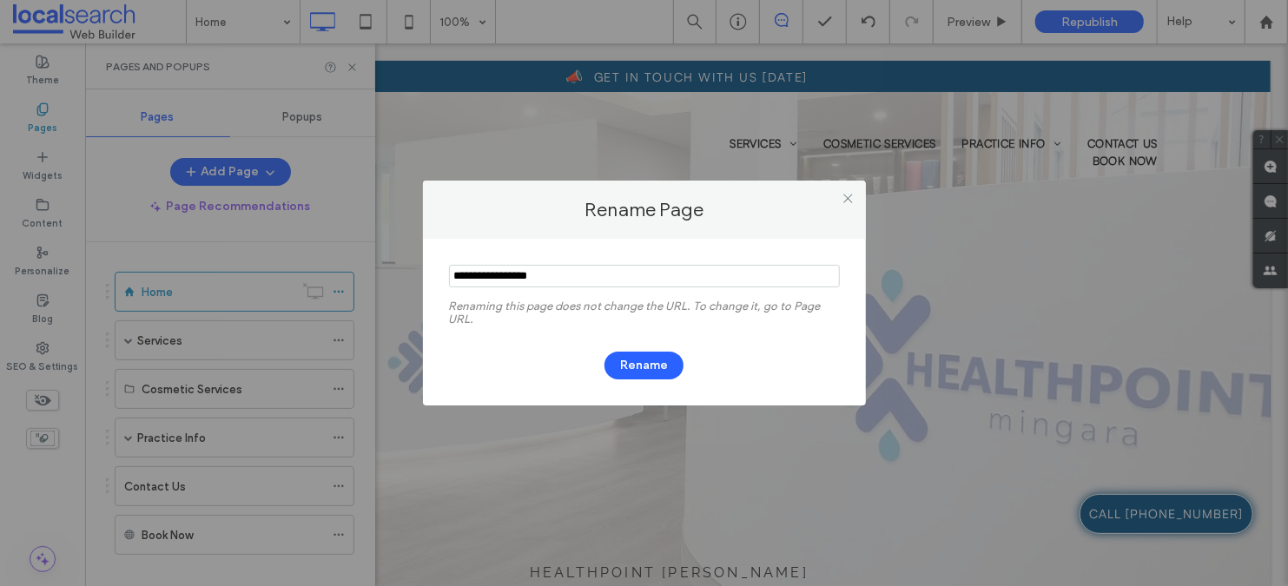
drag, startPoint x: 549, startPoint y: 271, endPoint x: 509, endPoint y: 270, distance: 40.0
click at [509, 270] on input "notEmpty" at bounding box center [644, 276] width 391 height 23
type input "**********"
click at [660, 374] on button "Rename" at bounding box center [644, 366] width 79 height 28
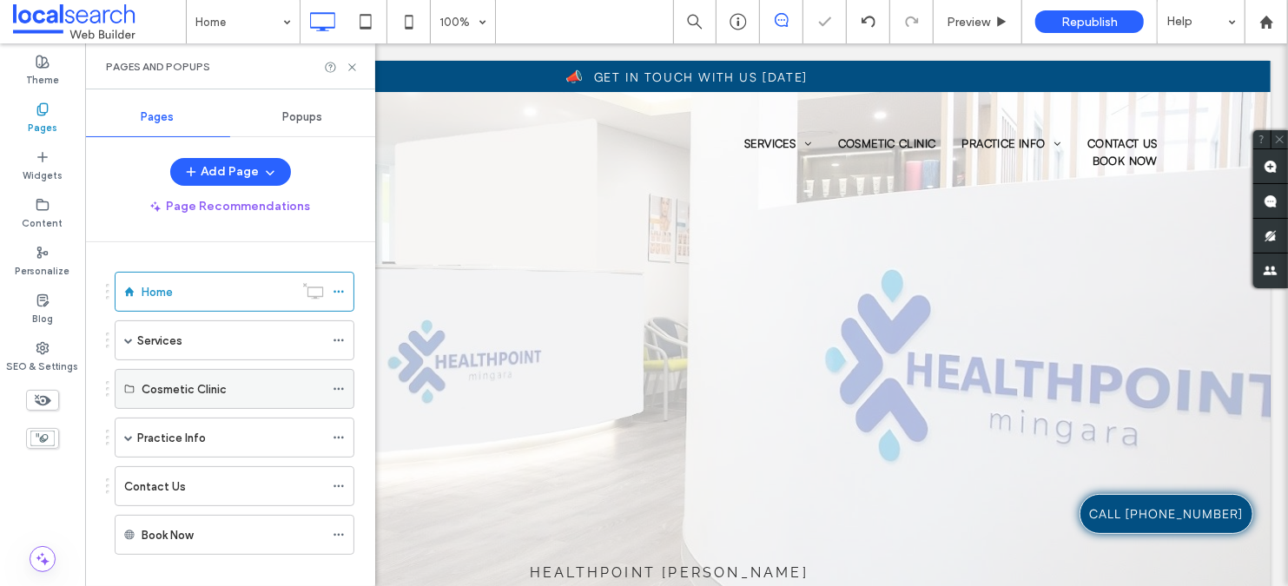
click at [257, 387] on div "Cosmetic Clinic" at bounding box center [233, 390] width 182 height 18
click at [126, 340] on span at bounding box center [128, 340] width 9 height 9
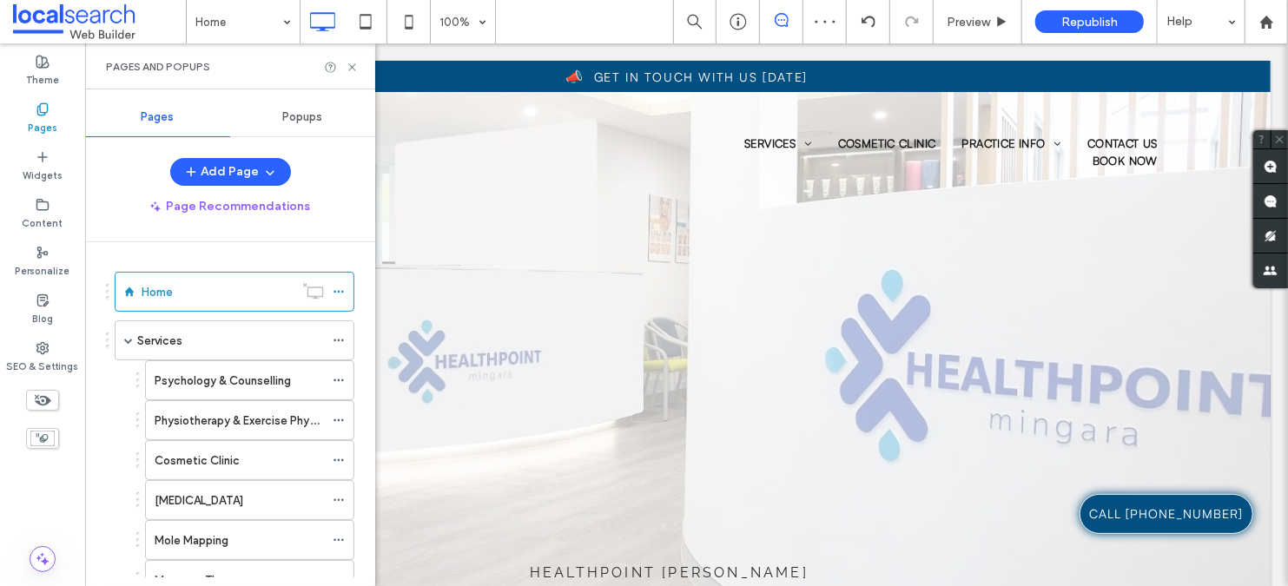
scroll to position [301, 0]
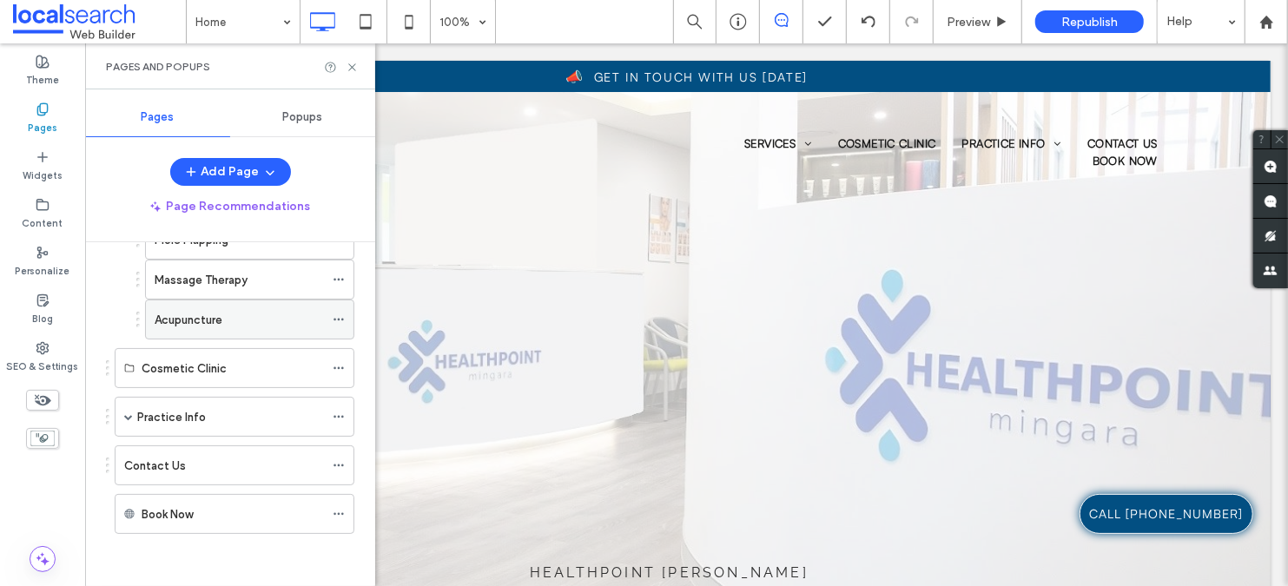
click at [175, 317] on label "Acupuncture" at bounding box center [189, 320] width 68 height 30
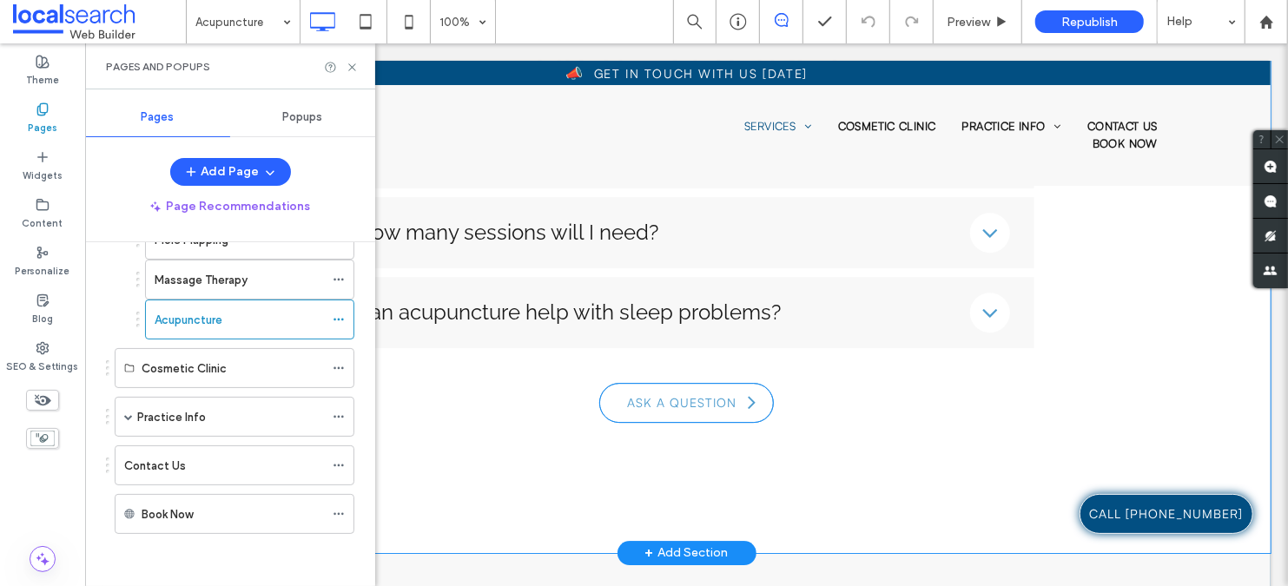
scroll to position [3236, 0]
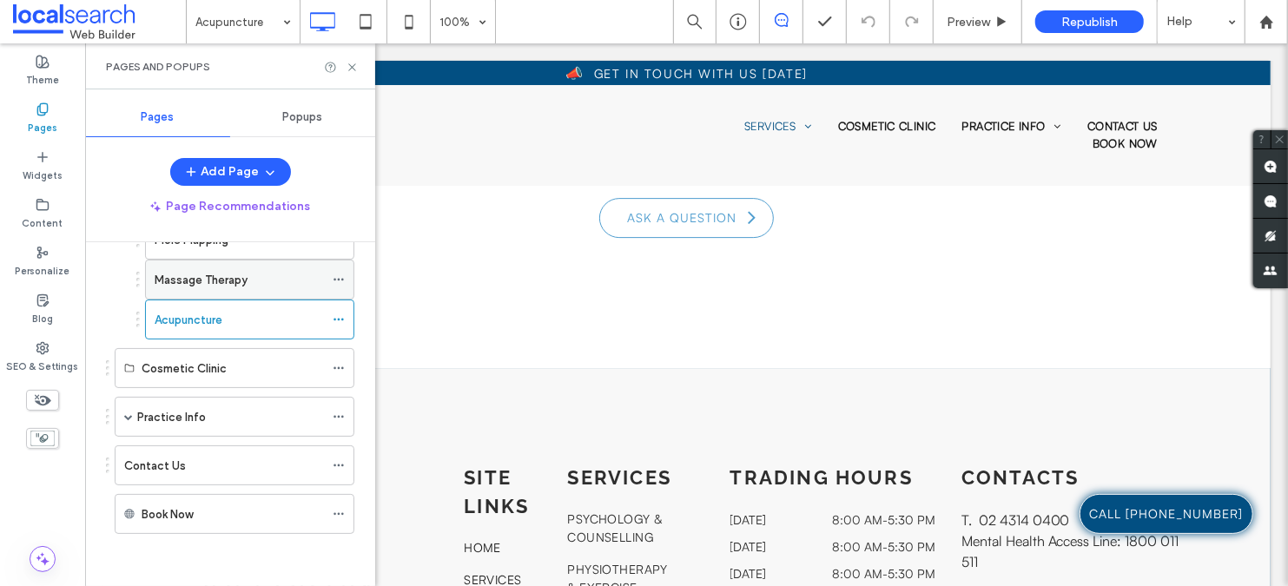
click at [213, 281] on label "Massage Therapy" at bounding box center [201, 280] width 93 height 30
click at [271, 327] on div "Acupuncture" at bounding box center [239, 320] width 169 height 18
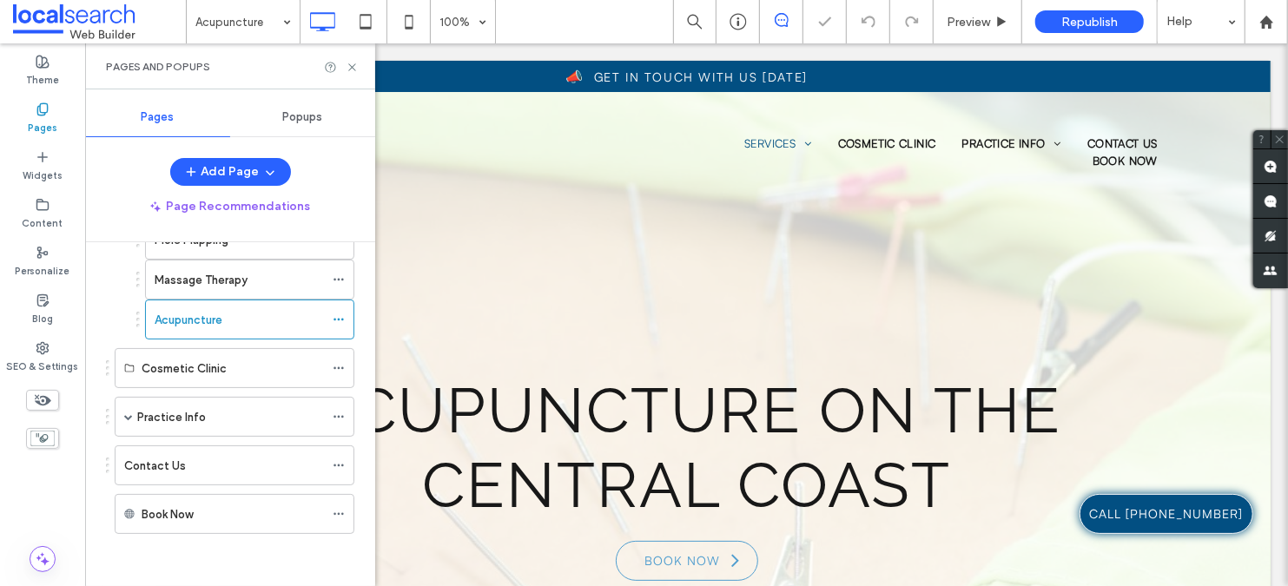
click at [338, 318] on icon at bounding box center [339, 320] width 12 height 12
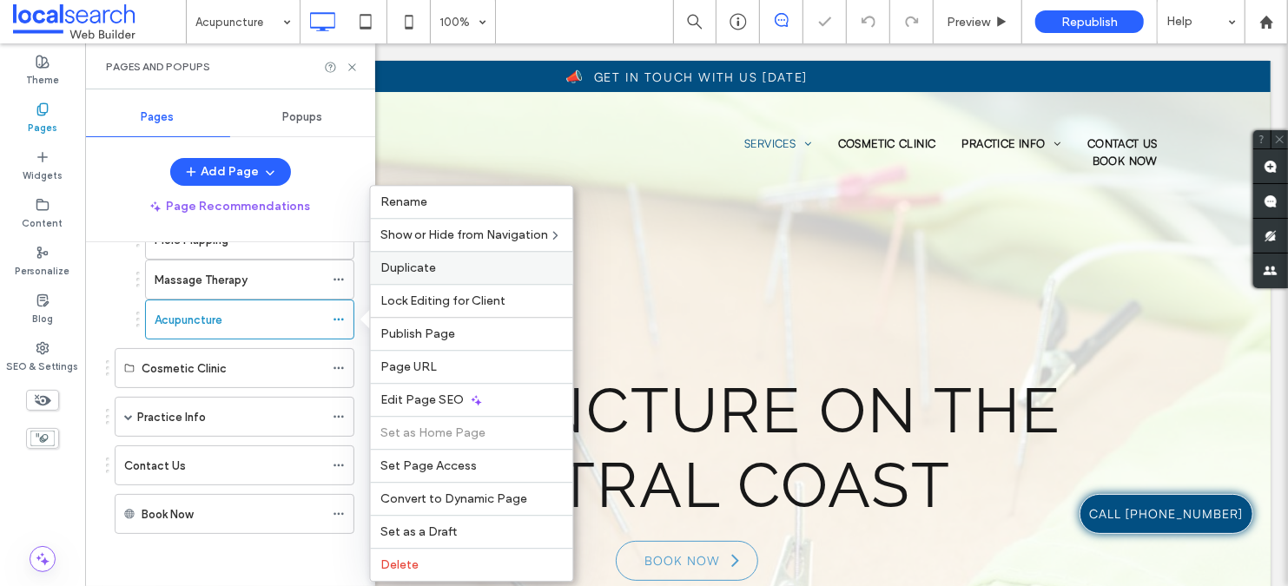
click at [399, 269] on span "Duplicate" at bounding box center [409, 268] width 56 height 15
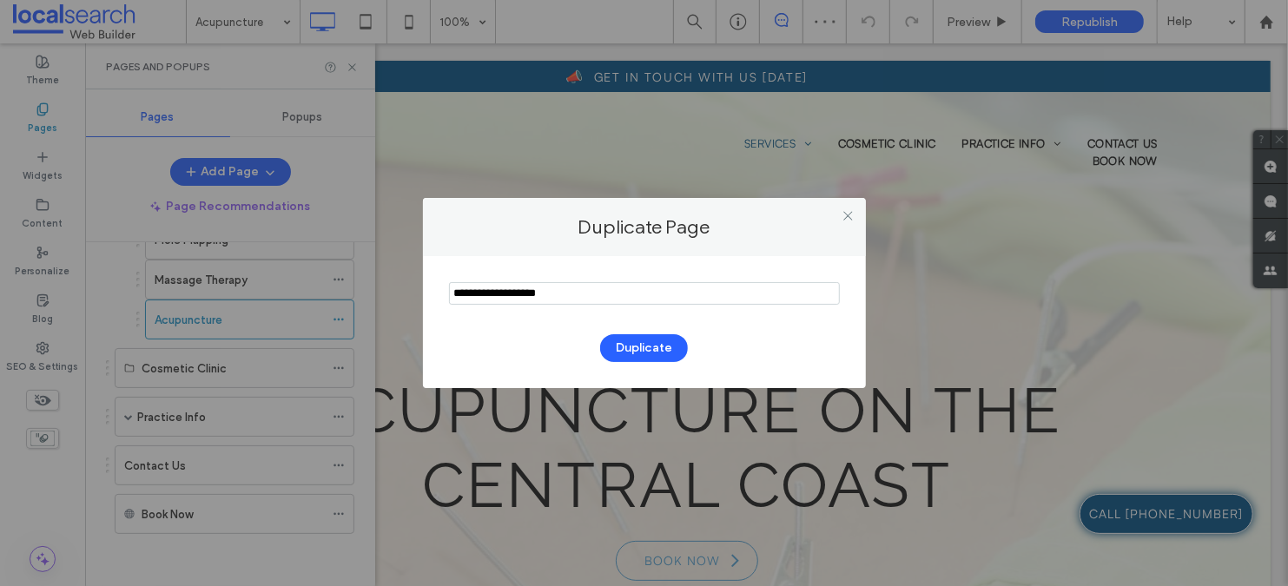
drag, startPoint x: 603, startPoint y: 294, endPoint x: 422, endPoint y: 287, distance: 180.8
click at [431, 286] on div "Duplicate" at bounding box center [644, 322] width 443 height 132
type input "**********"
click at [645, 344] on button "Duplicate" at bounding box center [644, 348] width 88 height 28
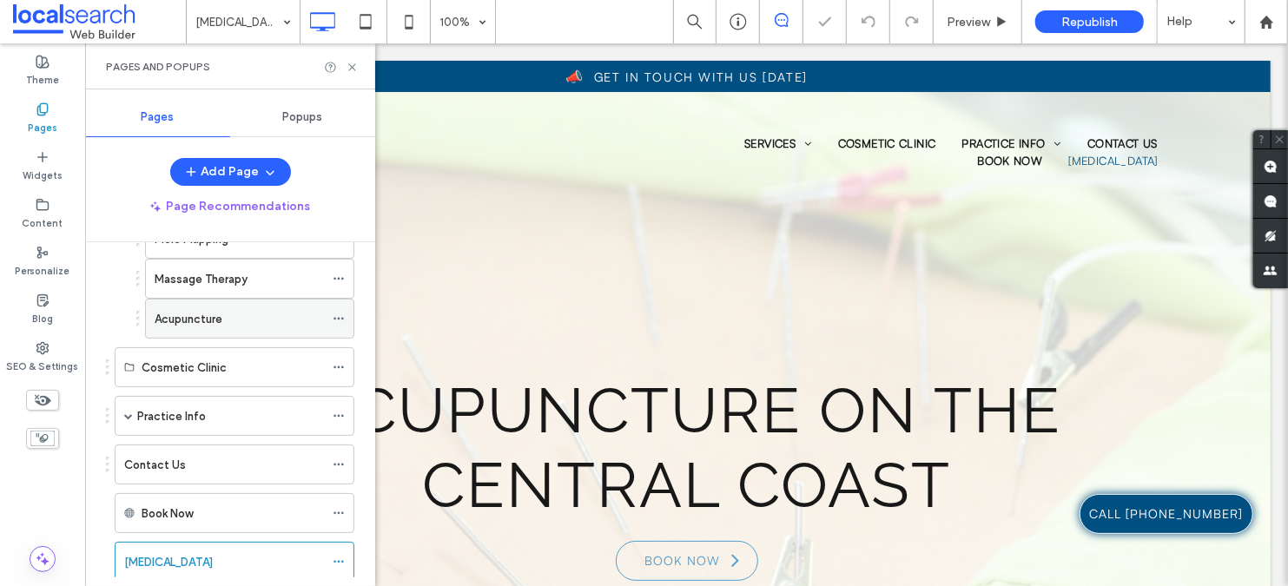
click at [339, 321] on icon at bounding box center [339, 319] width 12 height 12
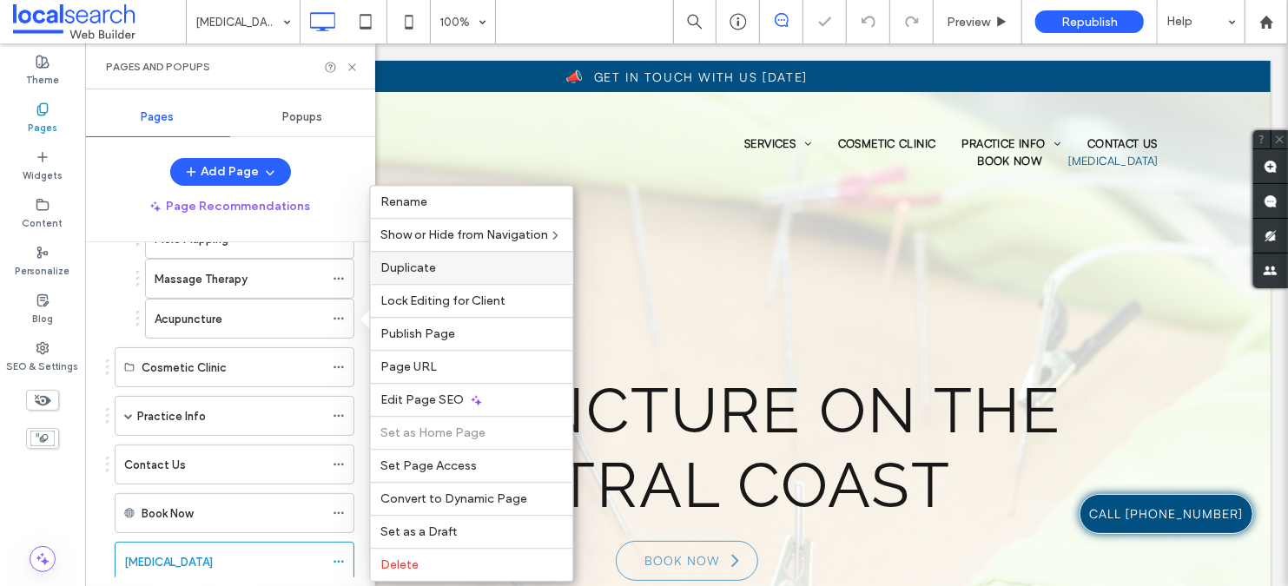
click at [434, 261] on span "Duplicate" at bounding box center [409, 268] width 56 height 15
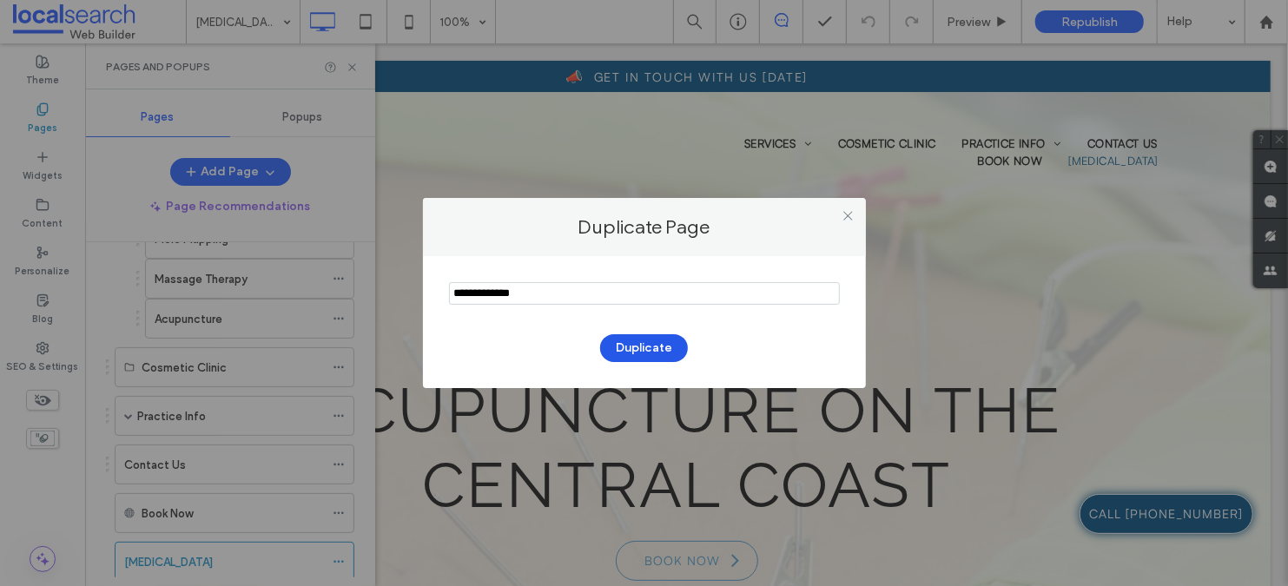
type input "**********"
click at [633, 354] on button "Duplicate" at bounding box center [644, 348] width 88 height 28
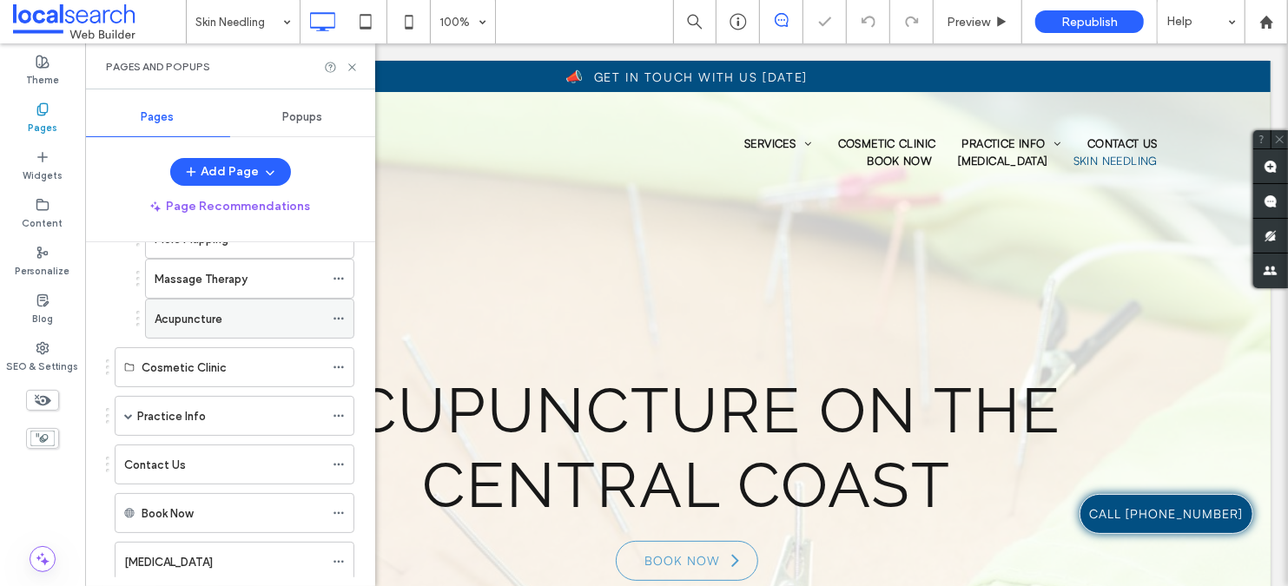
click at [345, 321] on icon at bounding box center [339, 319] width 12 height 12
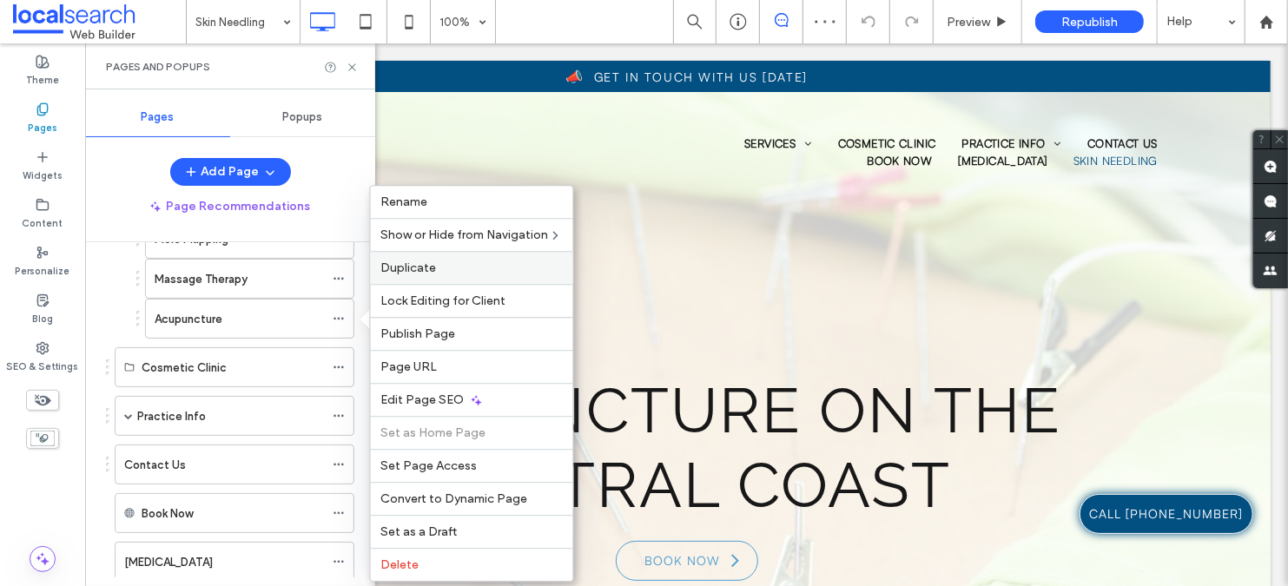
click at [390, 273] on span "Duplicate" at bounding box center [409, 268] width 56 height 15
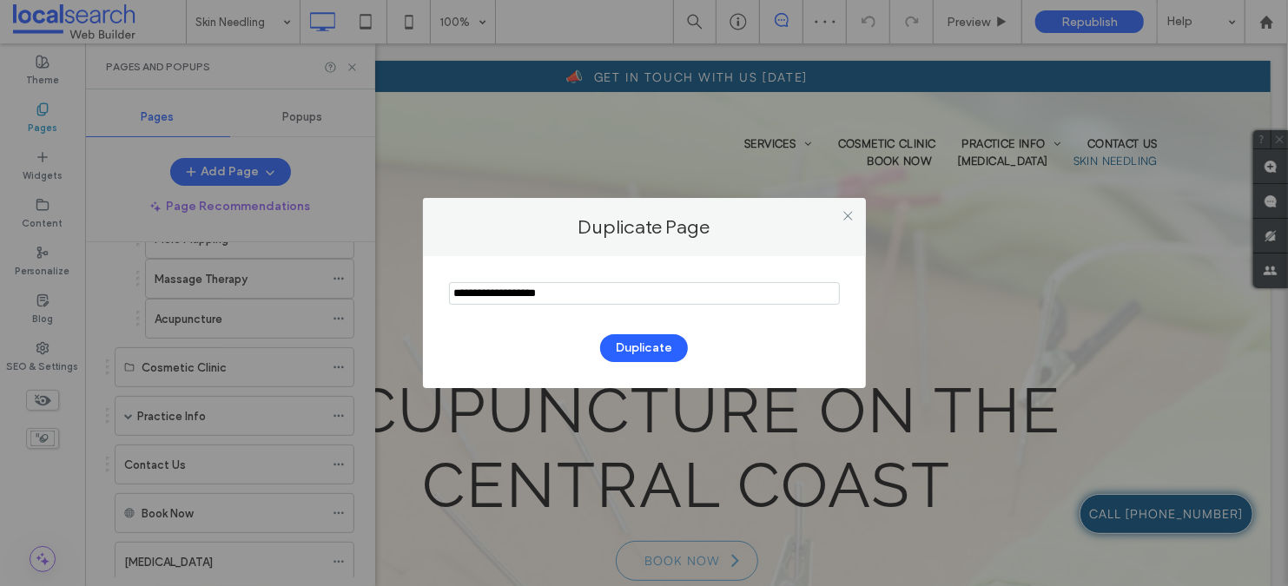
drag, startPoint x: 698, startPoint y: 290, endPoint x: 311, endPoint y: 286, distance: 386.6
click at [311, 286] on div "Duplicate Page Duplicate" at bounding box center [644, 293] width 1288 height 586
type input "****"
click at [611, 340] on button "Duplicate" at bounding box center [644, 348] width 88 height 28
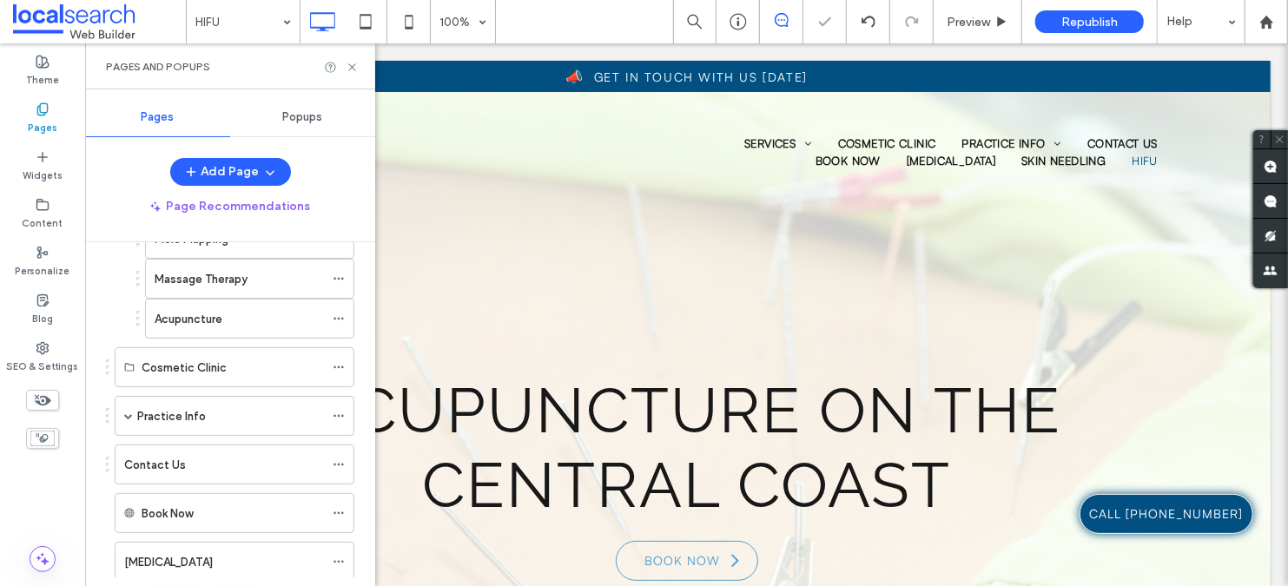
click at [340, 321] on icon at bounding box center [339, 319] width 12 height 12
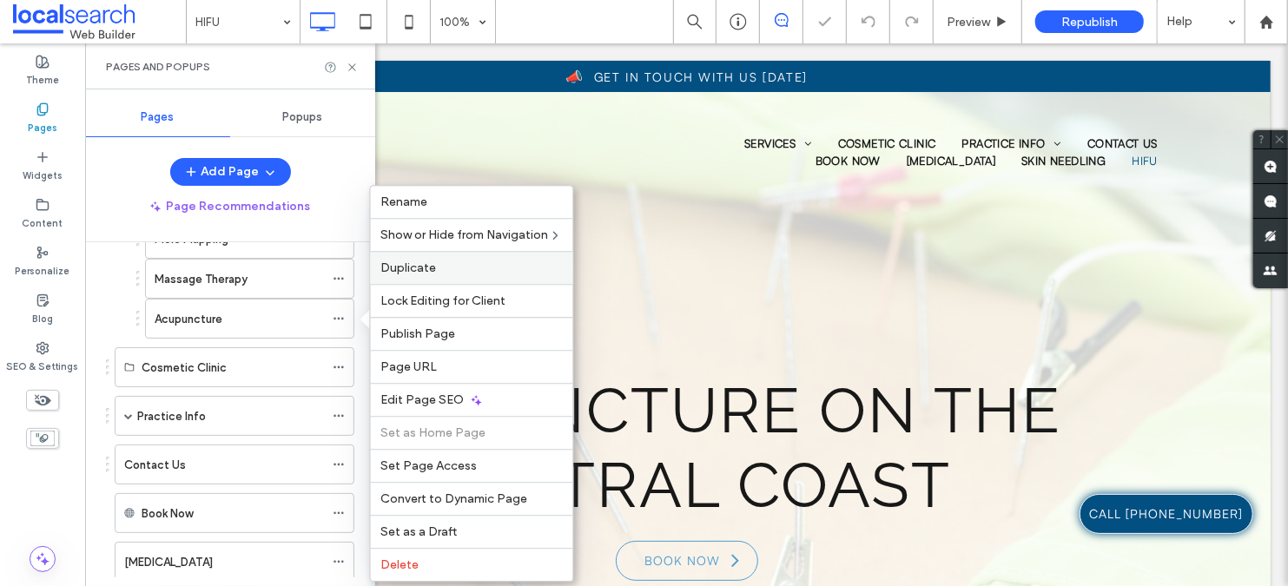
click at [426, 267] on span "Duplicate" at bounding box center [409, 268] width 56 height 15
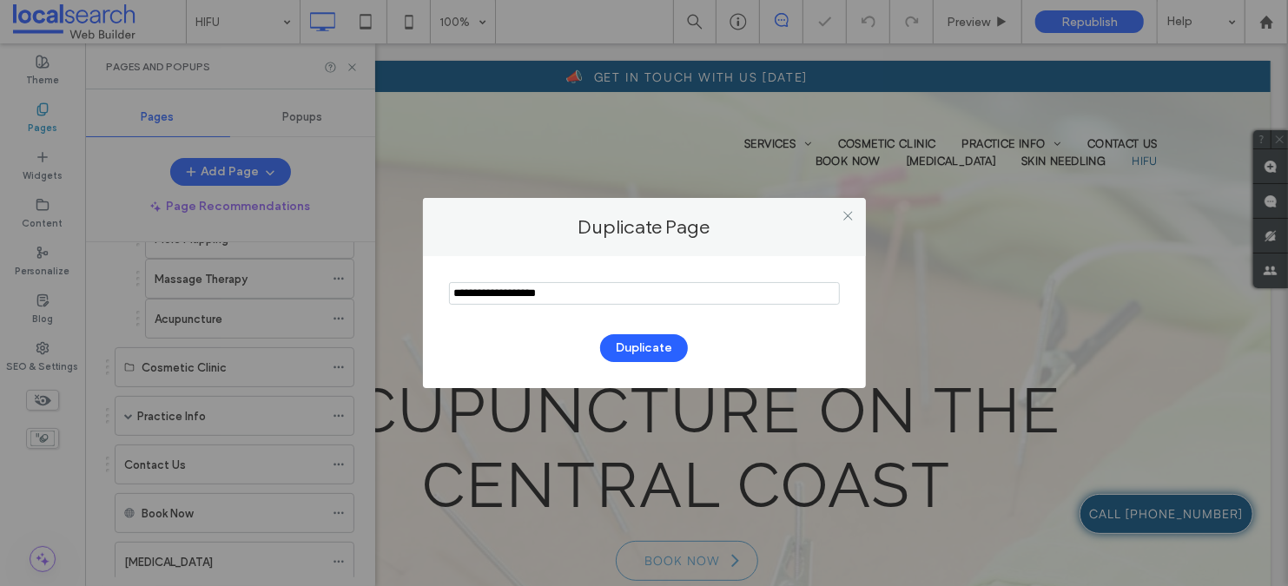
drag, startPoint x: 628, startPoint y: 292, endPoint x: 361, endPoint y: 275, distance: 268.1
click at [361, 275] on div "Duplicate Page Duplicate" at bounding box center [644, 293] width 1288 height 586
type input "**********"
click at [672, 354] on button "Duplicate" at bounding box center [644, 348] width 88 height 28
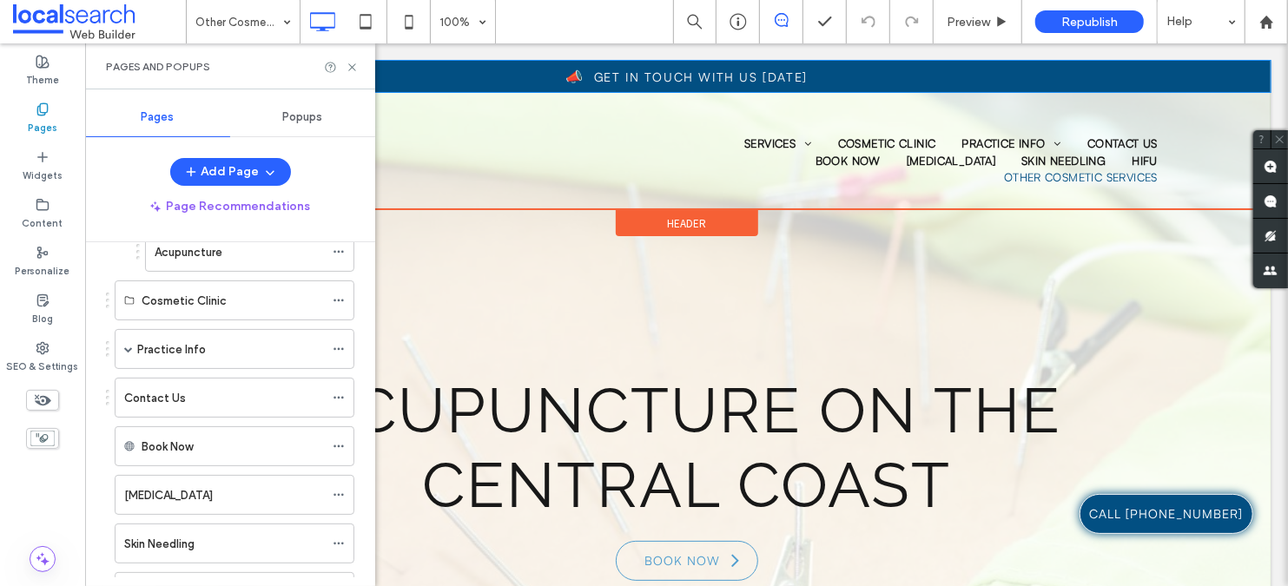
scroll to position [368, 0]
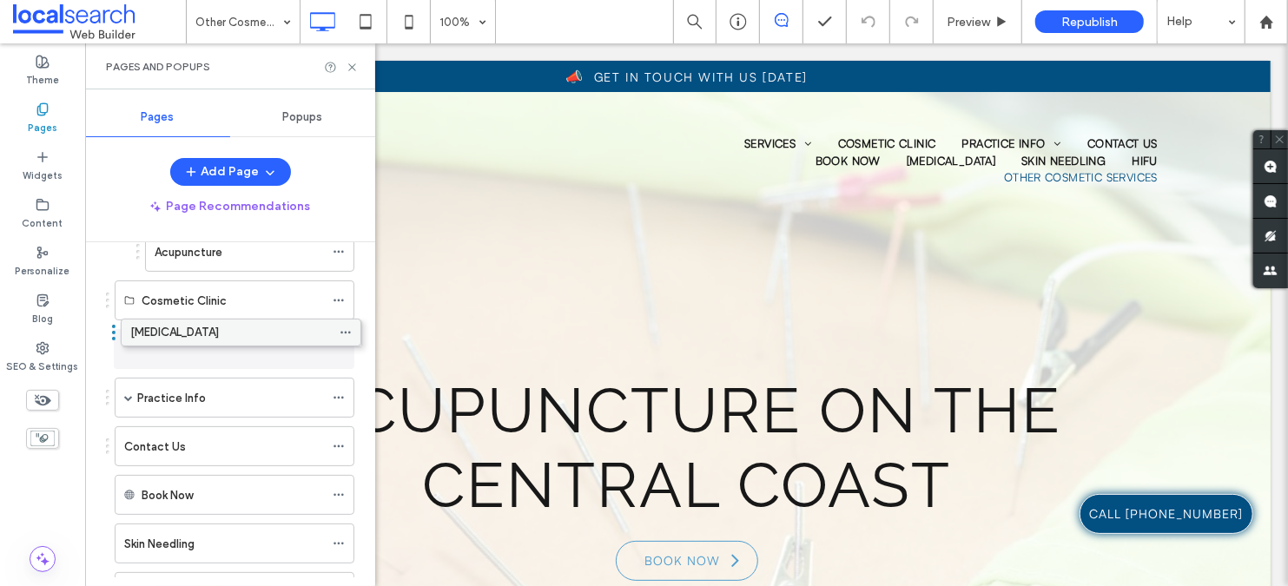
drag, startPoint x: 183, startPoint y: 496, endPoint x: 189, endPoint y: 337, distance: 159.1
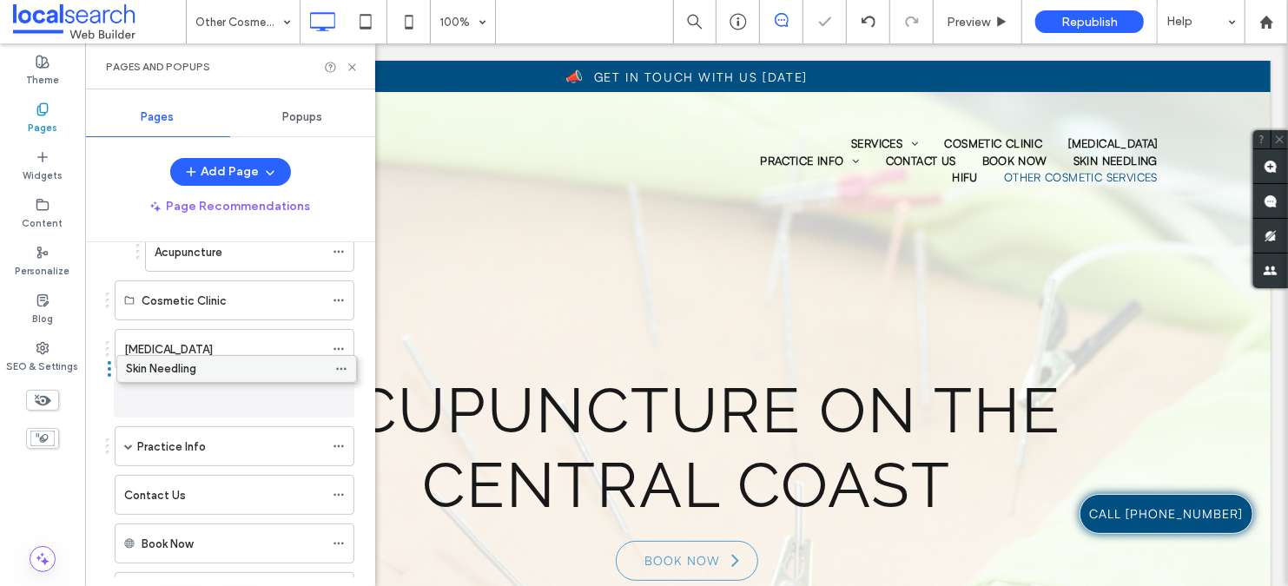
drag, startPoint x: 181, startPoint y: 549, endPoint x: 182, endPoint y: 378, distance: 171.2
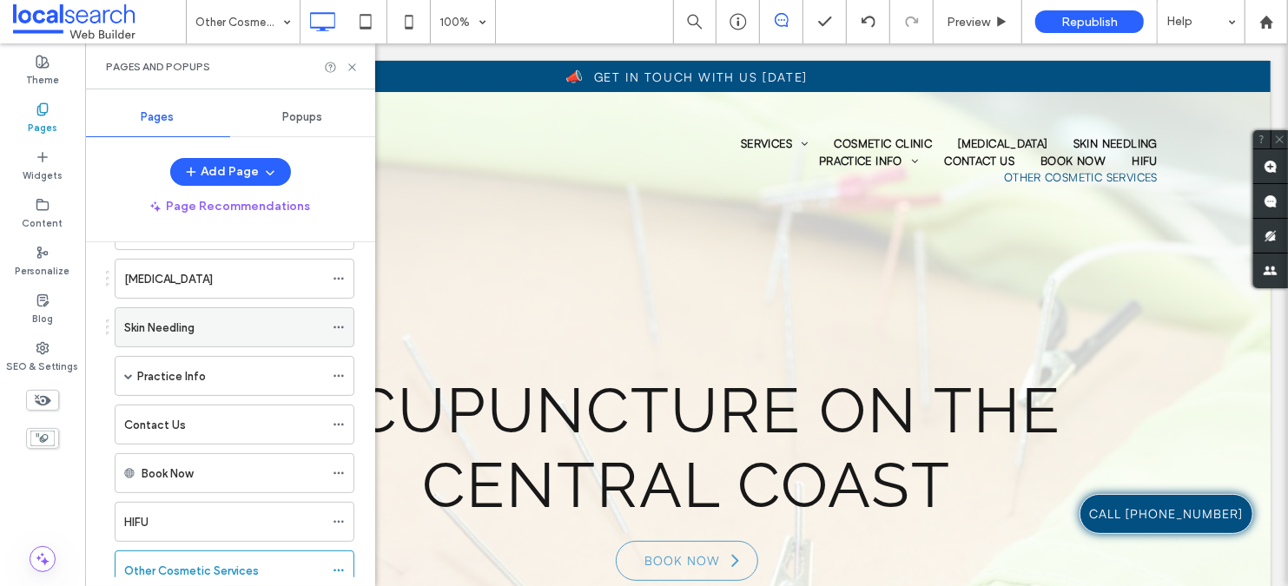
scroll to position [480, 0]
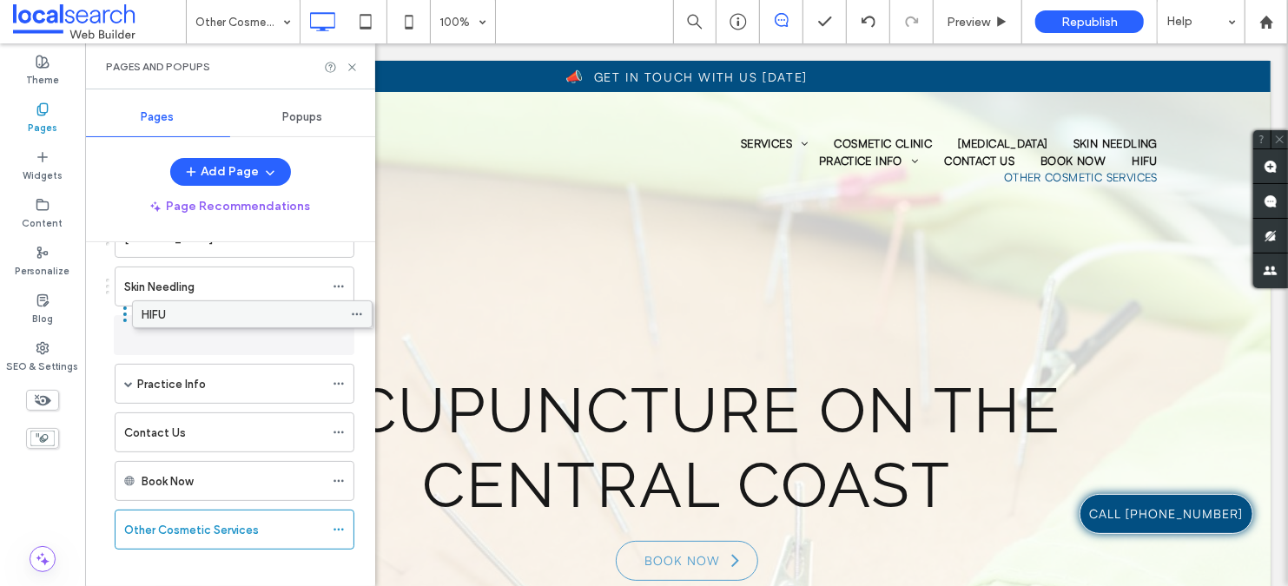
drag, startPoint x: 171, startPoint y: 482, endPoint x: 189, endPoint y: 319, distance: 164.3
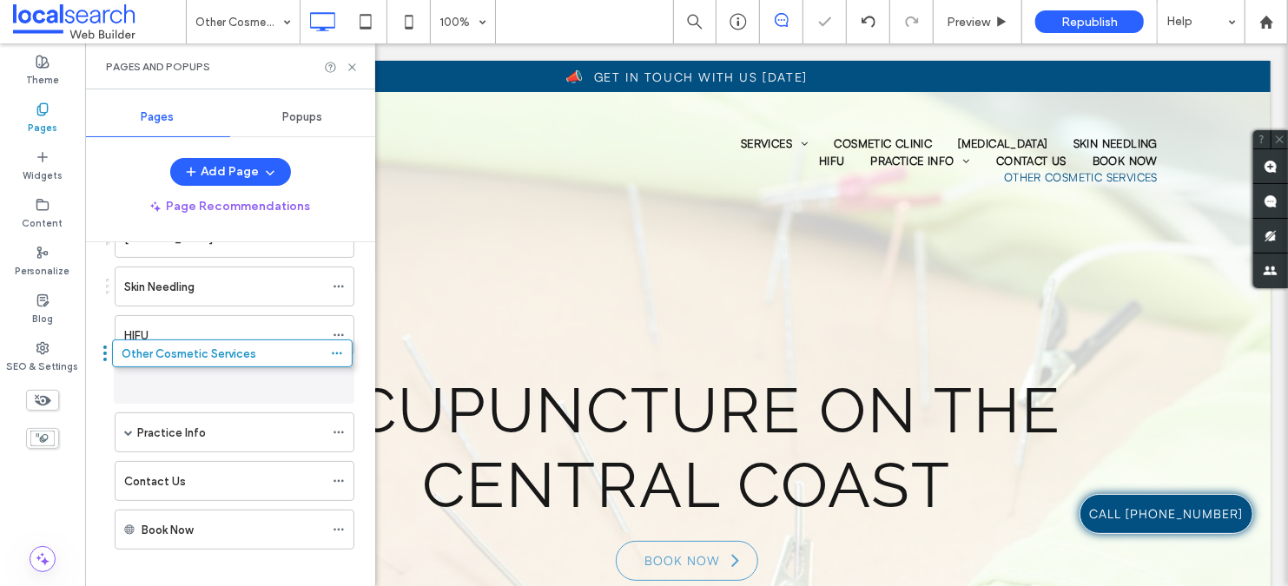
drag, startPoint x: 161, startPoint y: 546, endPoint x: 158, endPoint y: 373, distance: 172.9
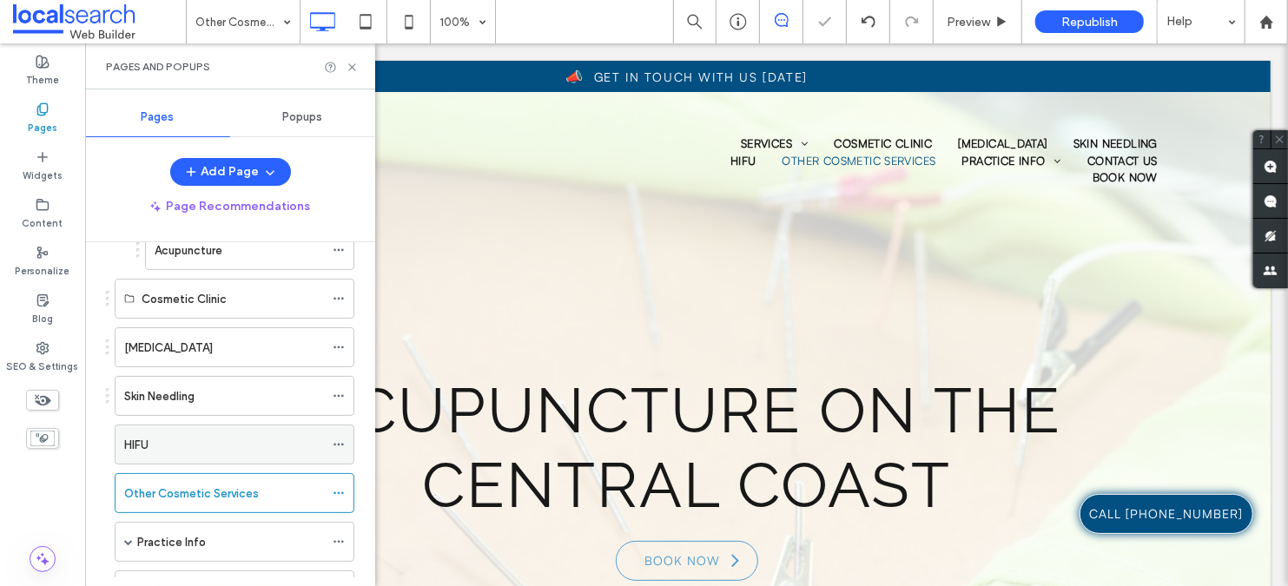
scroll to position [359, 0]
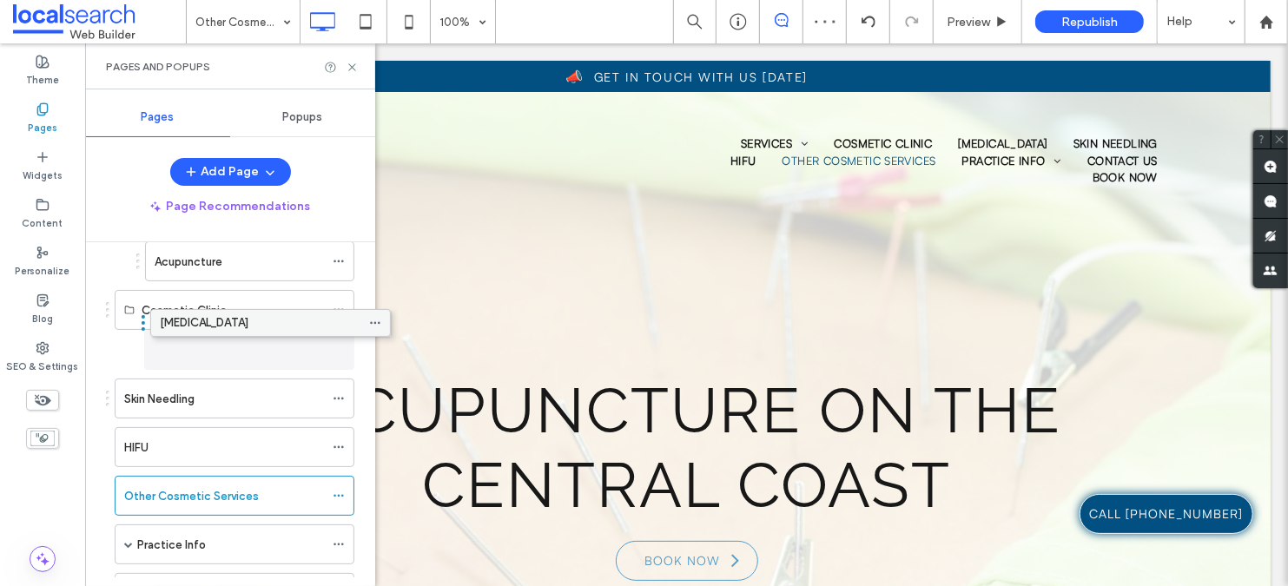
drag, startPoint x: 167, startPoint y: 361, endPoint x: 202, endPoint y: 330, distance: 47.4
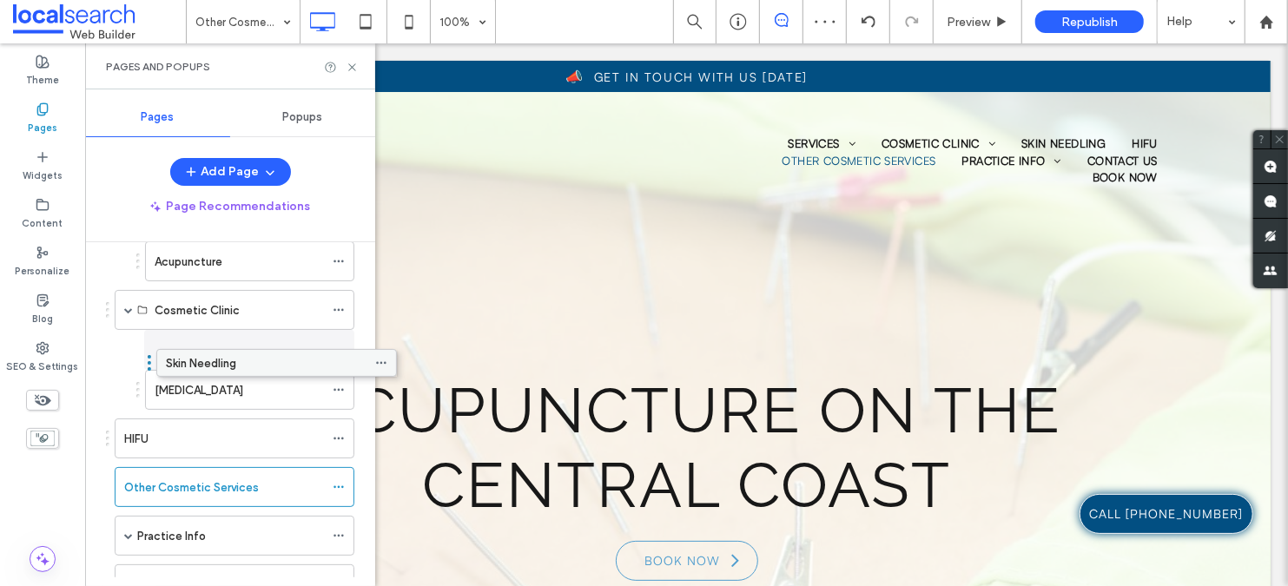
drag, startPoint x: 162, startPoint y: 405, endPoint x: 204, endPoint y: 374, distance: 52.1
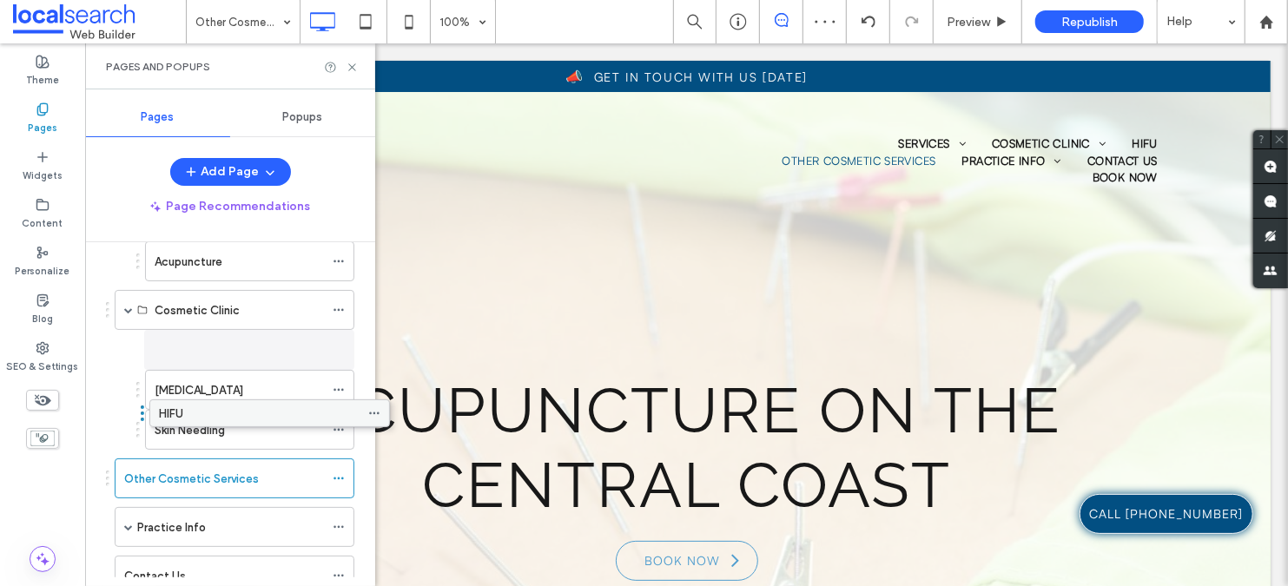
drag, startPoint x: 177, startPoint y: 433, endPoint x: 212, endPoint y: 412, distance: 40.5
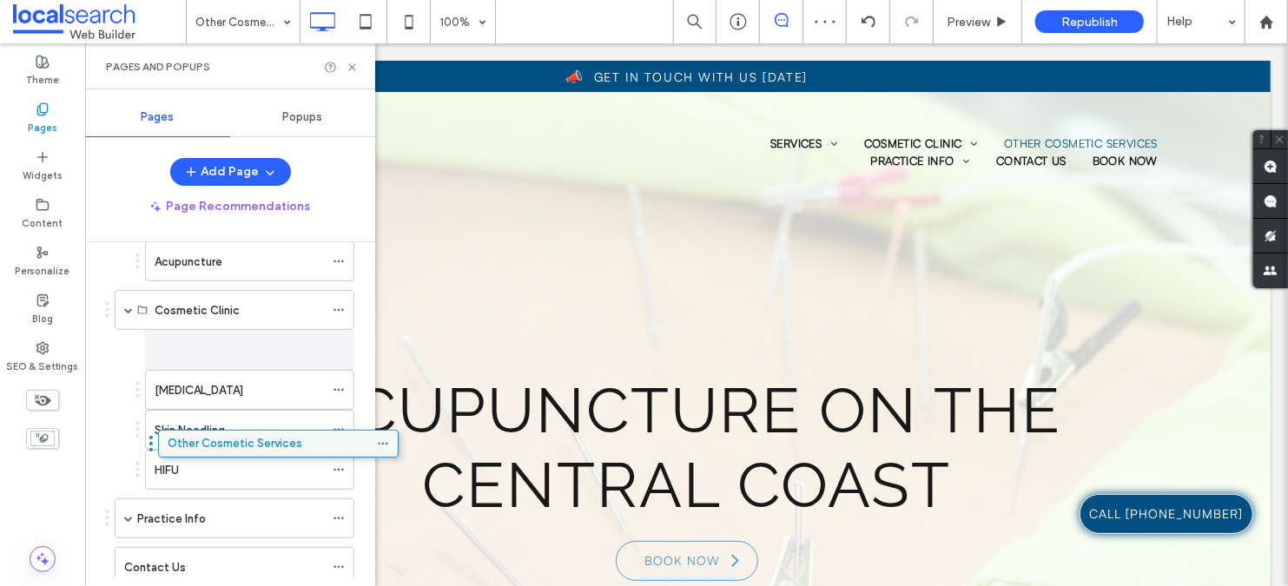
drag, startPoint x: 157, startPoint y: 480, endPoint x: 201, endPoint y: 449, distance: 53.5
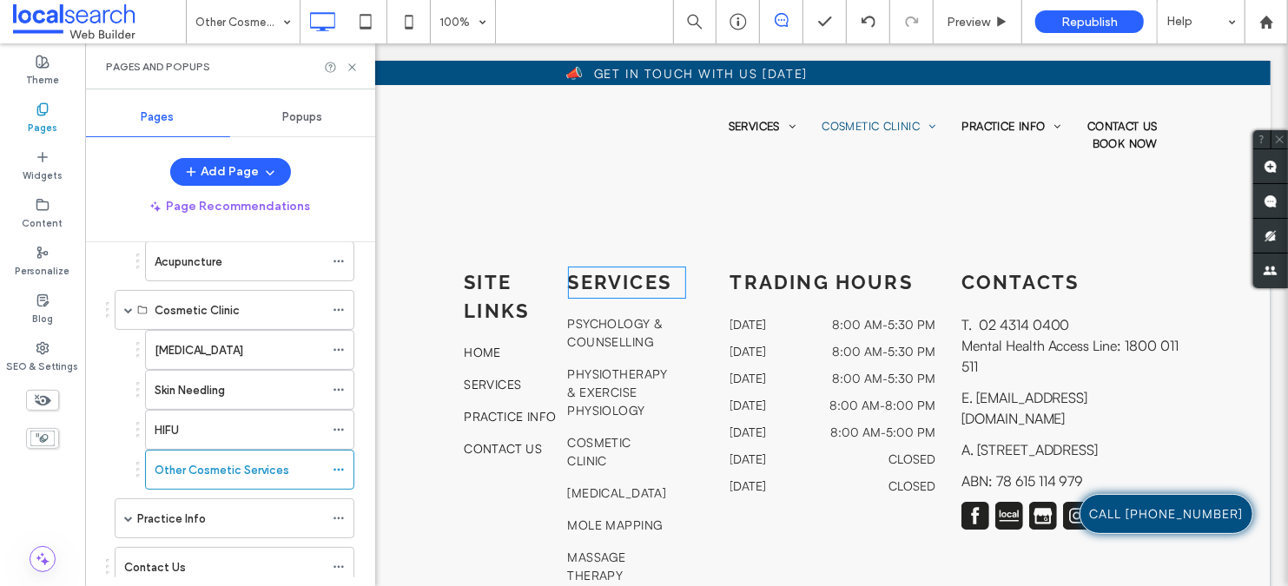
scroll to position [3527, 0]
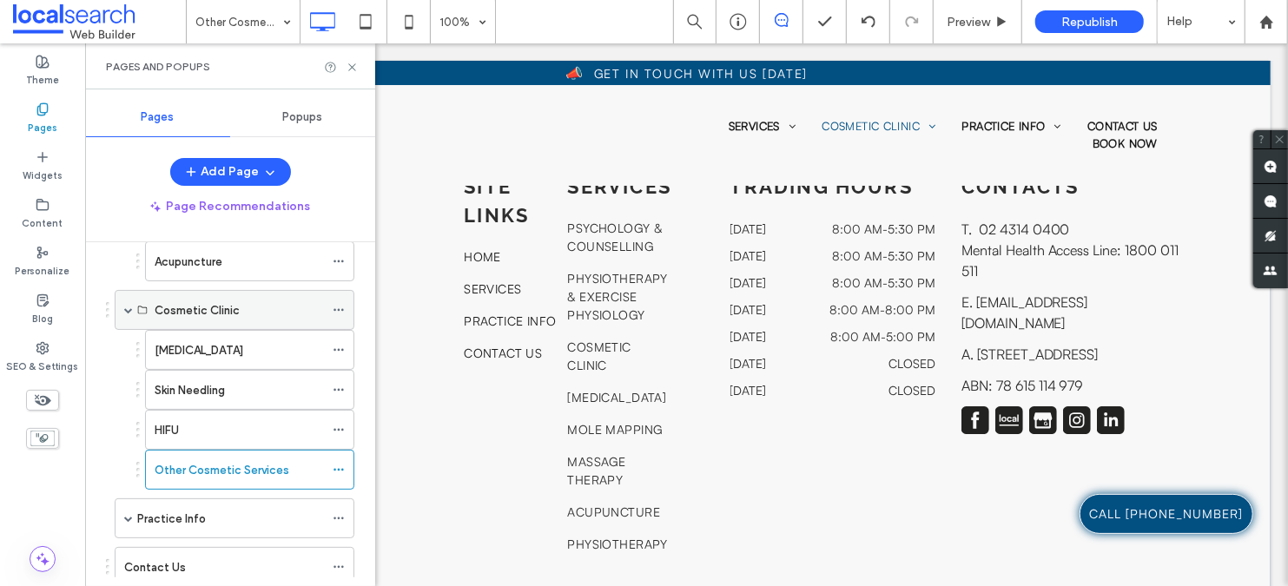
click at [340, 312] on use at bounding box center [339, 310] width 10 height 3
click at [345, 343] on span at bounding box center [339, 350] width 12 height 26
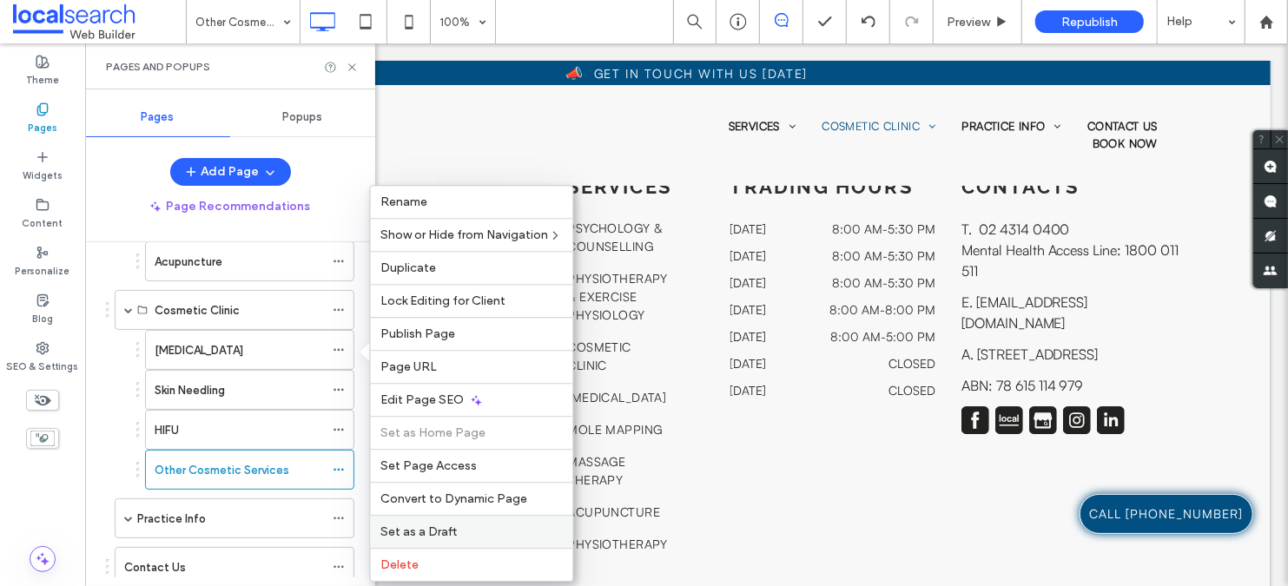
click at [428, 527] on span "Set as a Draft" at bounding box center [419, 532] width 76 height 15
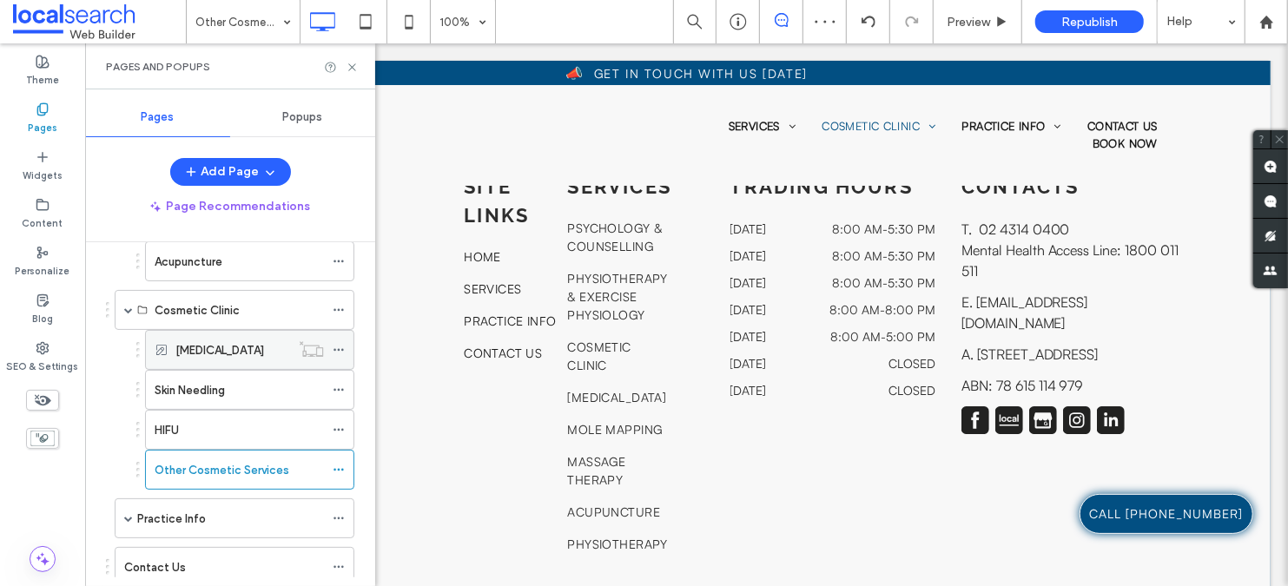
click at [338, 354] on icon at bounding box center [339, 350] width 12 height 12
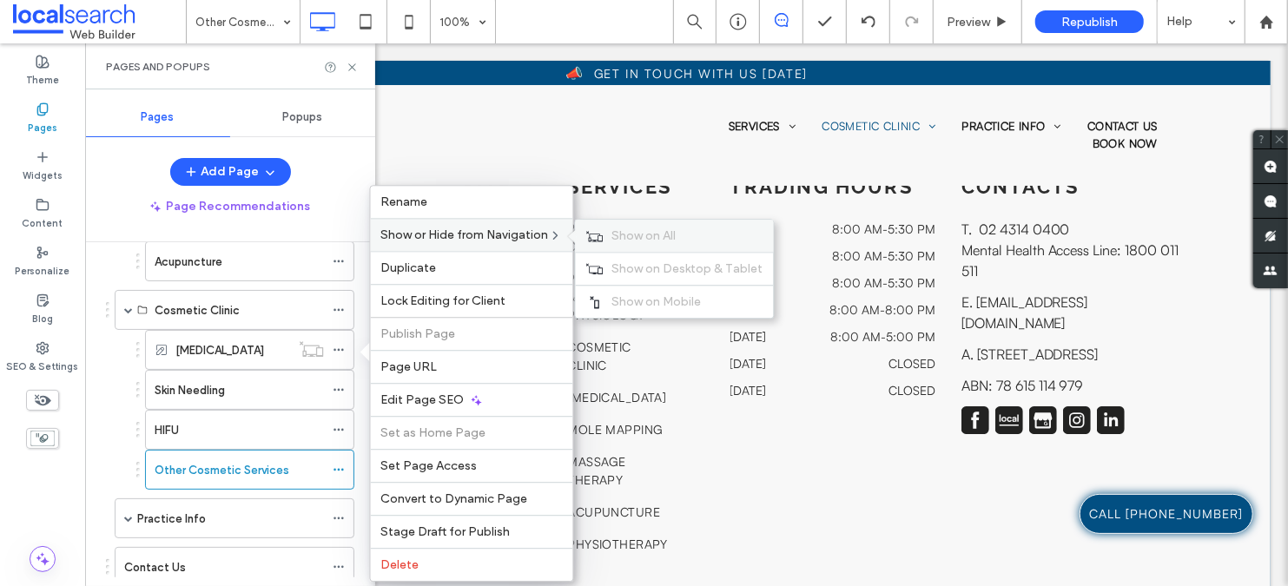
click at [653, 229] on span "Show on All" at bounding box center [645, 235] width 64 height 15
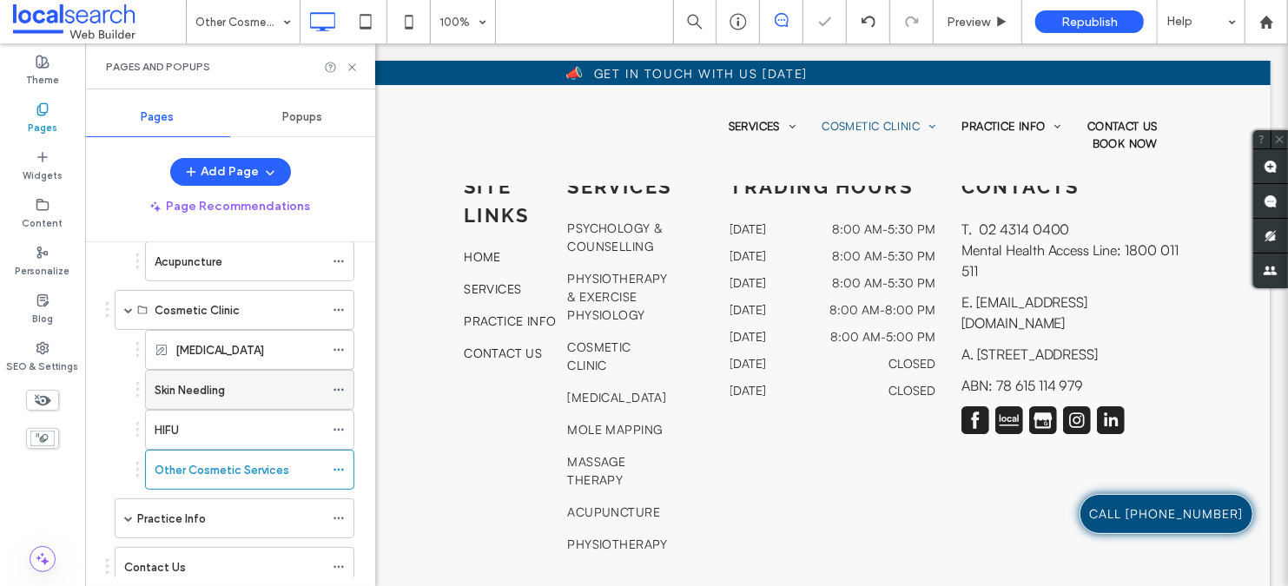
click at [338, 392] on icon at bounding box center [339, 390] width 12 height 12
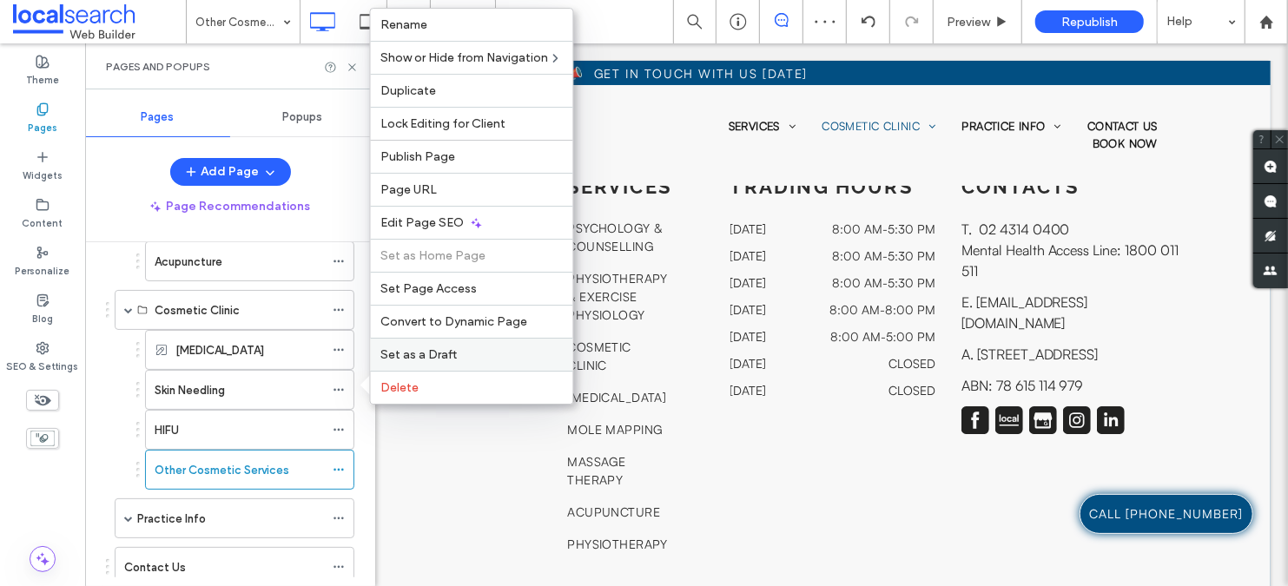
click at [424, 350] on span "Set as a Draft" at bounding box center [419, 355] width 76 height 15
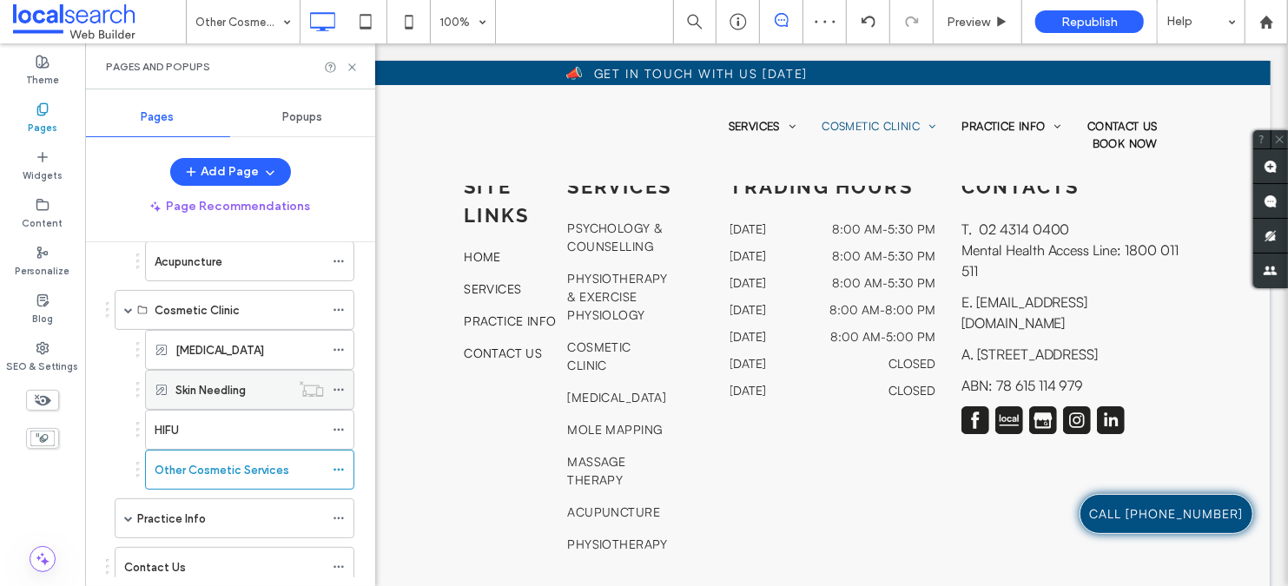
click at [341, 386] on icon at bounding box center [339, 390] width 12 height 12
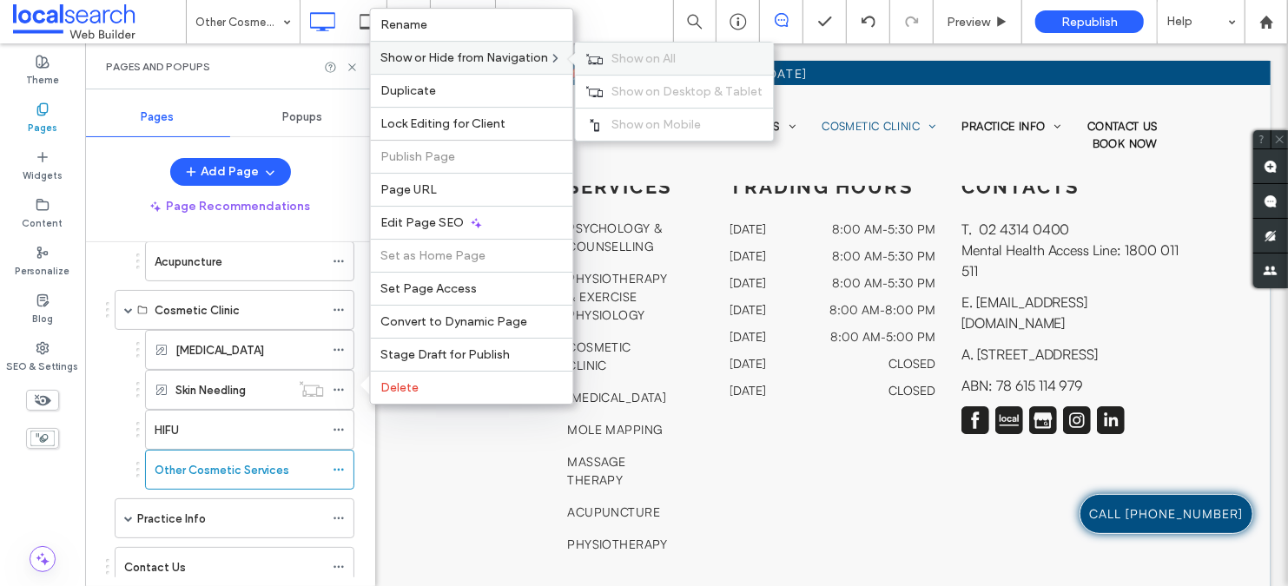
click at [688, 66] on label "Show on All" at bounding box center [688, 58] width 151 height 15
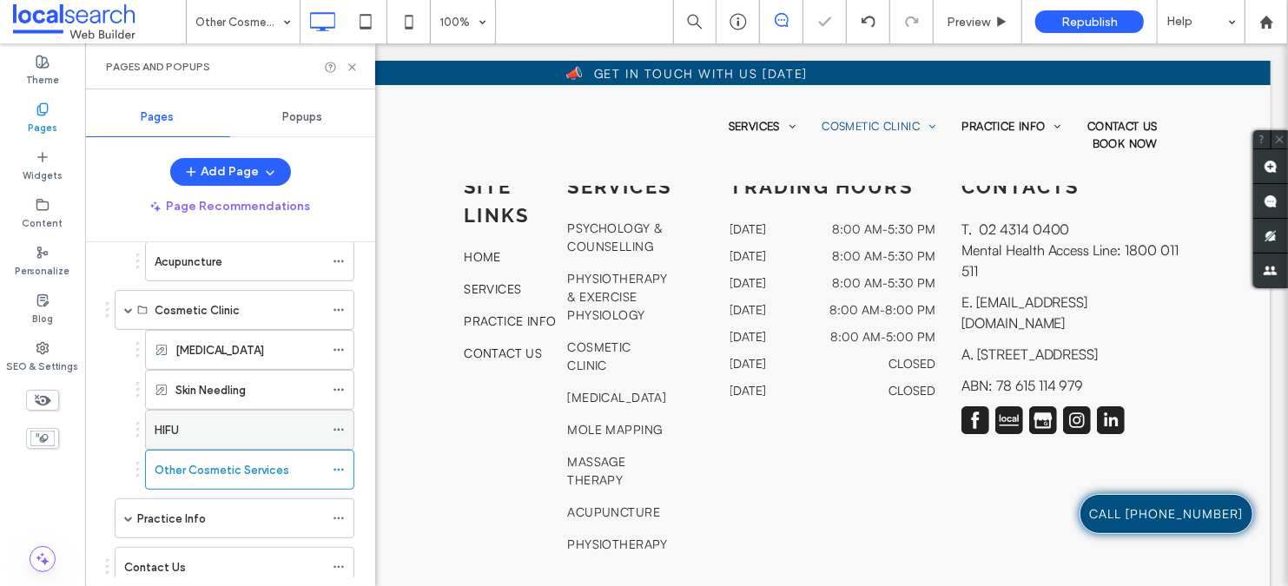
click at [341, 434] on icon at bounding box center [339, 430] width 12 height 12
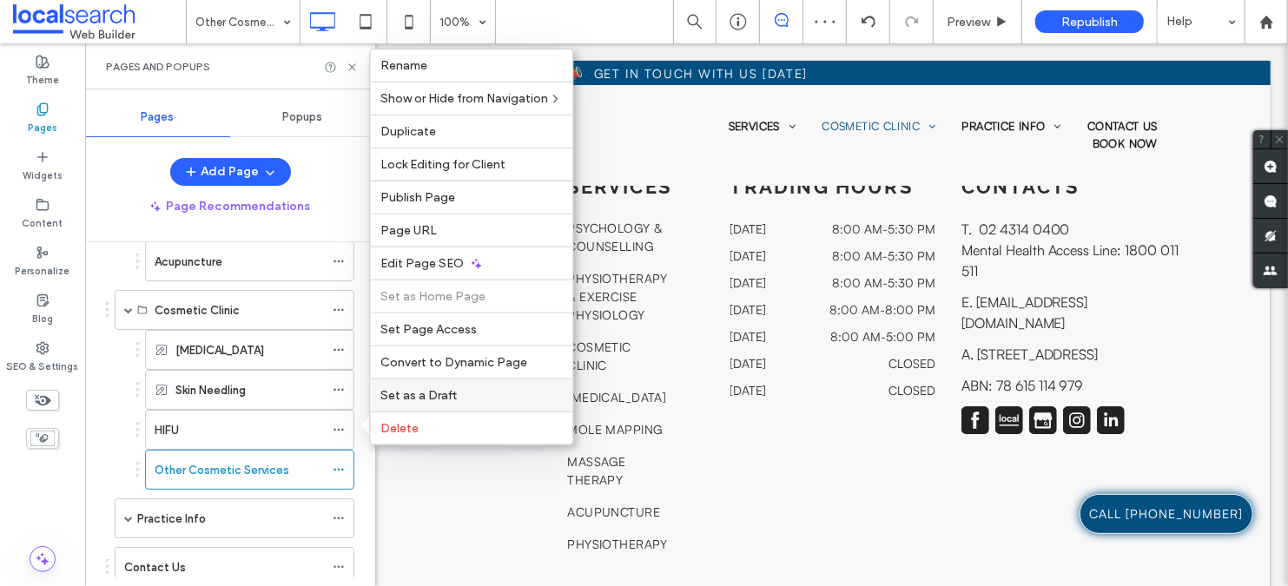
click at [426, 389] on span "Set as a Draft" at bounding box center [419, 395] width 76 height 15
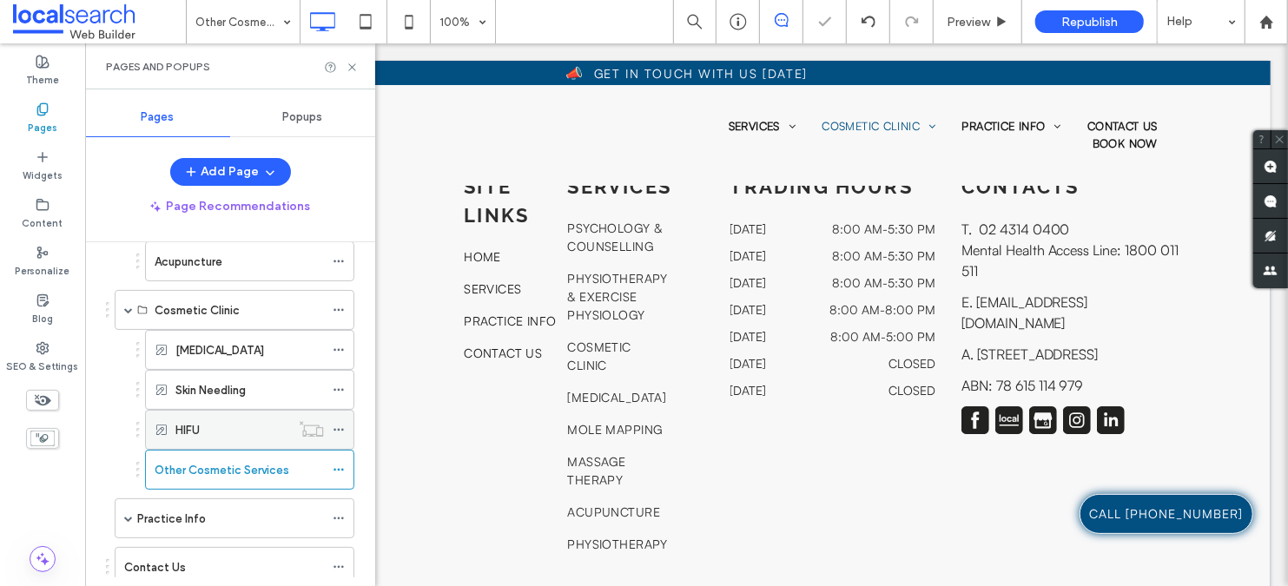
click at [342, 429] on icon at bounding box center [339, 430] width 12 height 12
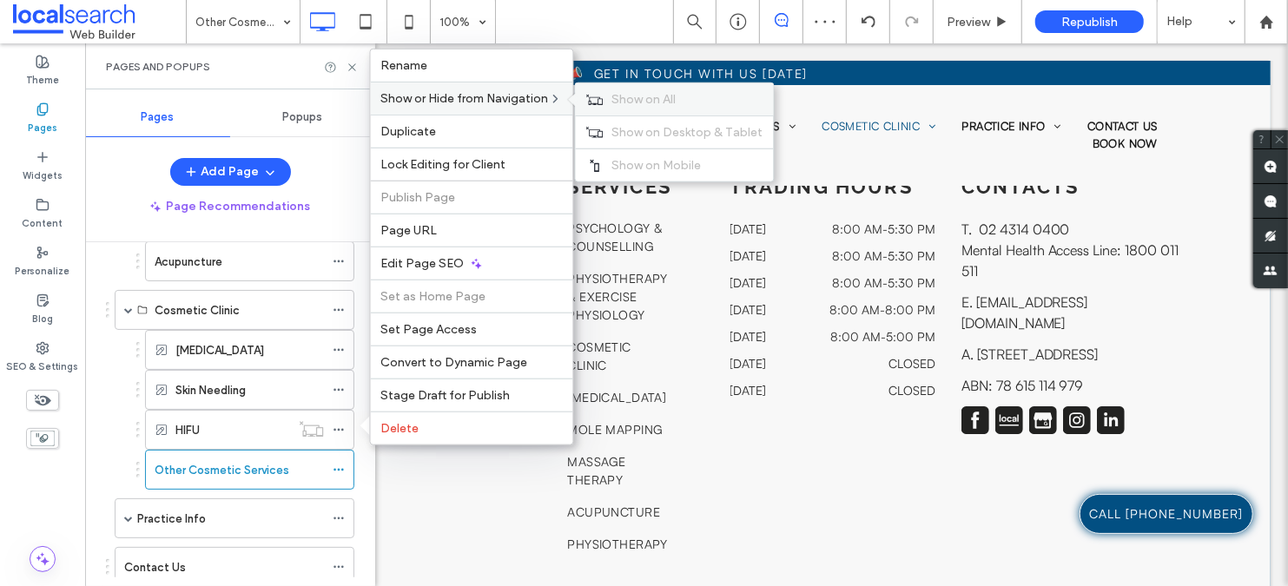
click at [628, 99] on span "Show on All" at bounding box center [645, 99] width 64 height 15
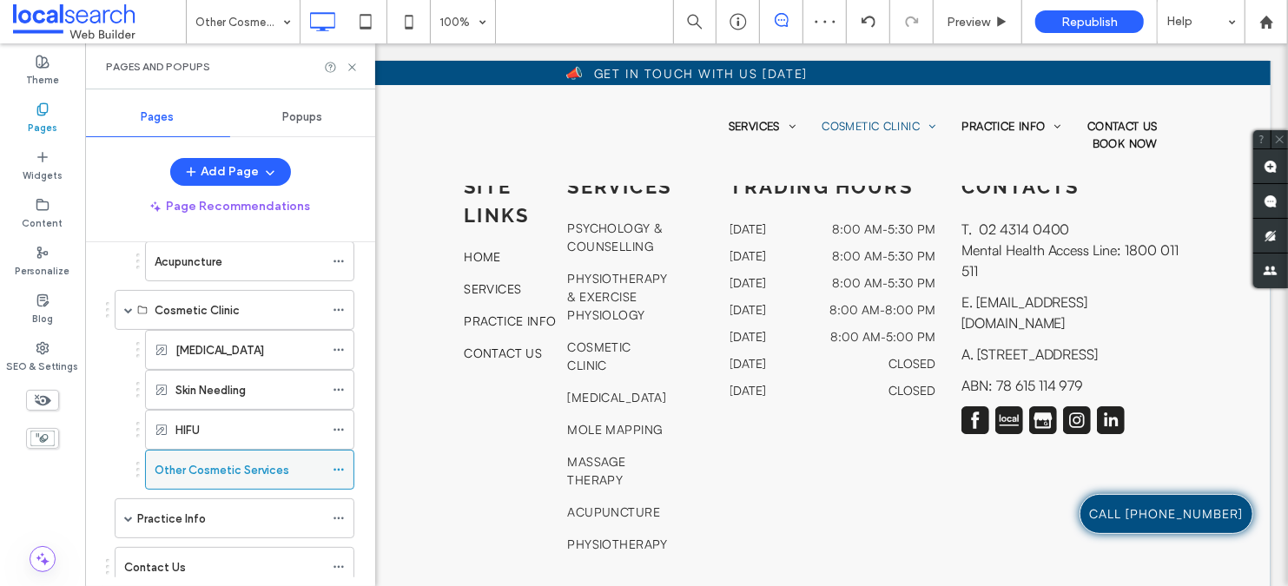
click at [342, 473] on icon at bounding box center [339, 470] width 12 height 12
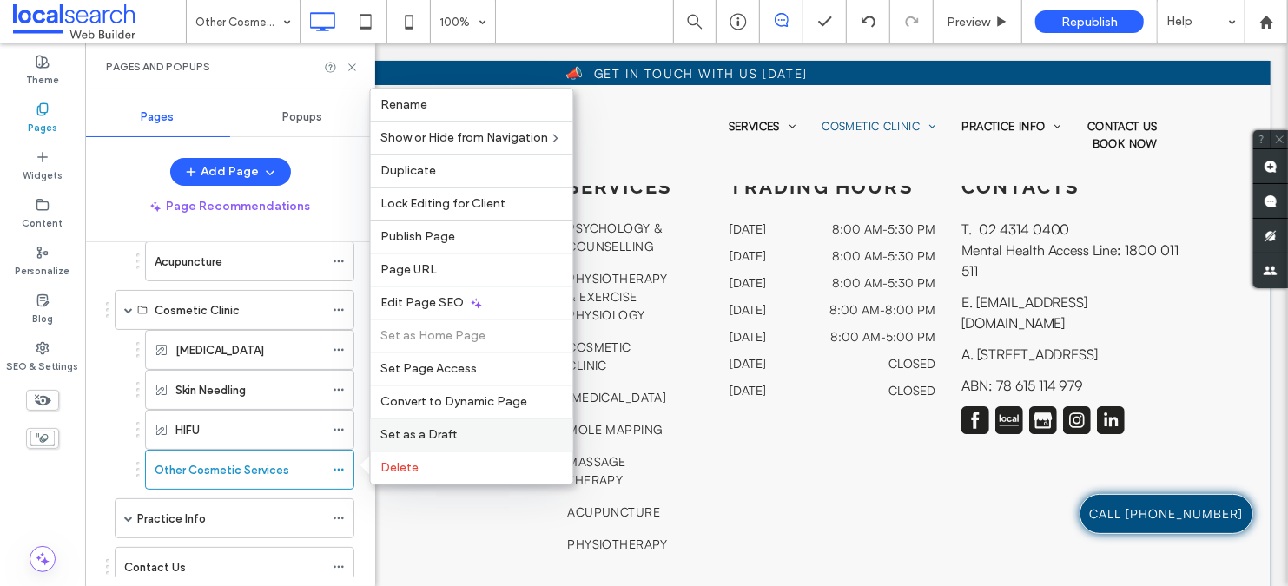
click at [473, 429] on label "Set as a Draft" at bounding box center [472, 434] width 182 height 15
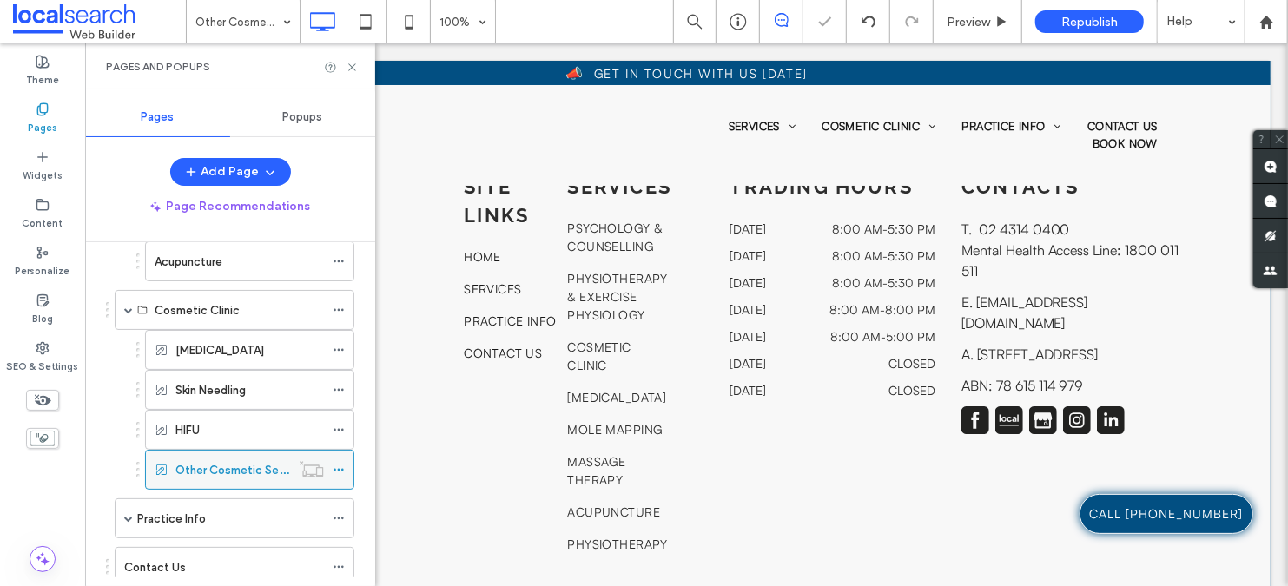
click at [342, 472] on use at bounding box center [339, 470] width 10 height 3
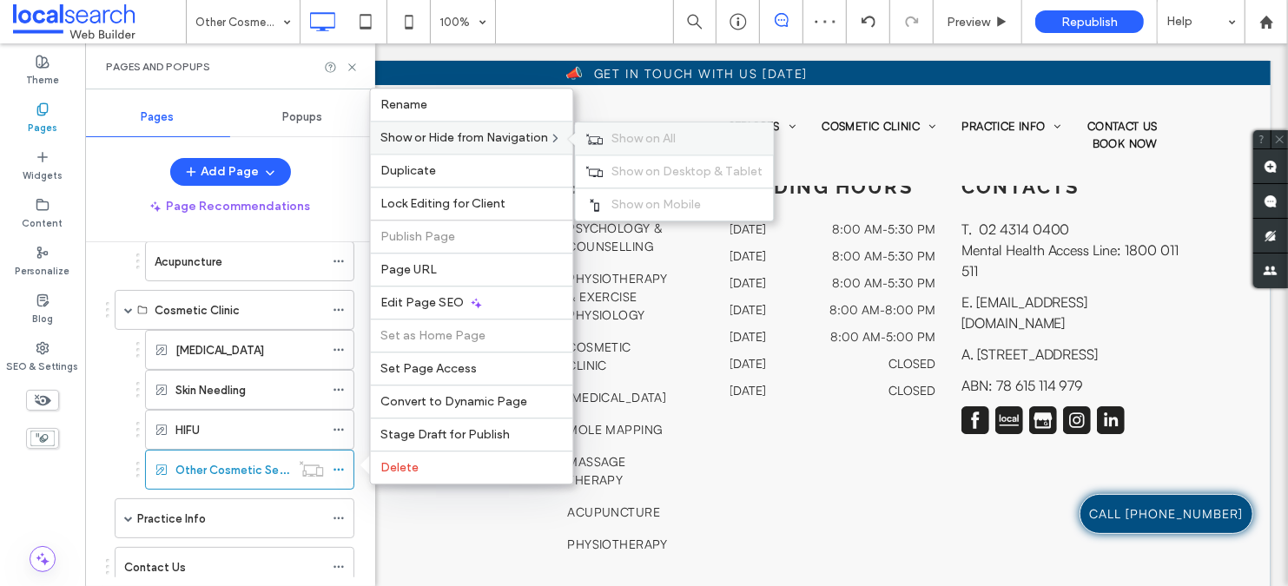
click at [637, 146] on span "Show on All" at bounding box center [645, 138] width 64 height 15
